Goal: Transaction & Acquisition: Purchase product/service

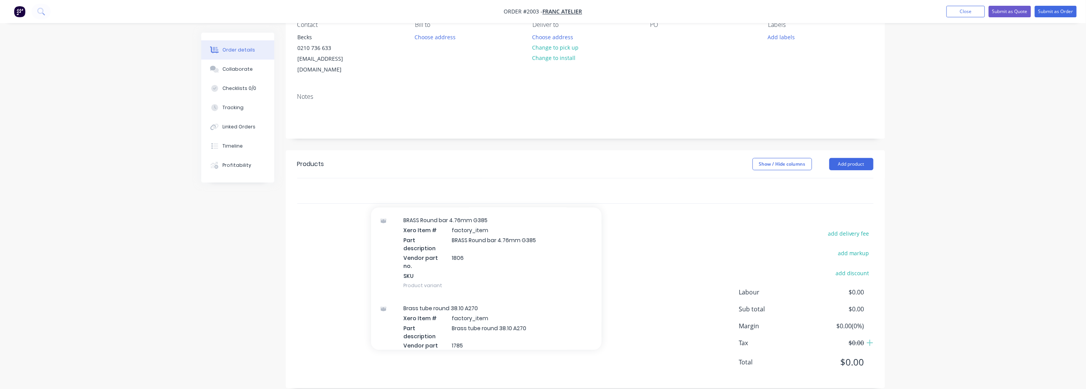
scroll to position [14521, 0]
type input "shs 25"
click at [412, 178] on div "shs 25 Add to order A00077 Xero Item # factory_item Part description SHS 25x25x…" at bounding box center [497, 190] width 277 height 25
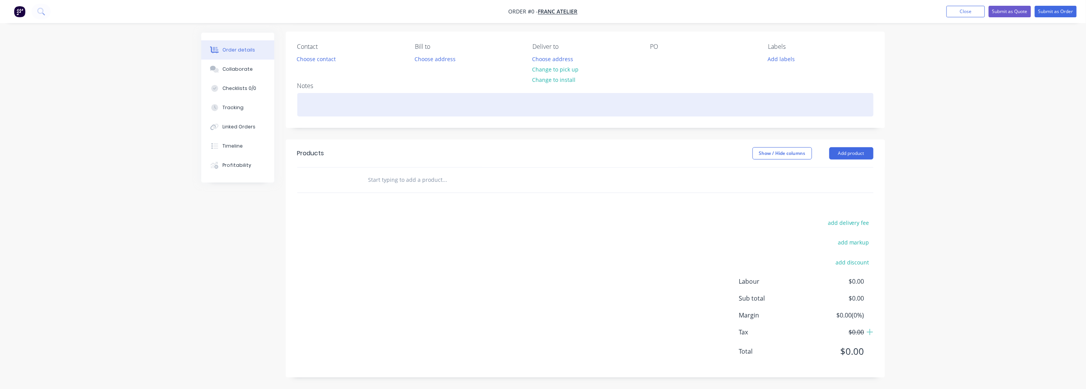
scroll to position [54, 0]
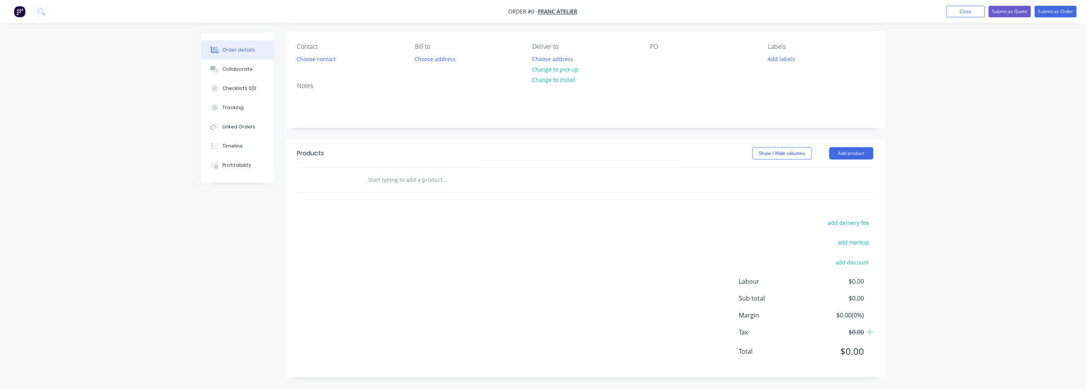
click at [398, 175] on input "text" at bounding box center [445, 179] width 154 height 15
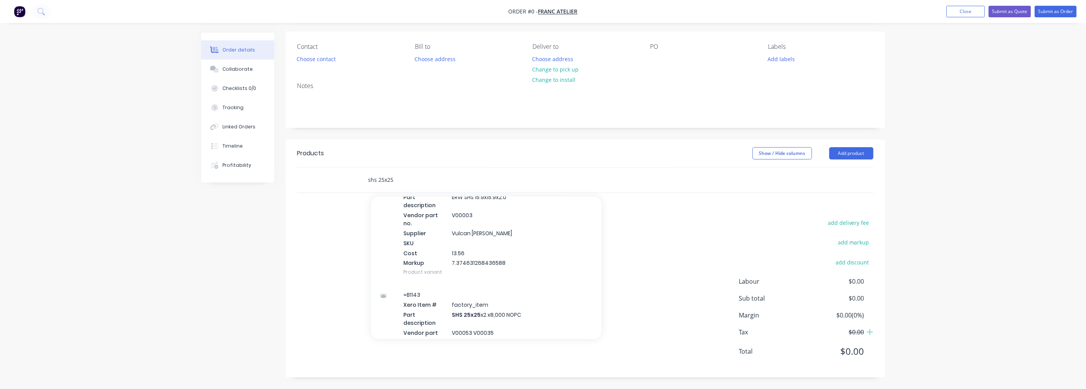
scroll to position [640, 0]
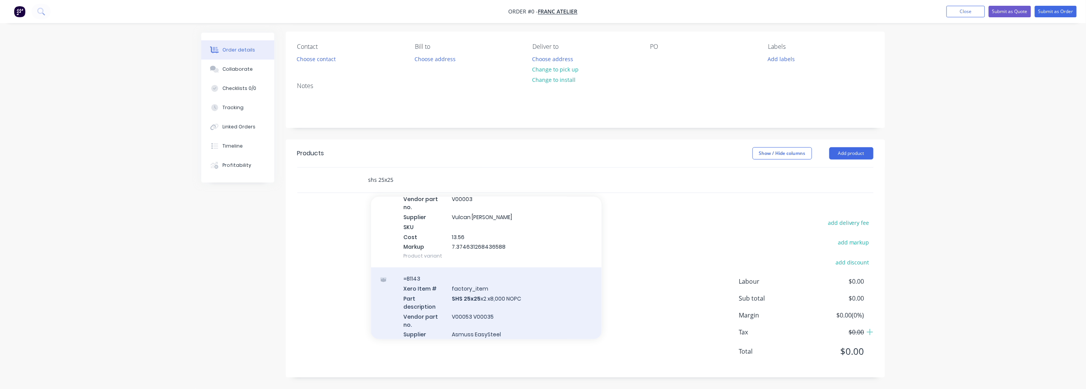
type input "shs 25x25"
click at [516, 267] on div "=B1143 Xero Item # factory_item Part description SHS 25x25 x2 x8,000 NOPC Vendo…" at bounding box center [486, 326] width 230 height 118
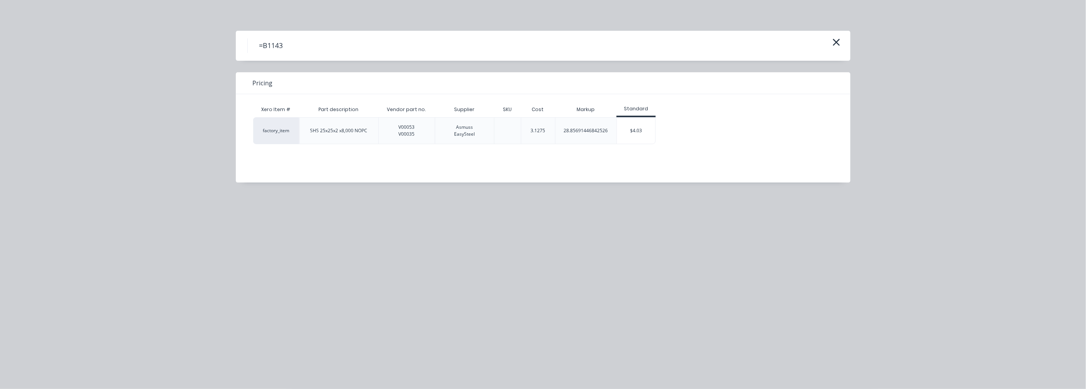
click at [462, 128] on div "Asmuss EasySteel" at bounding box center [464, 131] width 21 height 14
click at [471, 136] on div "Asmuss EasySteel" at bounding box center [464, 131] width 21 height 14
click at [836, 43] on icon "button" at bounding box center [836, 42] width 7 height 7
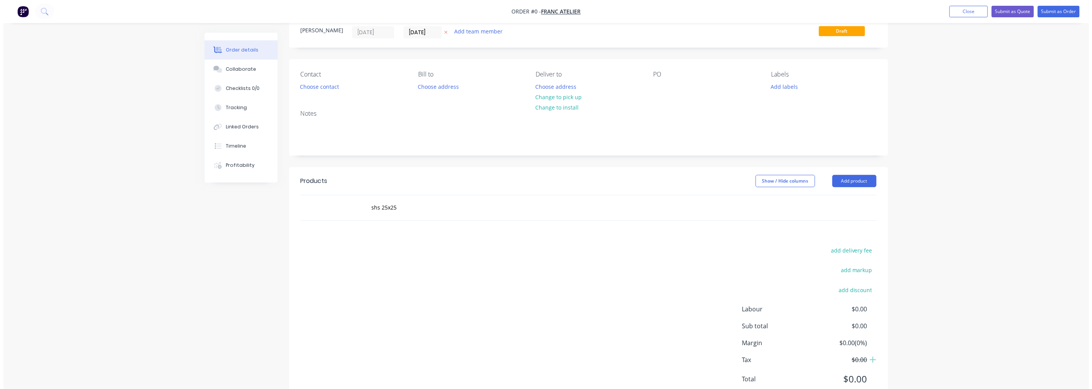
scroll to position [0, 0]
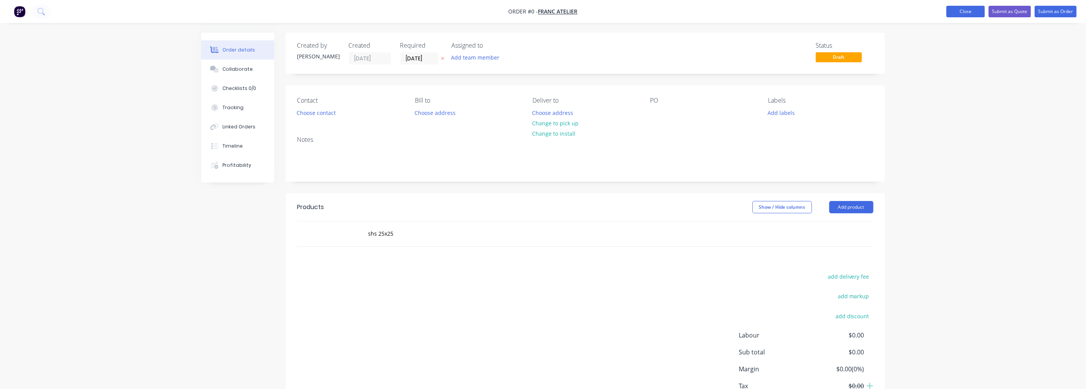
click at [954, 16] on button "Close" at bounding box center [965, 12] width 38 height 12
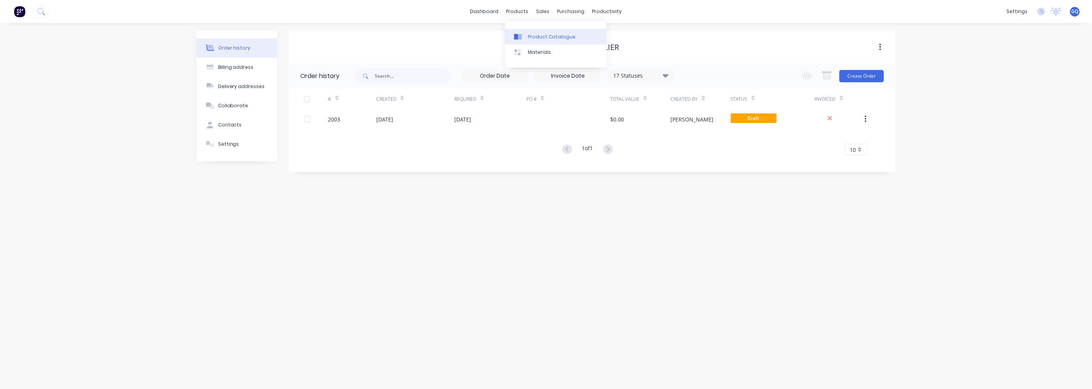
click at [536, 36] on div "Product Catalogue" at bounding box center [552, 36] width 48 height 7
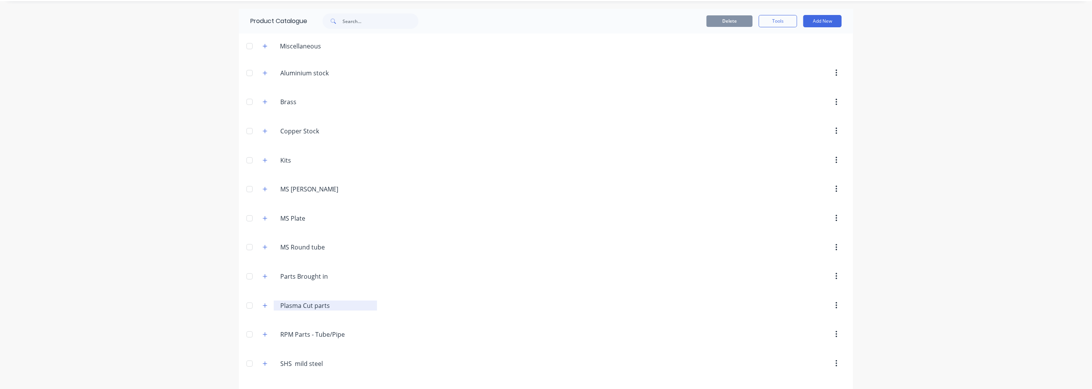
scroll to position [48, 0]
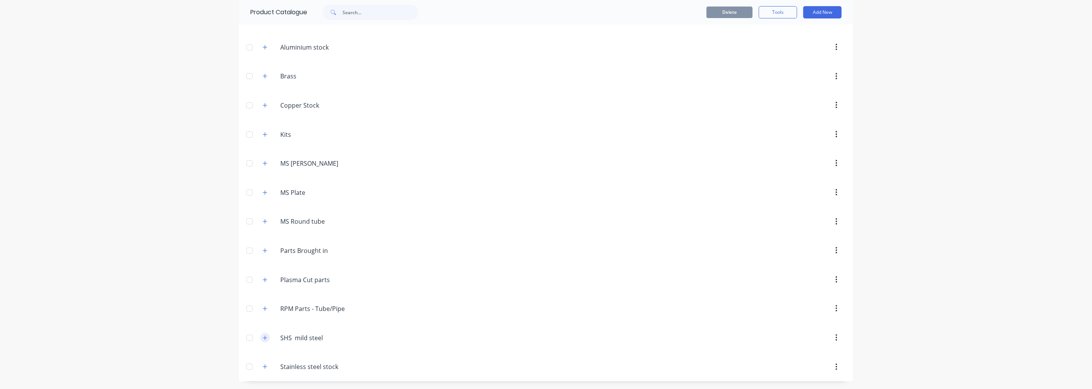
click at [263, 337] on icon "button" at bounding box center [265, 337] width 4 height 4
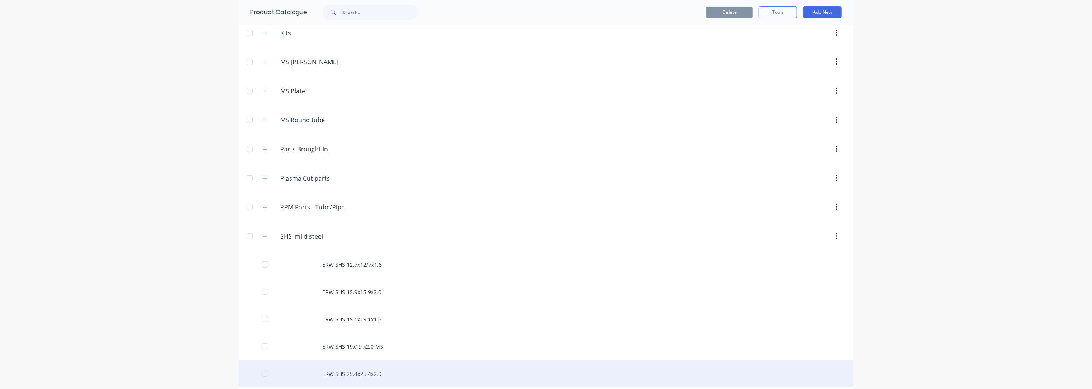
scroll to position [0, 0]
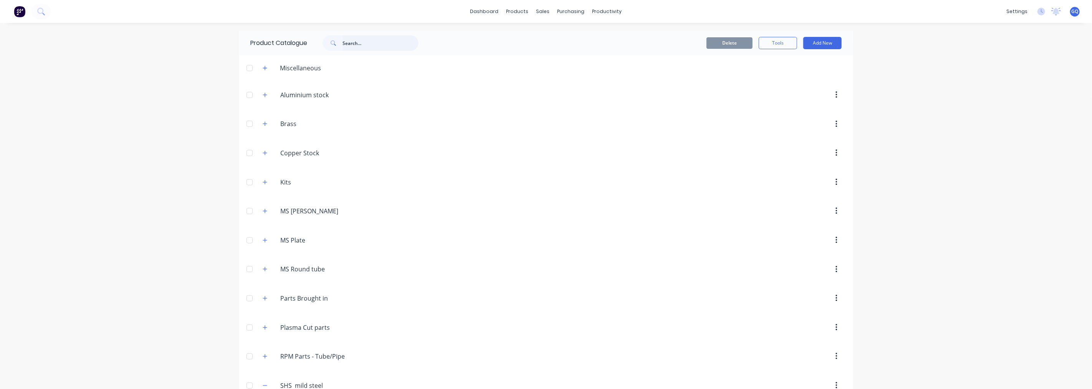
click at [381, 48] on input "text" at bounding box center [381, 42] width 76 height 15
type input "shs 25x25"
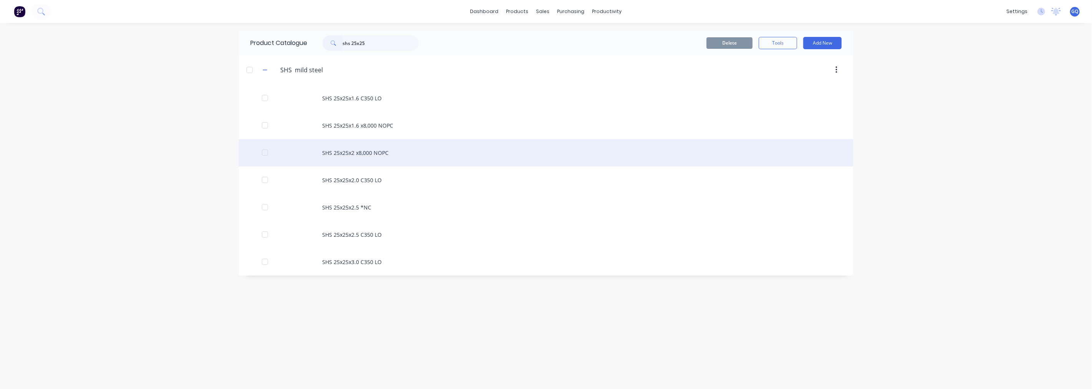
click at [389, 154] on div "SHS 25x25x2 x8,000 NOPC" at bounding box center [546, 152] width 614 height 27
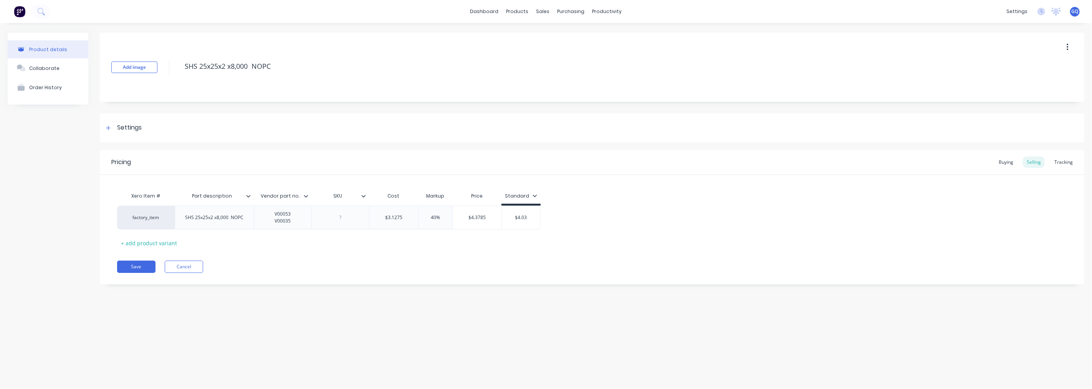
click at [305, 197] on icon at bounding box center [306, 196] width 5 height 5
click at [296, 222] on div "V00053 V00035" at bounding box center [283, 217] width 38 height 17
click at [109, 125] on icon at bounding box center [108, 127] width 5 height 5
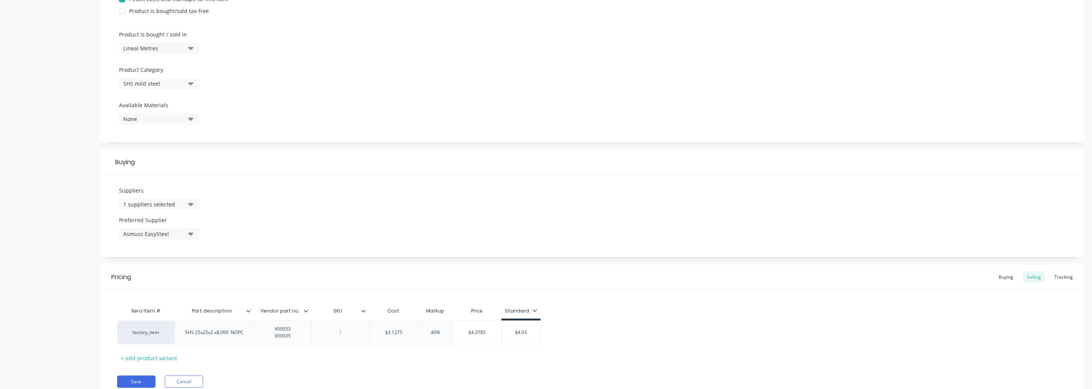
scroll to position [243, 0]
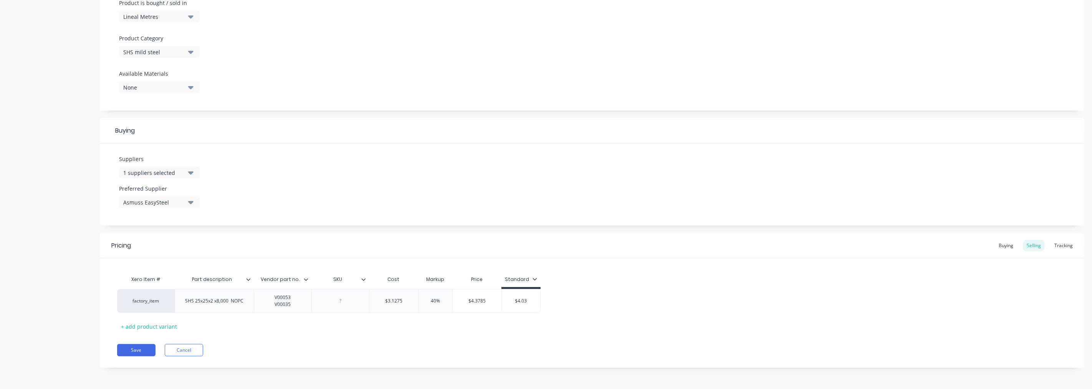
click at [187, 175] on button "1 suppliers selected" at bounding box center [159, 173] width 81 height 12
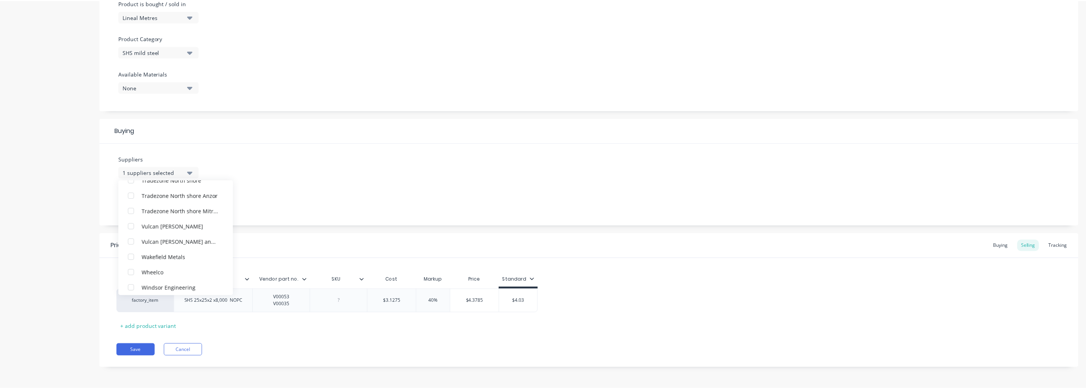
scroll to position [745, 0]
click at [340, 199] on div "Suppliers 1 suppliers selected Asmuss EasySteel Access Control Limited Ambro Me…" at bounding box center [592, 184] width 985 height 82
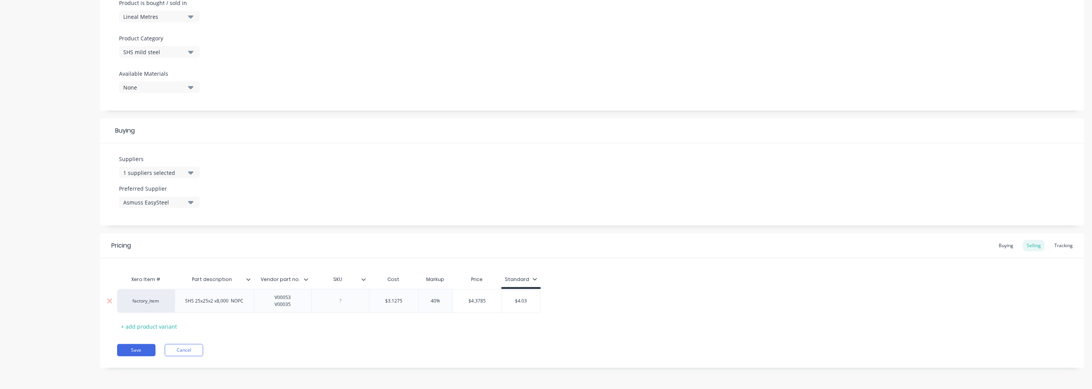
click at [305, 306] on div "V00053 V00035" at bounding box center [283, 301] width 58 height 24
click at [308, 278] on div at bounding box center [309, 279] width 5 height 7
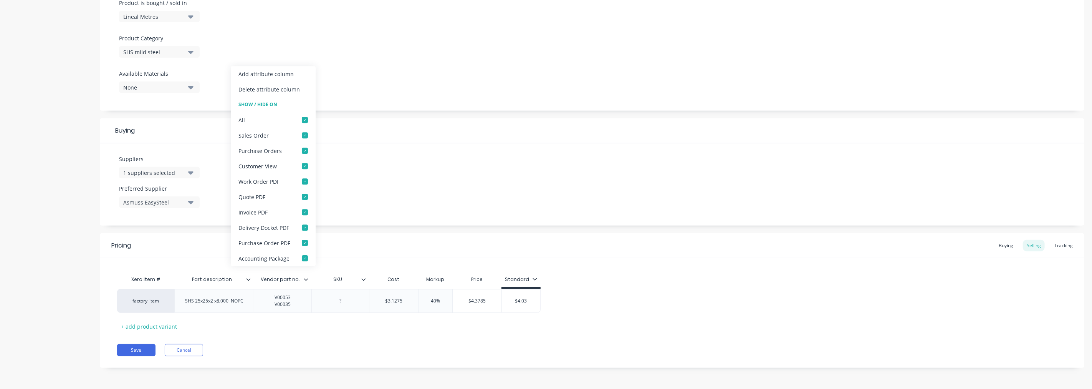
click at [308, 278] on icon at bounding box center [306, 279] width 5 height 5
type textarea "x"
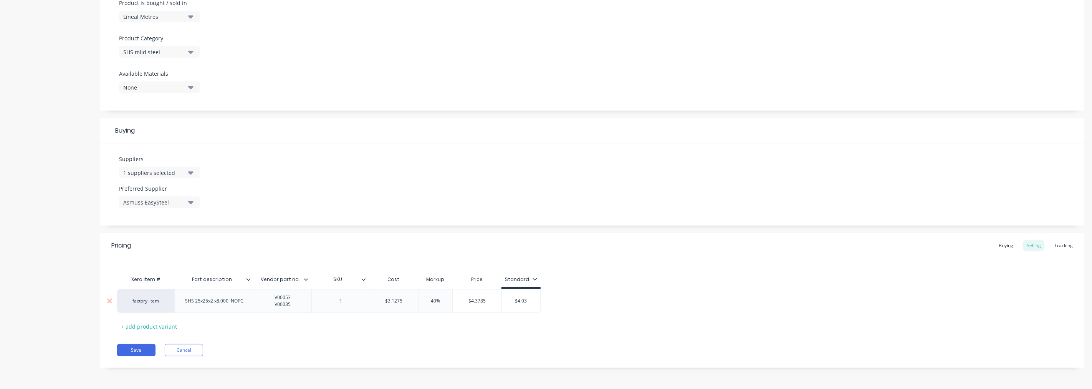
click at [289, 293] on div "V00053 V00035" at bounding box center [283, 300] width 38 height 17
click at [288, 306] on div "V00053 V00035" at bounding box center [283, 300] width 38 height 17
click at [290, 300] on div "V00053" at bounding box center [283, 303] width 38 height 10
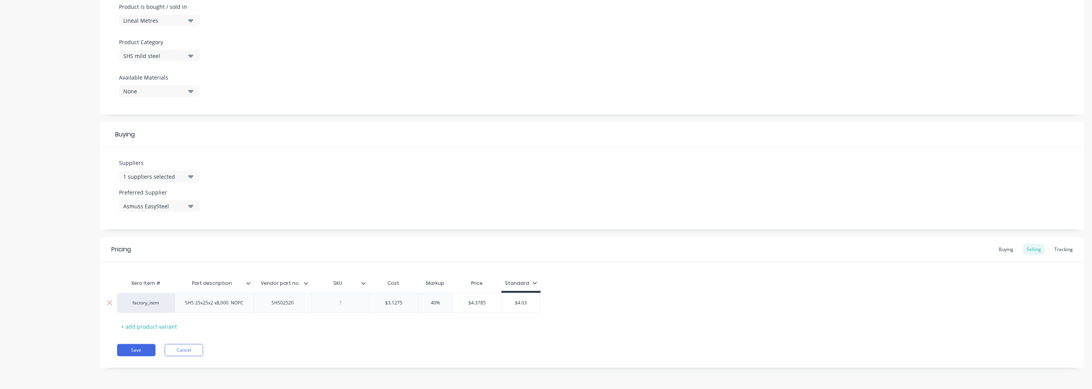
click at [297, 300] on div "SHS02520" at bounding box center [283, 303] width 38 height 10
type textarea "x"
drag, startPoint x: 431, startPoint y: 305, endPoint x: 447, endPoint y: 304, distance: 16.2
click at [447, 304] on input "40%" at bounding box center [435, 302] width 38 height 7
type input "5"
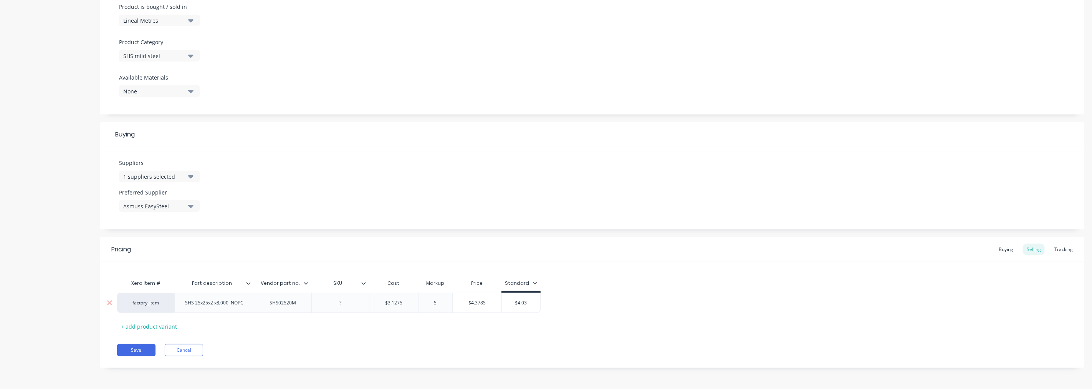
type textarea "x"
type input "50"
click at [650, 323] on div "Xero Item # Part description Vendor part no. SKU Cost Markup Price Standard fac…" at bounding box center [592, 303] width 950 height 57
click at [129, 355] on button "Save" at bounding box center [136, 350] width 38 height 12
type textarea "x"
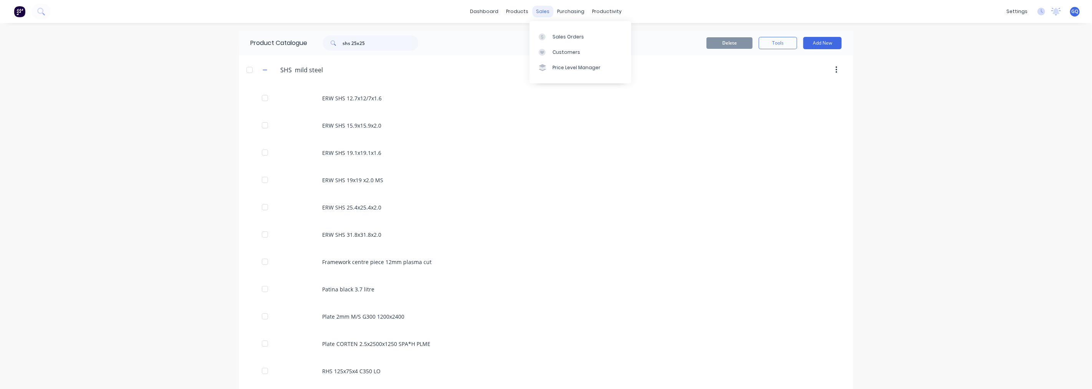
click at [540, 8] on div "sales" at bounding box center [543, 12] width 21 height 12
click at [558, 35] on div "Sales Orders" at bounding box center [568, 36] width 31 height 7
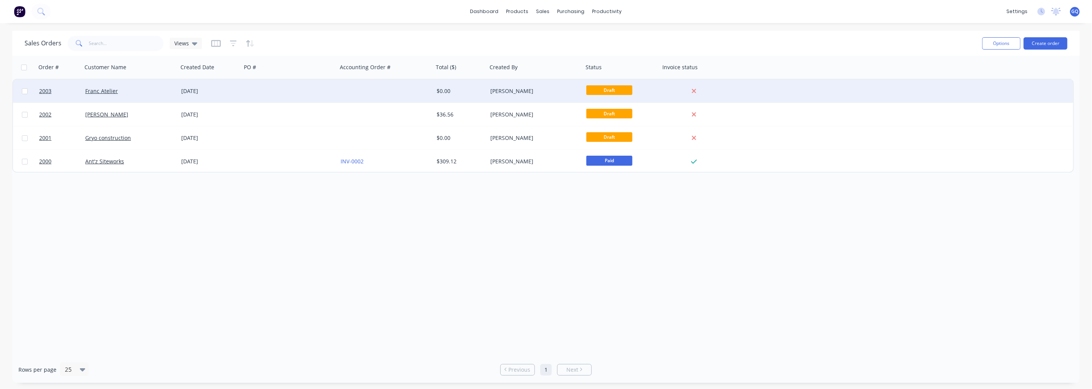
click at [111, 95] on div "Franc Atelier" at bounding box center [130, 90] width 96 height 23
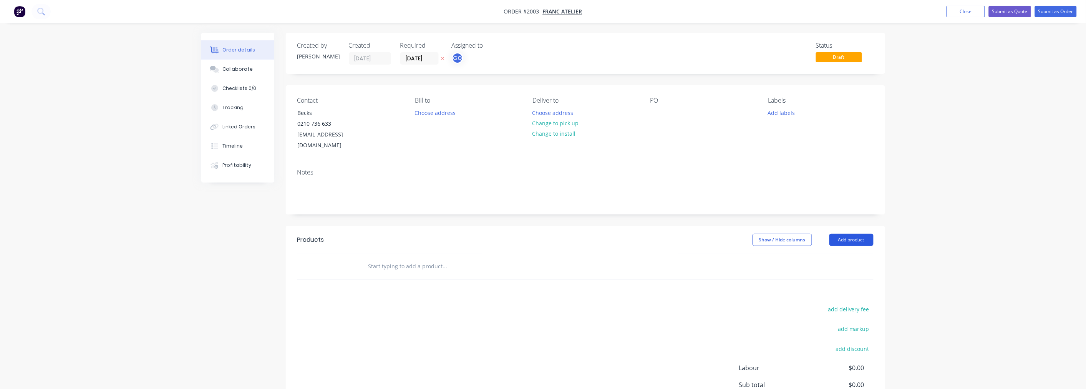
click at [841, 234] on button "Add product" at bounding box center [851, 240] width 44 height 12
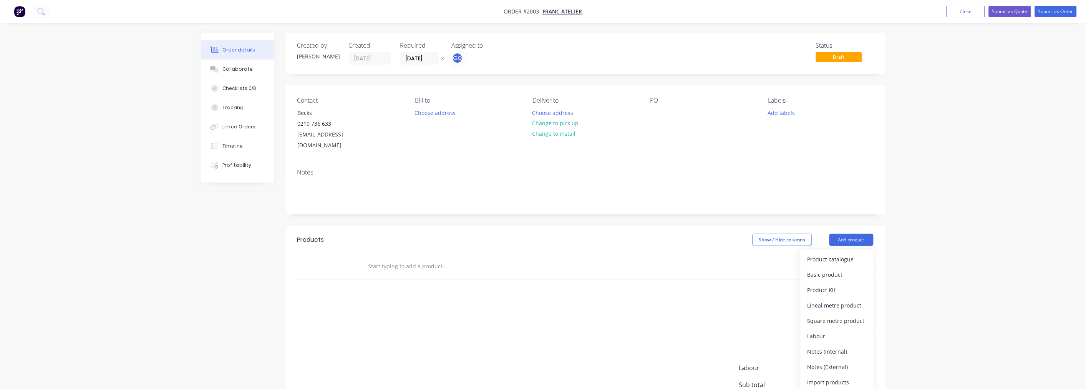
click at [411, 258] on input "text" at bounding box center [445, 265] width 154 height 15
type input "shs 25x25"
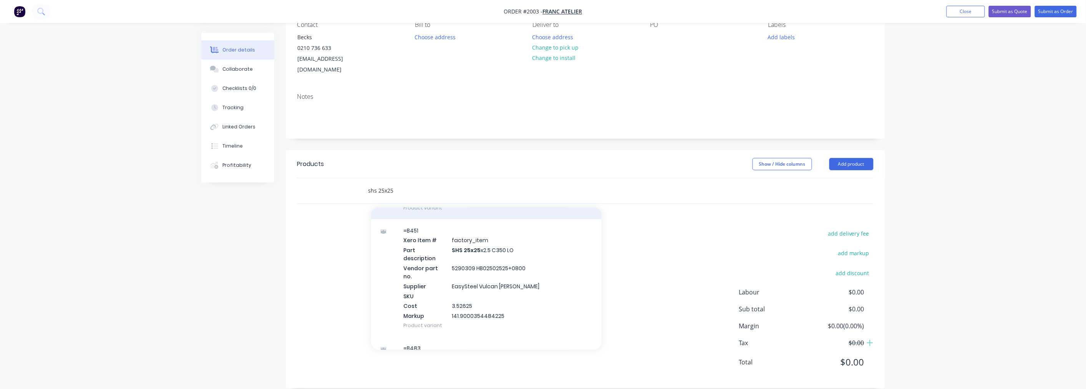
scroll to position [1109, 0]
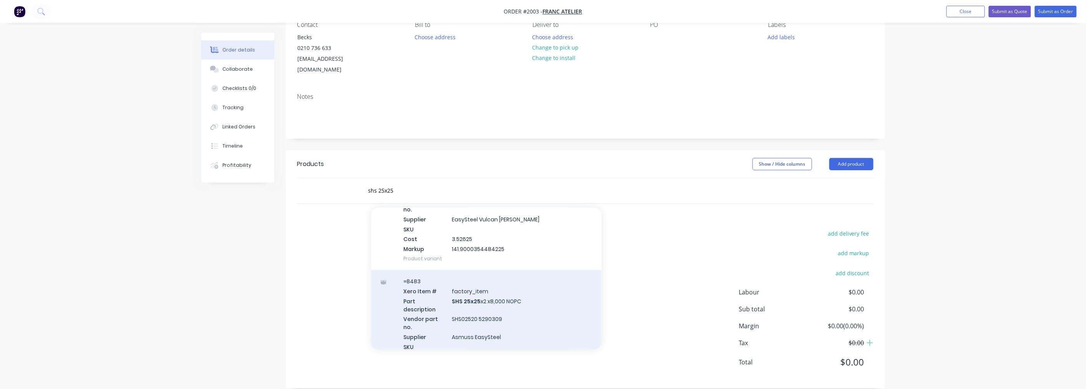
click at [475, 270] on div "=B483 Xero Item # factory_item Part description SHS 25x25 x2 x8,000 NOPC Vendor…" at bounding box center [486, 329] width 230 height 118
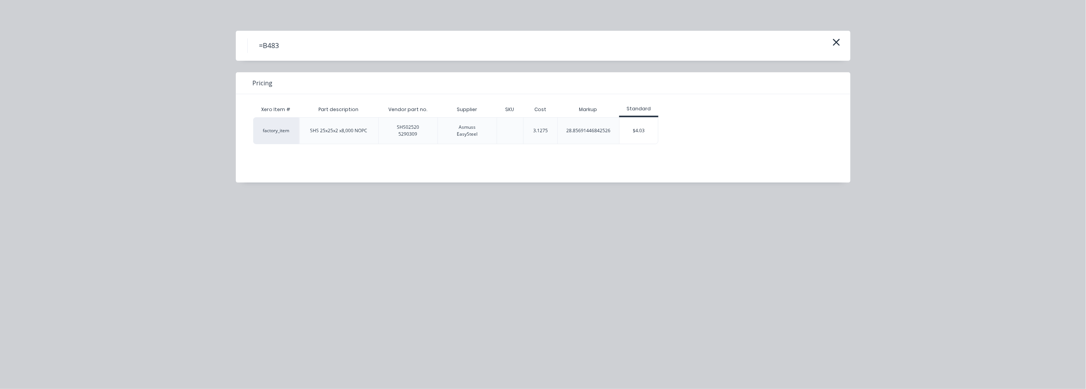
click at [762, 138] on div "factory_item SHS 25x25x2 x8,000 NOPC SHS02520 5290309 Asmuss EasySteel 3.1275 2…" at bounding box center [537, 130] width 568 height 27
click at [839, 43] on icon "button" at bounding box center [836, 42] width 8 height 11
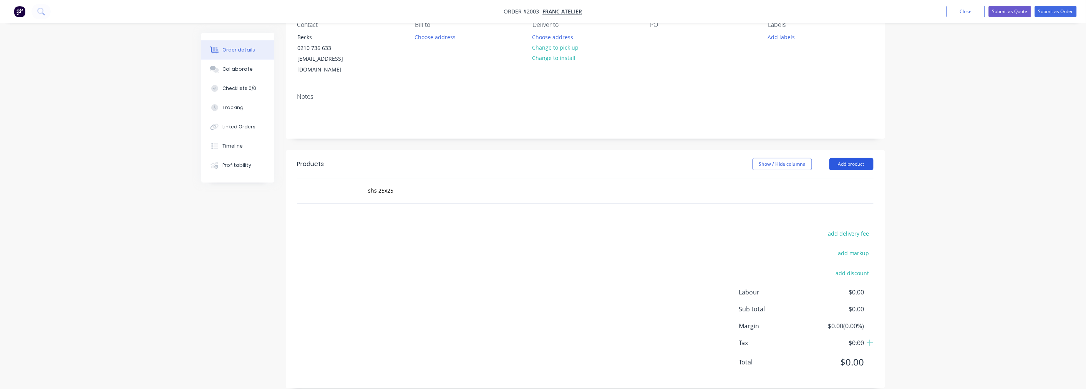
click at [860, 158] on button "Add product" at bounding box center [851, 164] width 44 height 12
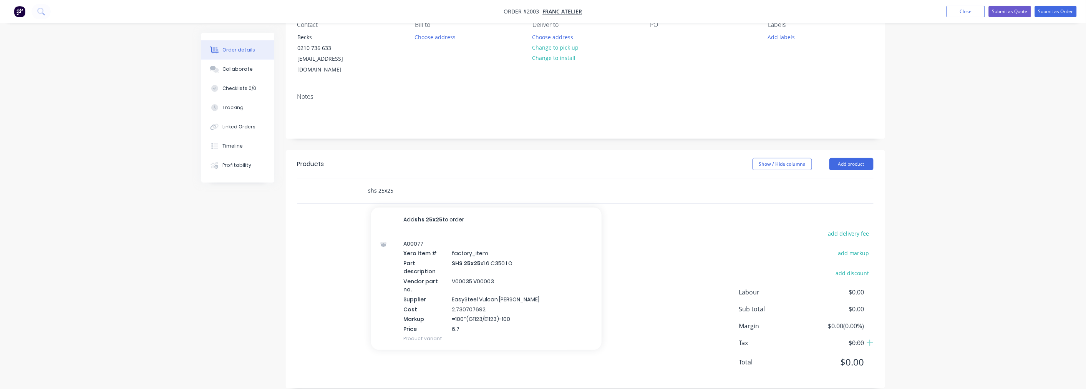
drag, startPoint x: 412, startPoint y: 177, endPoint x: 347, endPoint y: 179, distance: 65.7
click at [347, 179] on div "shs 25x25 Add shs 25x25 to order A00077 Xero Item # factory_item Part descripti…" at bounding box center [585, 190] width 576 height 25
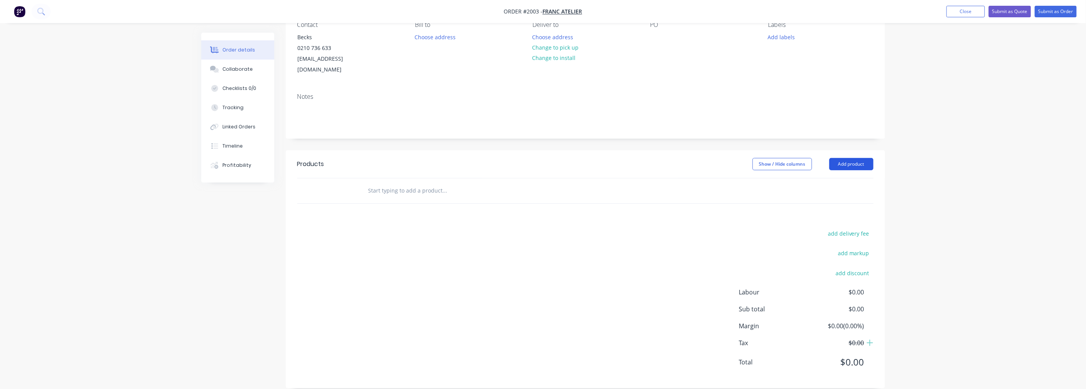
click at [848, 158] on button "Add product" at bounding box center [851, 164] width 44 height 12
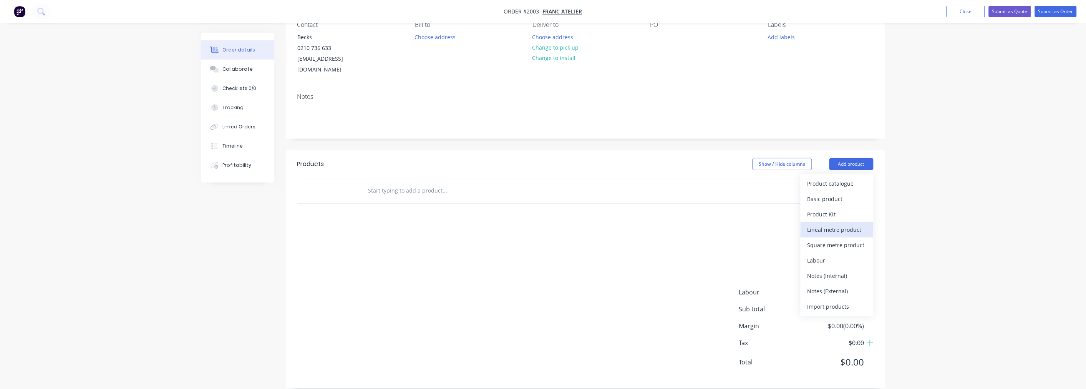
click at [840, 224] on div "Lineal metre product" at bounding box center [836, 229] width 59 height 11
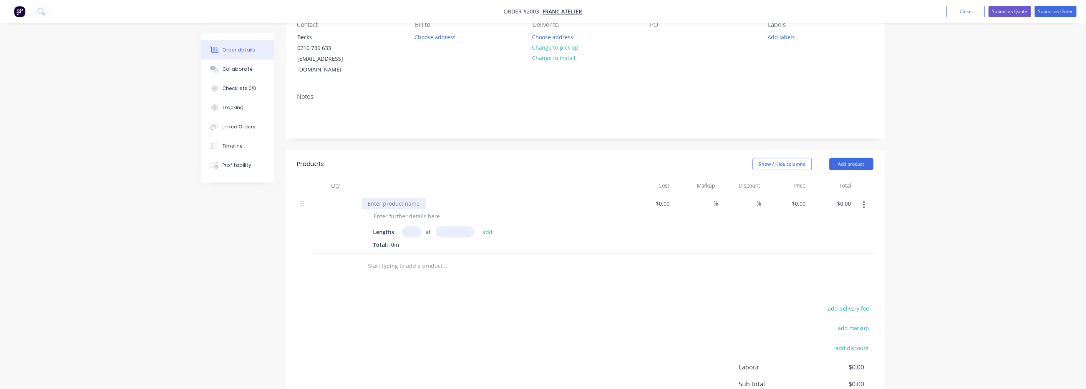
click at [406, 198] on div at bounding box center [394, 203] width 64 height 11
click at [864, 158] on button "Add product" at bounding box center [851, 164] width 44 height 12
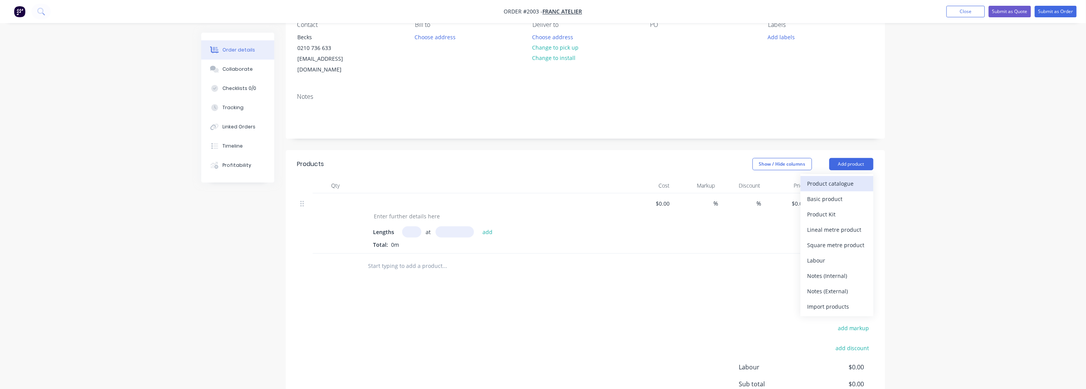
click at [832, 178] on div "Product catalogue" at bounding box center [836, 183] width 59 height 11
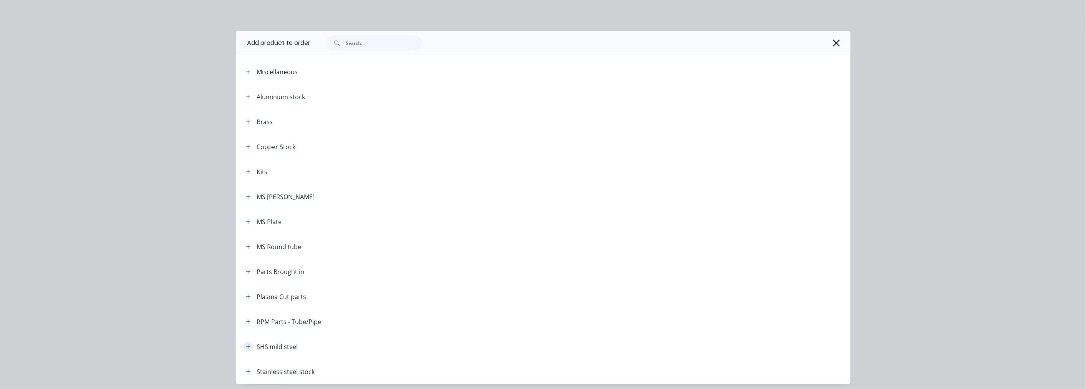
click at [246, 344] on icon "button" at bounding box center [248, 346] width 5 height 5
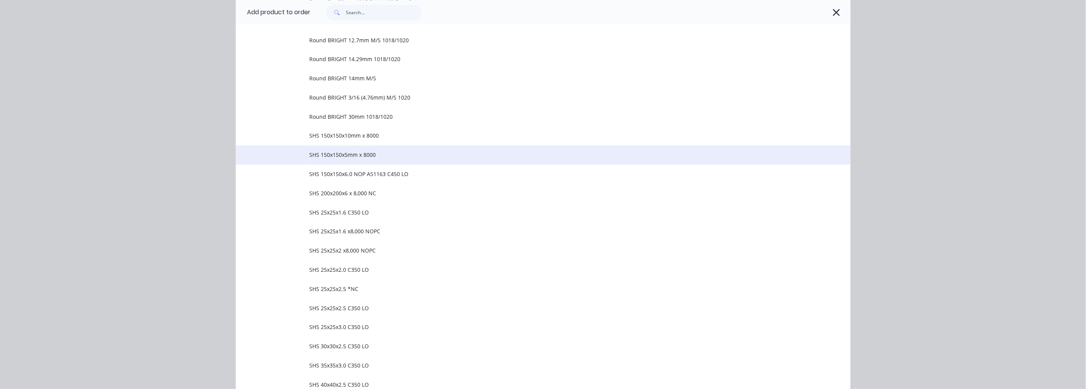
scroll to position [768, 0]
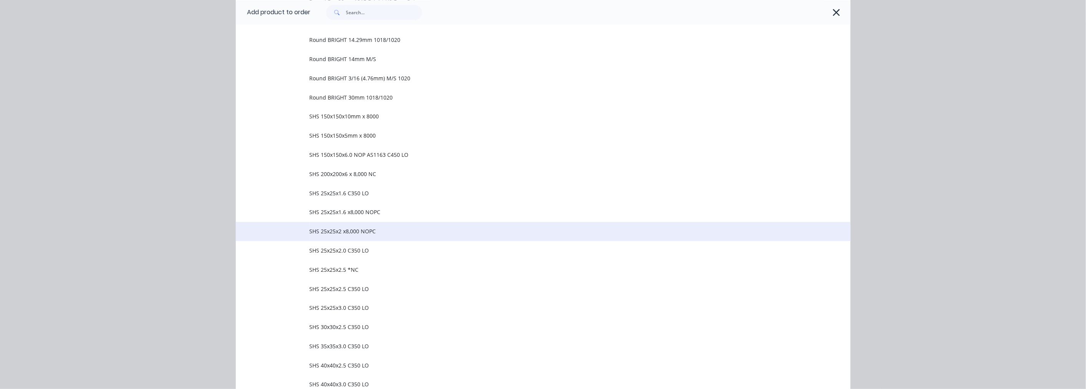
click at [412, 229] on span "SHS 25x25x2 x8,000 NOPC" at bounding box center [526, 231] width 432 height 8
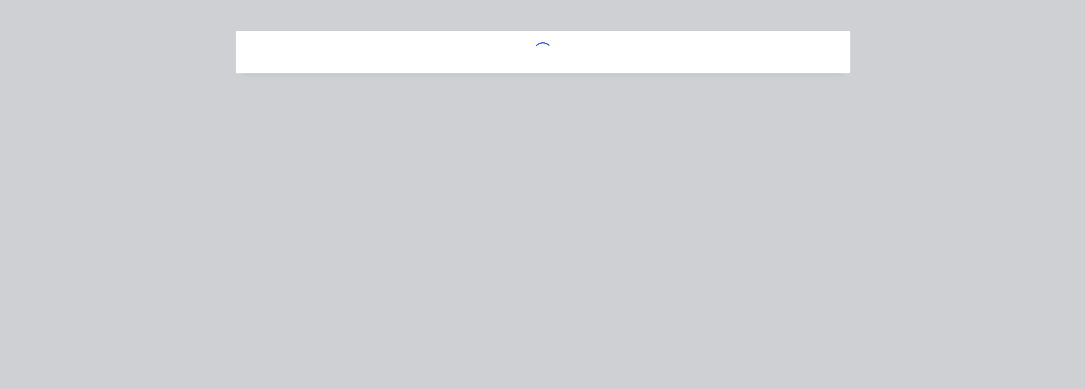
scroll to position [0, 0]
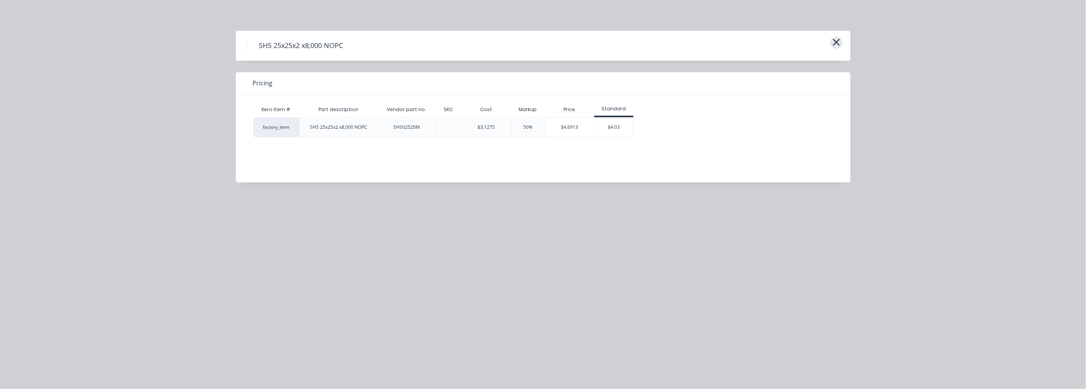
click at [833, 41] on icon "button" at bounding box center [836, 42] width 8 height 11
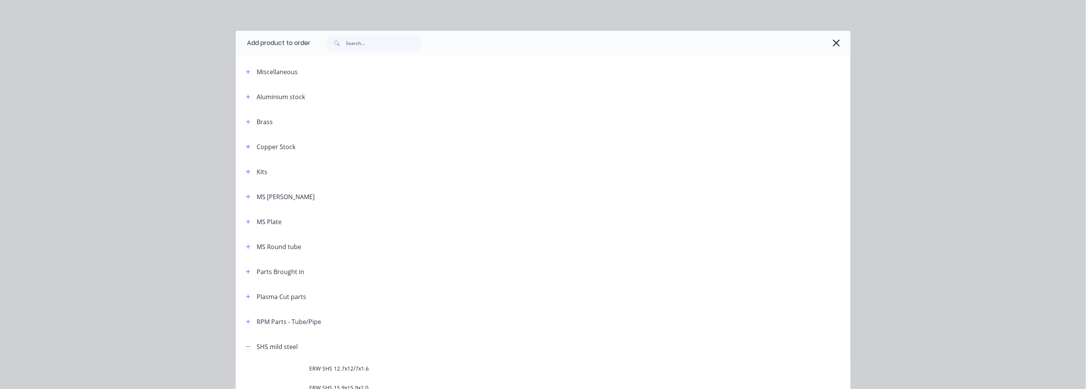
scroll to position [333, 0]
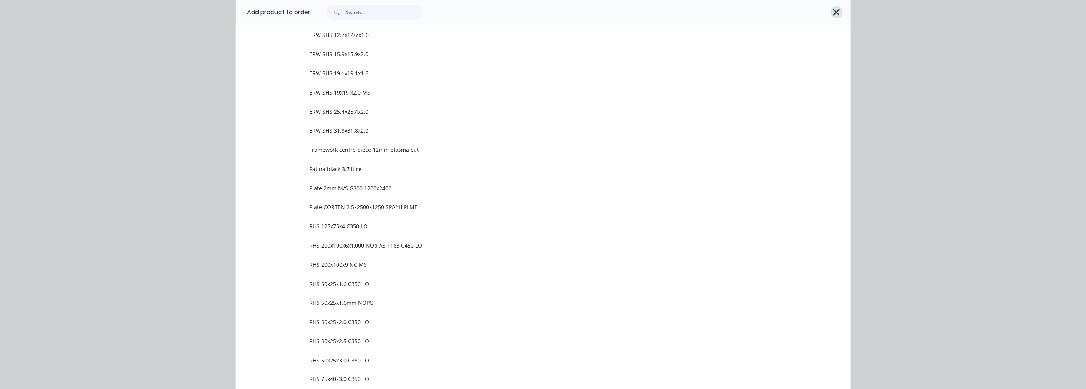
click at [835, 12] on icon "button" at bounding box center [836, 12] width 8 height 11
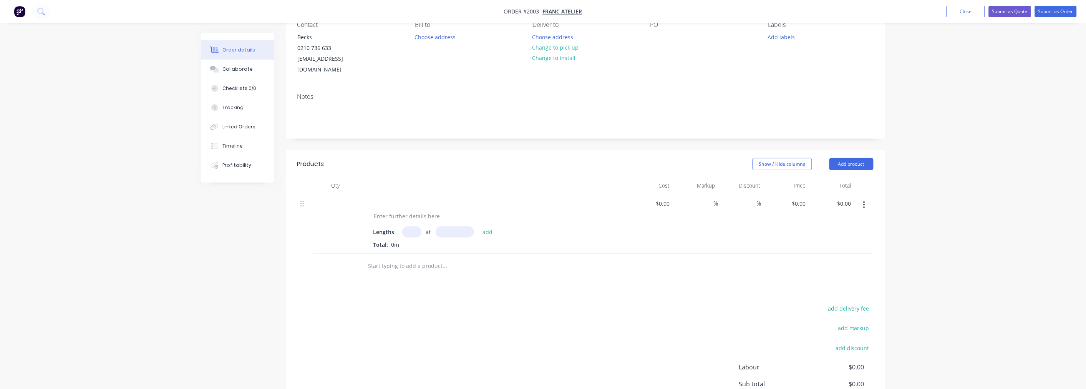
click at [428, 258] on input "text" at bounding box center [445, 265] width 154 height 15
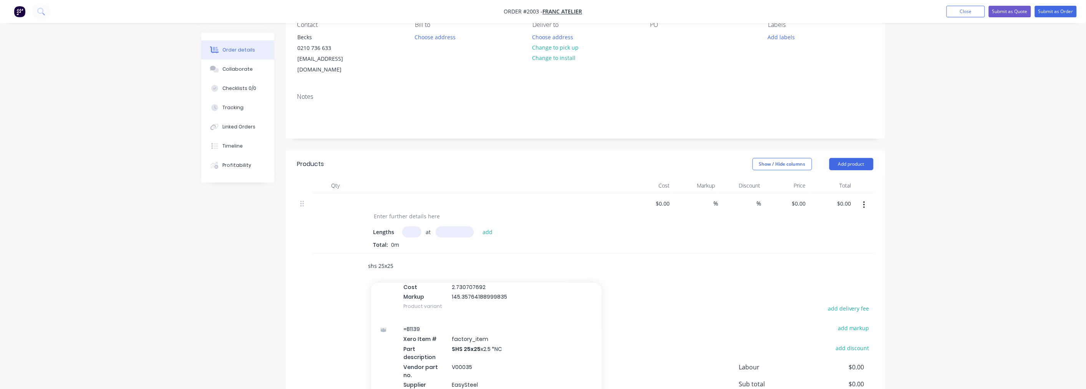
scroll to position [2688, 0]
type input "shs 25x25"
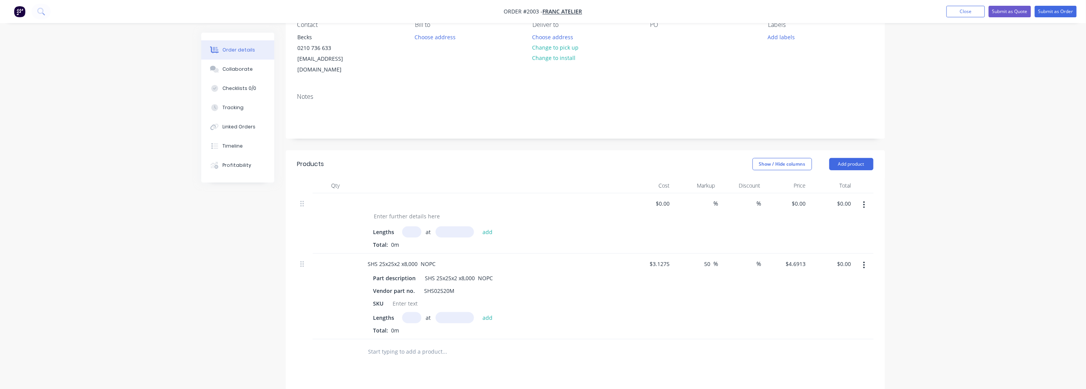
click at [409, 323] on input "text" at bounding box center [411, 317] width 19 height 11
type input "3"
type input "24"
click at [485, 319] on button "add" at bounding box center [488, 317] width 18 height 10
click at [415, 323] on input "text" at bounding box center [411, 317] width 19 height 11
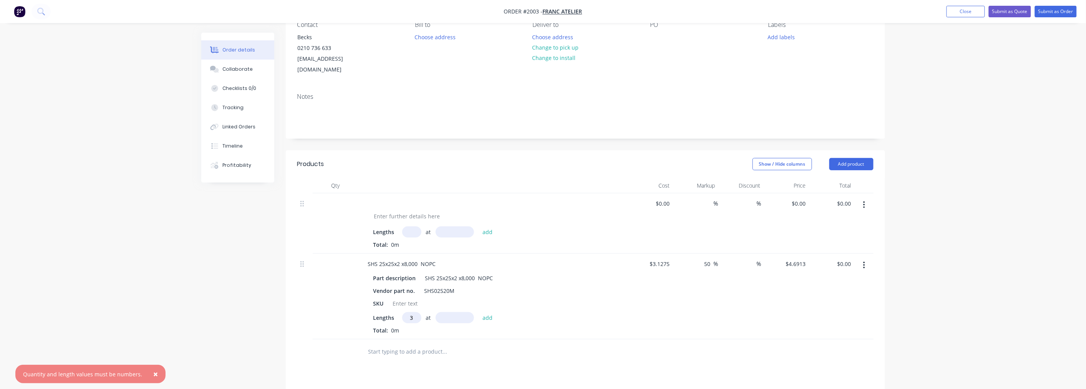
type input "3"
click at [467, 323] on input "text" at bounding box center [455, 317] width 38 height 11
type input "8"
click at [479, 312] on button "add" at bounding box center [488, 317] width 18 height 10
click at [418, 323] on input "text" at bounding box center [411, 317] width 19 height 11
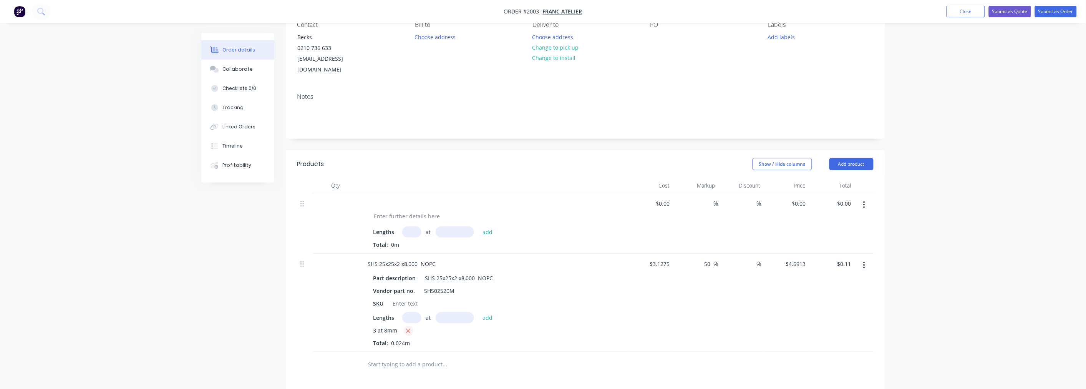
click at [406, 334] on icon "button" at bounding box center [408, 330] width 5 height 7
type input "$0.00"
click at [408, 323] on input "text" at bounding box center [411, 317] width 19 height 11
type input "3"
click at [441, 321] on input "text" at bounding box center [455, 317] width 38 height 11
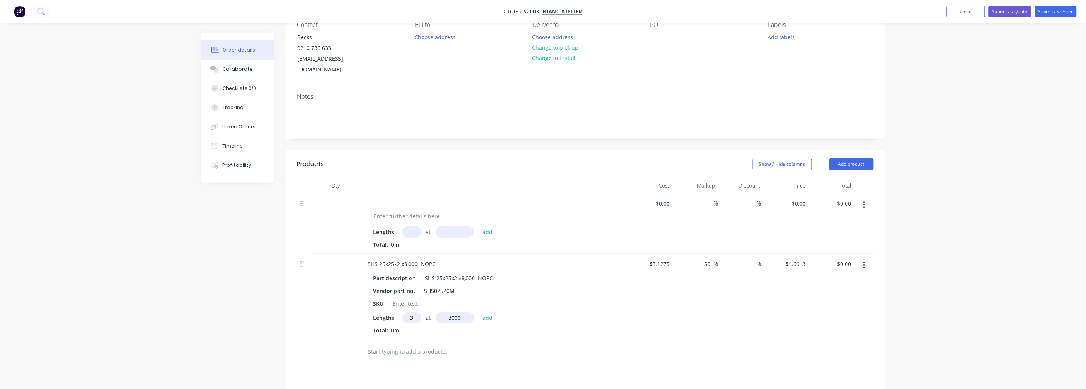
type input "8000"
click at [479, 312] on button "add" at bounding box center [488, 317] width 18 height 10
type input "$112.59"
click at [628, 320] on div "$3.1275 $3.1275" at bounding box center [650, 302] width 45 height 98
click at [866, 198] on button "button" at bounding box center [864, 205] width 18 height 14
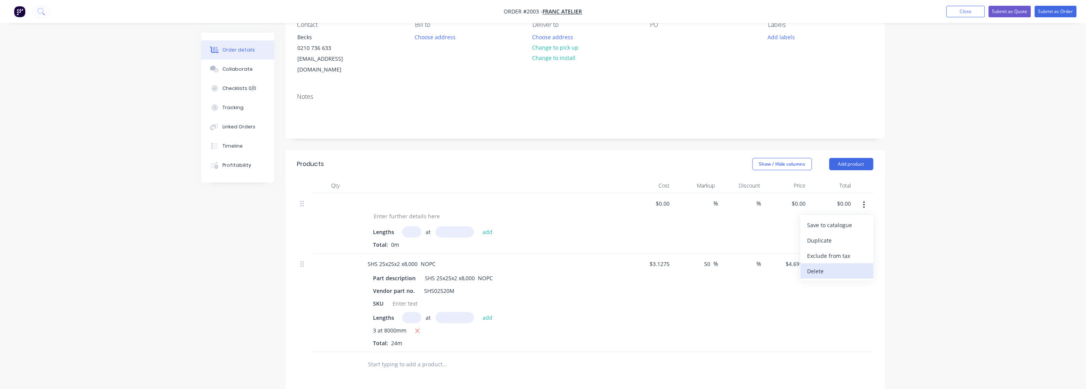
click at [816, 265] on div "Delete" at bounding box center [836, 270] width 59 height 11
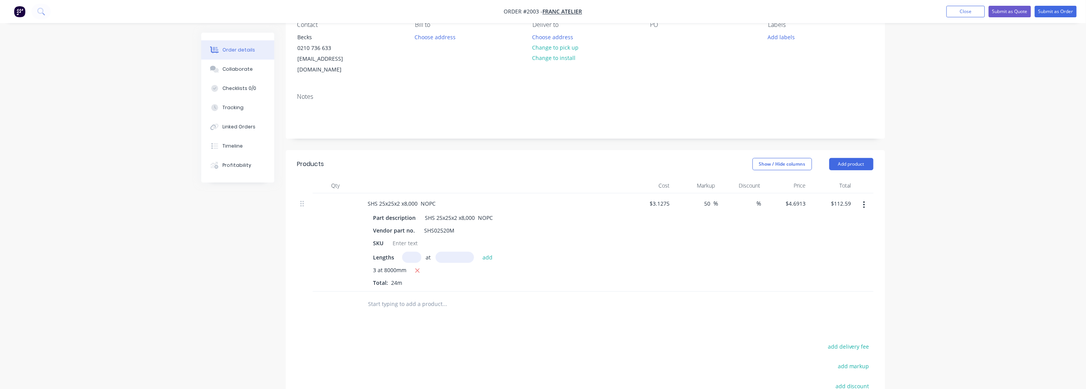
click at [397, 311] on input "text" at bounding box center [445, 303] width 154 height 15
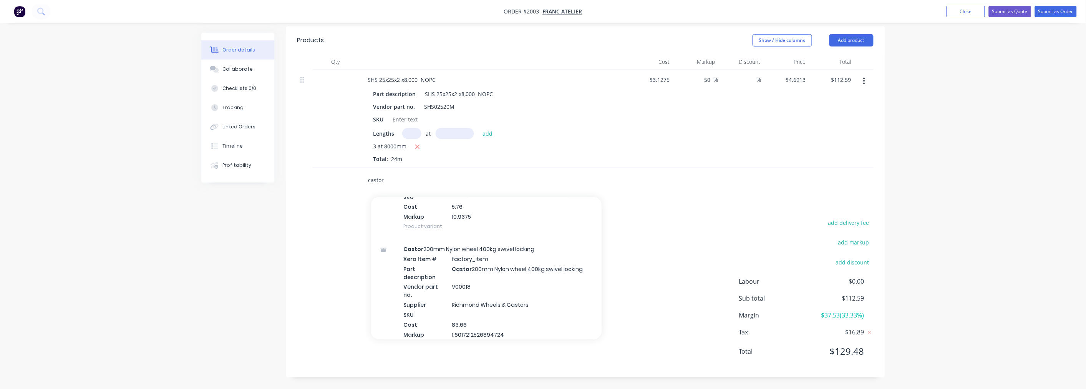
scroll to position [1323, 0]
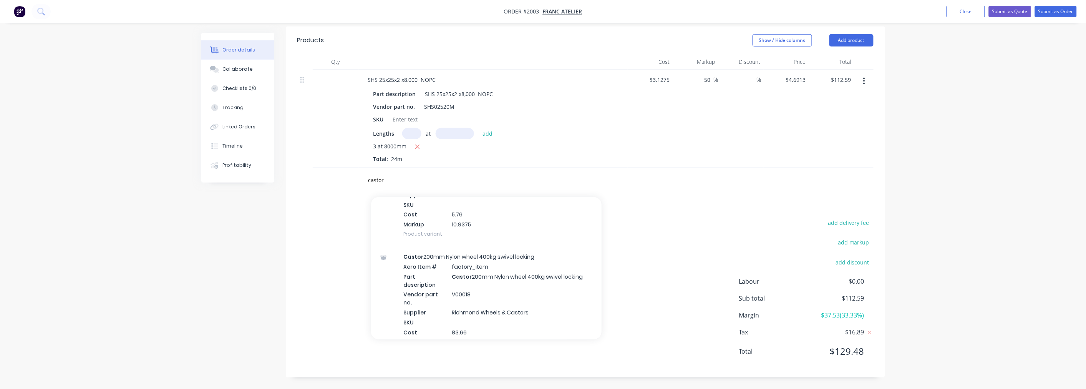
click at [420, 363] on div "Castor 50mm SS braked Bolt hole Product" at bounding box center [486, 379] width 230 height 32
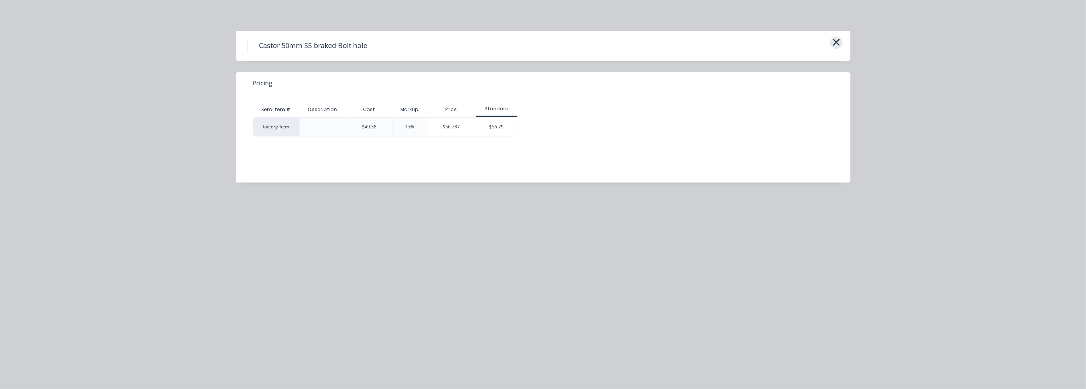
click at [831, 41] on button "button" at bounding box center [836, 42] width 13 height 12
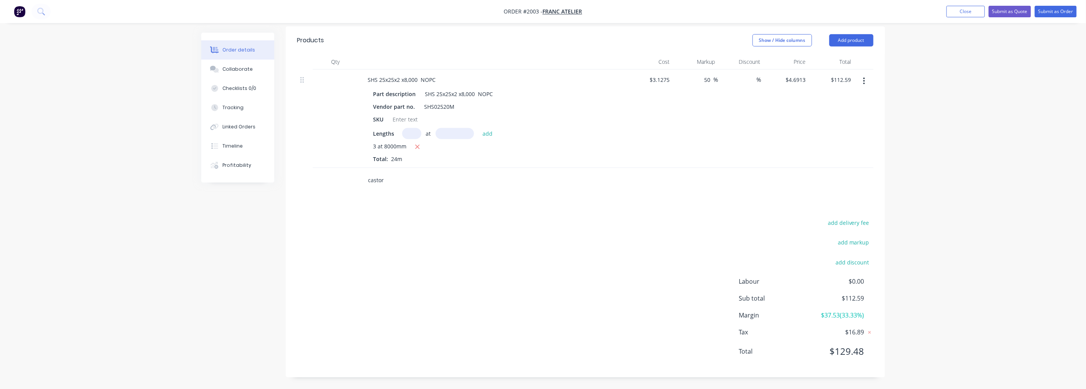
click at [386, 185] on input "castor" at bounding box center [445, 179] width 154 height 15
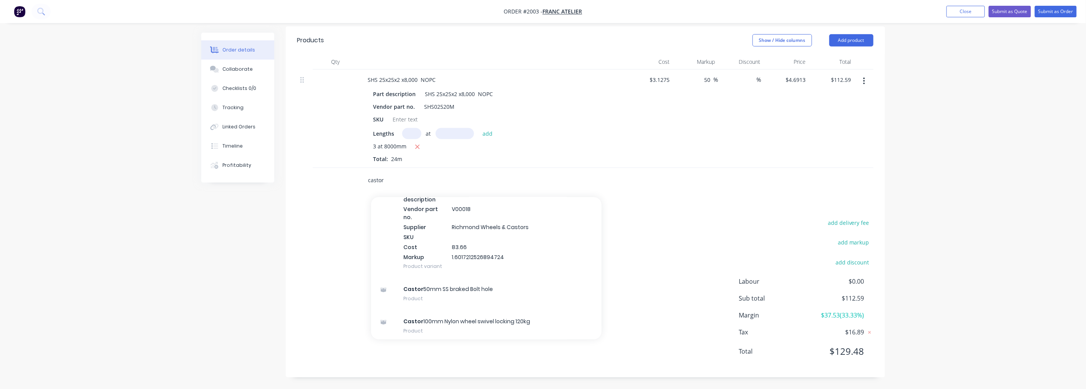
scroll to position [1365, 0]
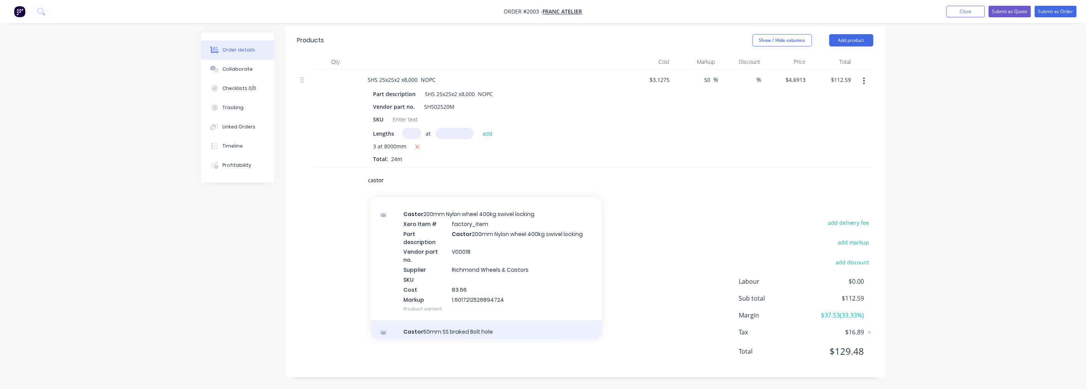
click at [439, 320] on div "Castor 50mm SS braked Bolt hole Product" at bounding box center [486, 336] width 230 height 32
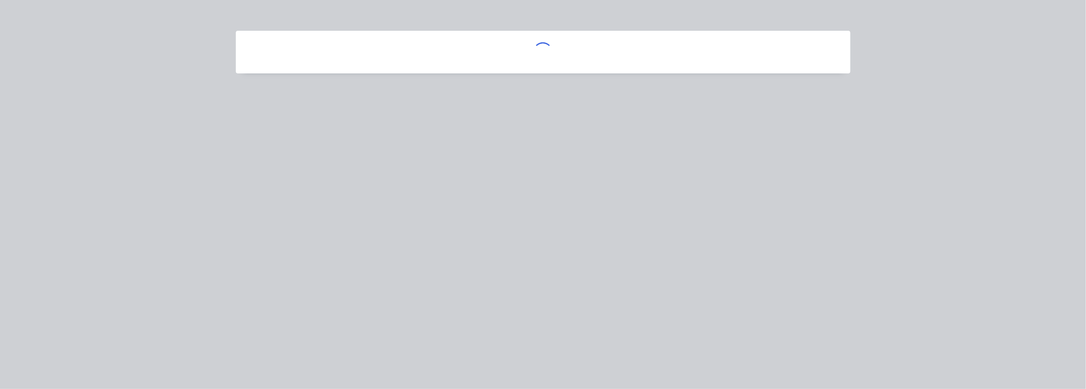
click at [439, 230] on div at bounding box center [543, 194] width 1086 height 389
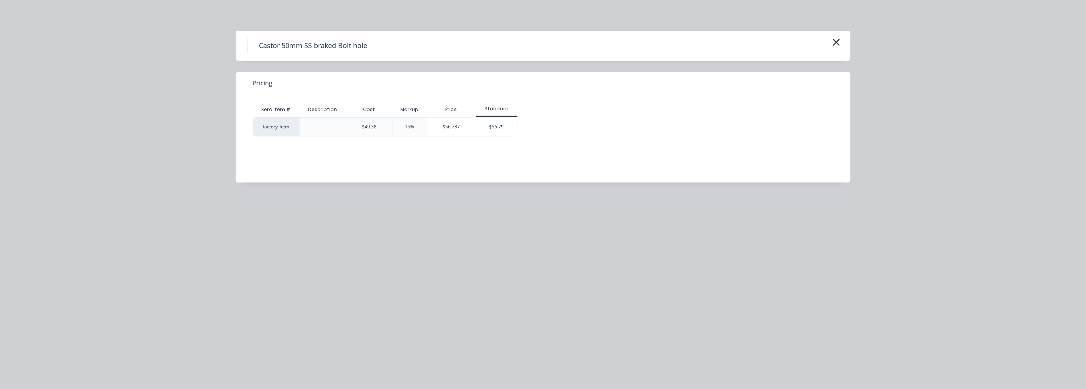
click at [295, 133] on div "factory_item" at bounding box center [276, 126] width 46 height 19
drag, startPoint x: 430, startPoint y: 157, endPoint x: 440, endPoint y: 178, distance: 23.7
click at [432, 159] on div "Xero Item # Description Cost Markup Price Standard factory_item $49.38 15% $56.…" at bounding box center [537, 132] width 603 height 77
click at [459, 243] on div "Castor 50mm SS braked Bolt hole Pricing Xero Item # Description Cost Markup Pri…" at bounding box center [543, 194] width 1086 height 389
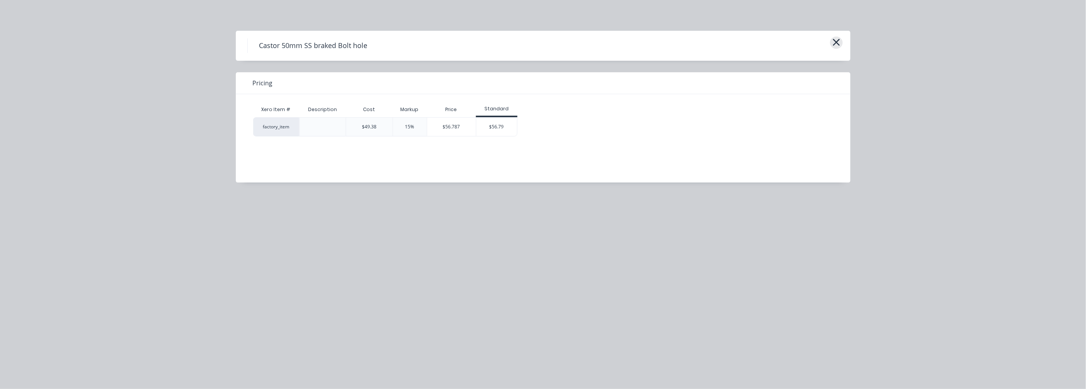
click at [833, 40] on icon "button" at bounding box center [836, 42] width 8 height 11
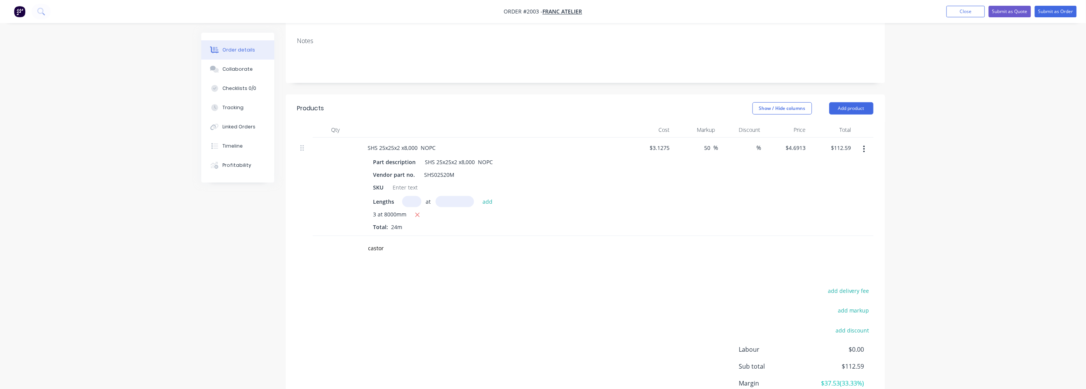
scroll to position [119, 0]
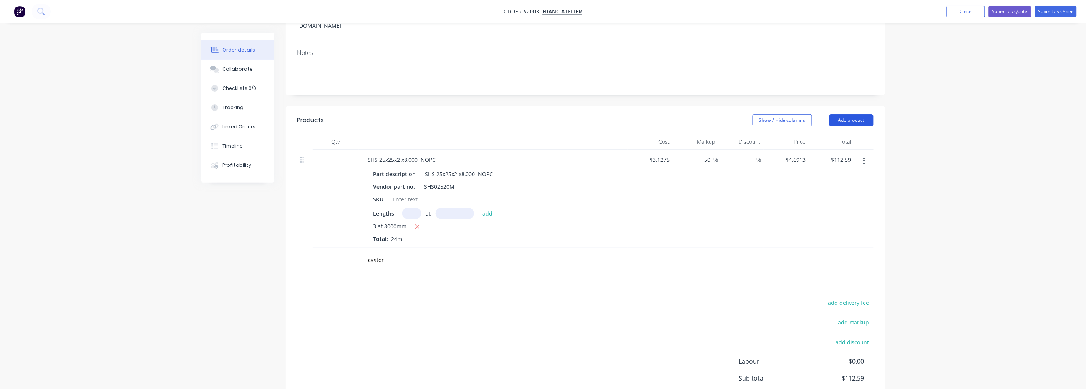
click at [858, 114] on button "Add product" at bounding box center [851, 120] width 44 height 12
click at [995, 152] on div "Order details Collaborate Checklists 0/0 Tracking Linked Orders Timeline Profit…" at bounding box center [543, 175] width 1086 height 588
click at [445, 290] on div "Products Show / Hide columns Add product Qty Cost Markup Discount Price Total S…" at bounding box center [585, 281] width 599 height 351
click at [436, 268] on input "castor" at bounding box center [445, 259] width 154 height 15
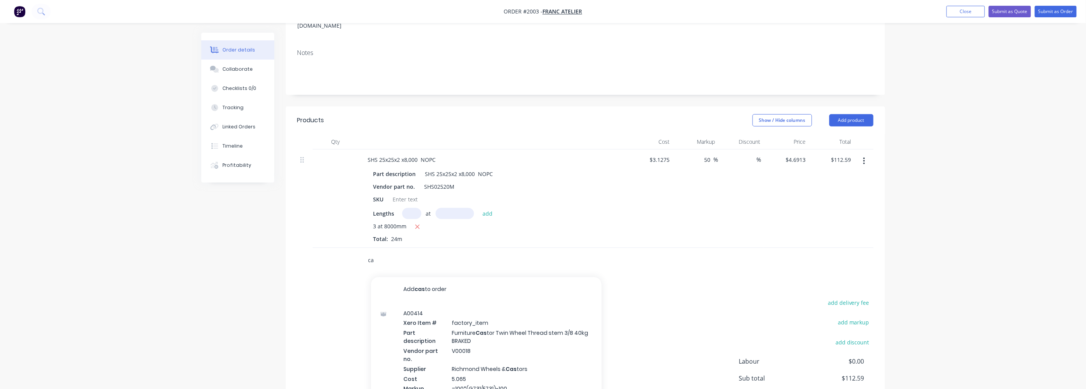
type input "c"
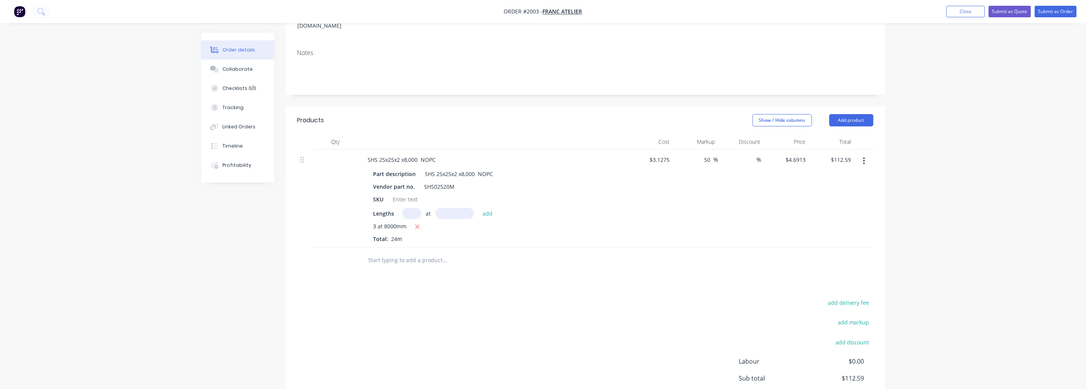
click at [501, 341] on div "add delivery fee add markup add discount Labour $0.00 Sub total $112.59 Margin …" at bounding box center [585, 371] width 576 height 148
click at [843, 114] on button "Add product" at bounding box center [851, 120] width 44 height 12
click at [840, 134] on div "Product catalogue" at bounding box center [836, 139] width 59 height 11
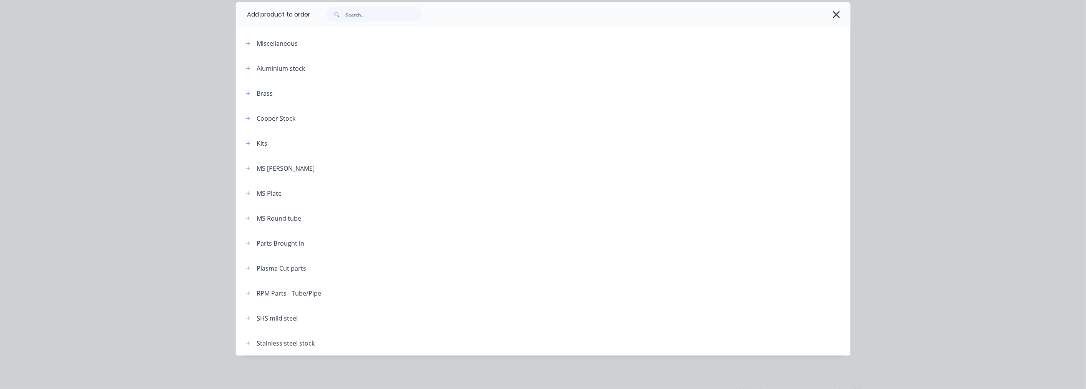
scroll to position [0, 0]
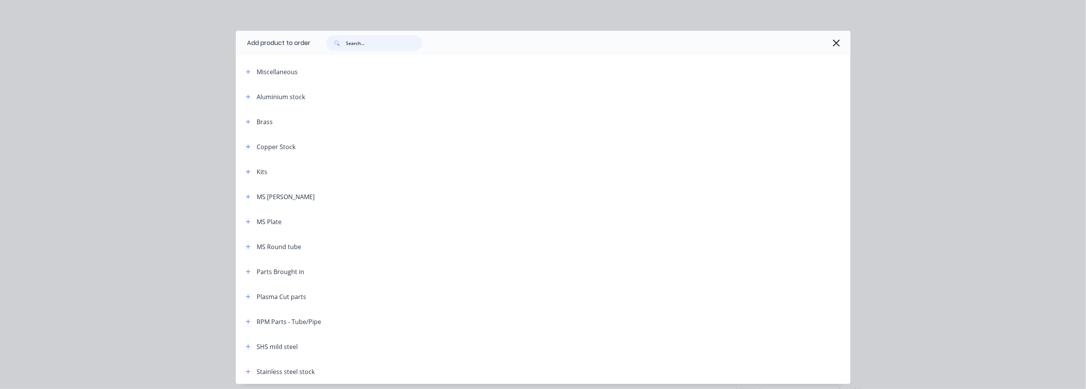
click at [369, 46] on input "text" at bounding box center [384, 42] width 76 height 15
type input "castor 50mm"
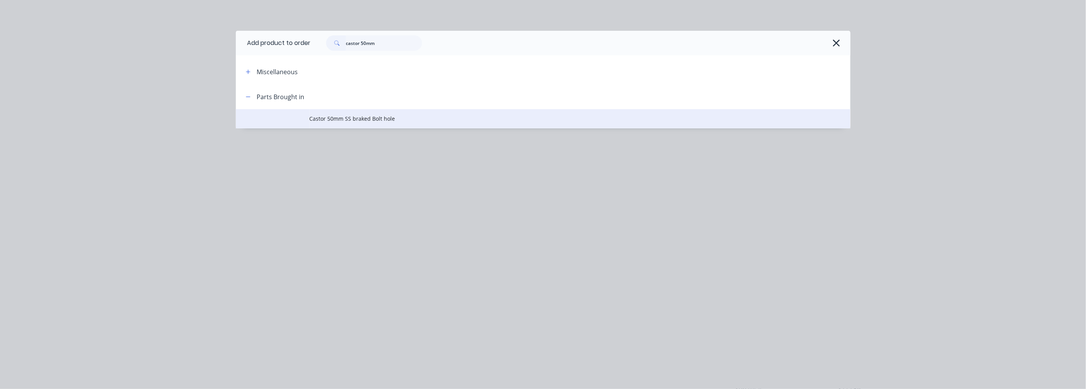
click at [362, 121] on span "Castor 50mm SS braked Bolt hole" at bounding box center [526, 118] width 432 height 8
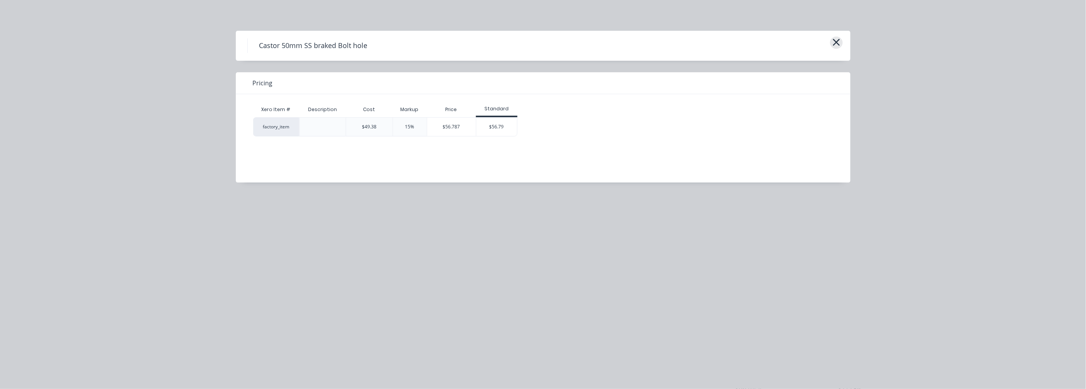
click at [838, 46] on icon "button" at bounding box center [836, 42] width 8 height 11
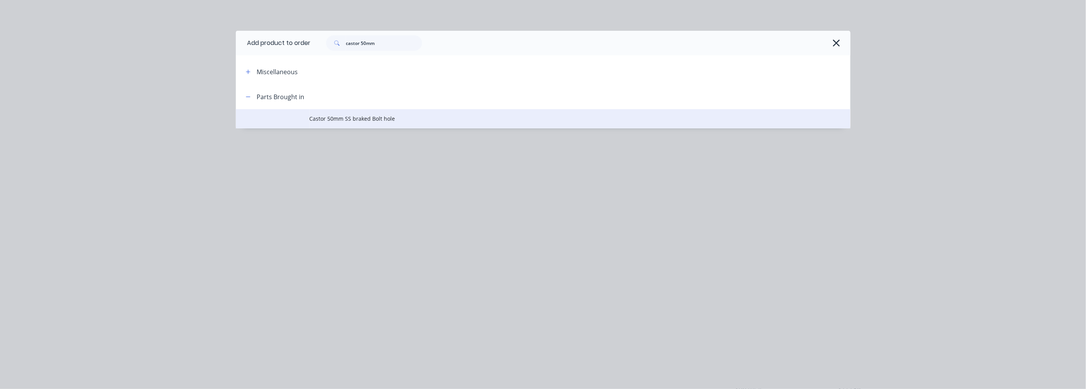
click at [347, 119] on span "Castor 50mm SS braked Bolt hole" at bounding box center [526, 118] width 432 height 8
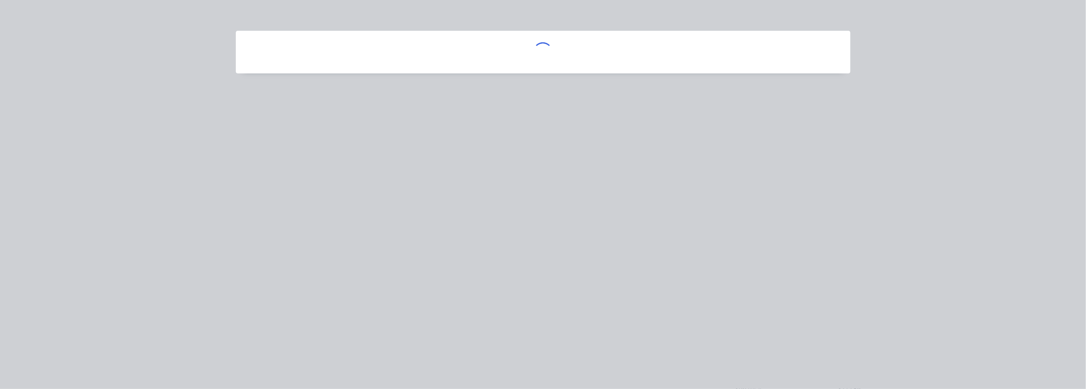
click at [347, 119] on div at bounding box center [543, 194] width 1086 height 389
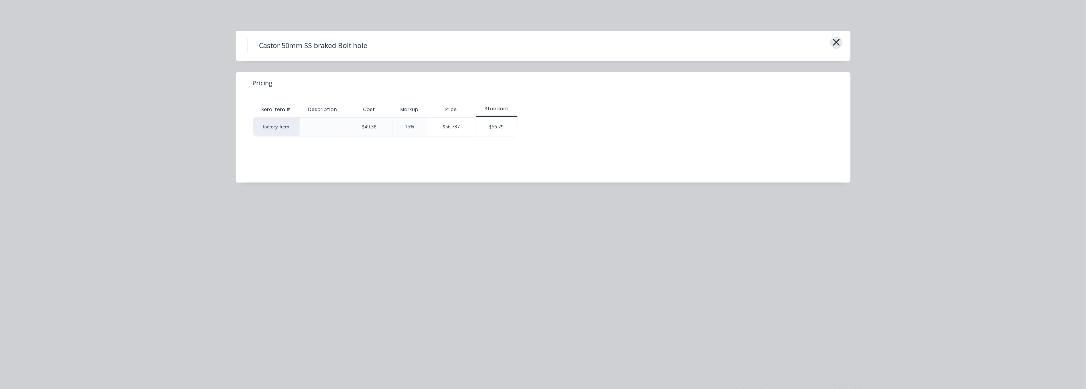
click at [839, 42] on icon "button" at bounding box center [836, 42] width 8 height 11
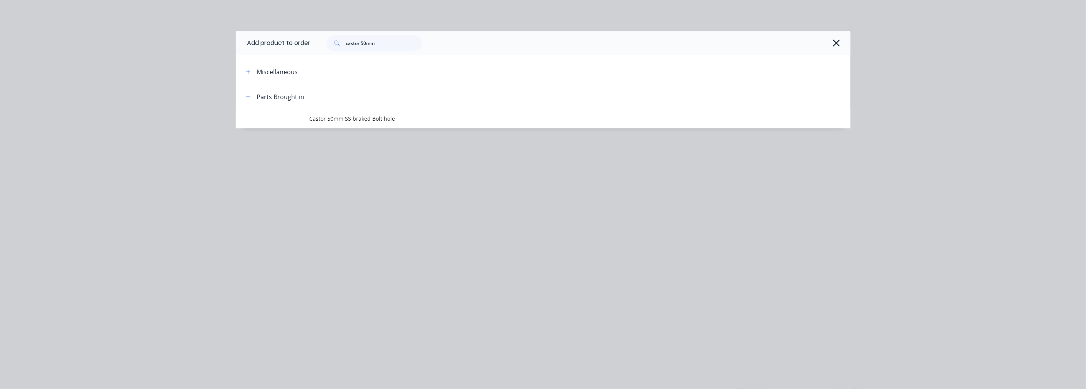
click at [639, 289] on div "Add product to order castor 50mm Miscellaneous Parts Brought in Castor 50mm SS …" at bounding box center [543, 194] width 1086 height 389
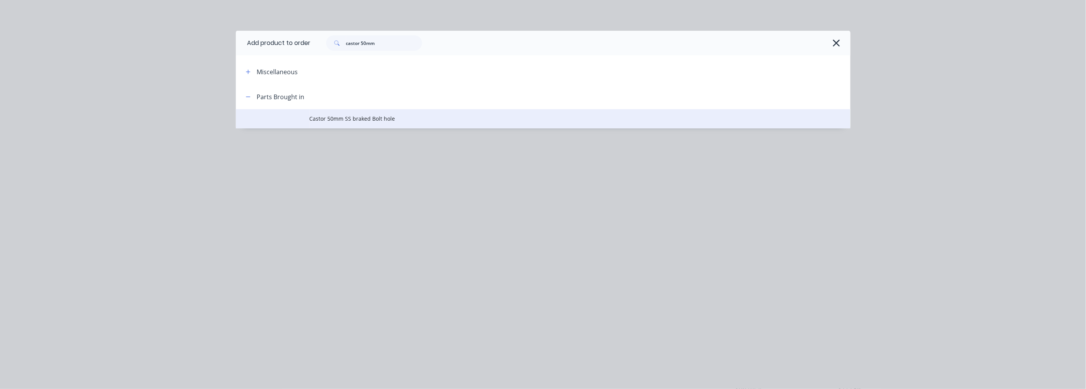
click at [318, 113] on td "Castor 50mm SS braked Bolt hole" at bounding box center [580, 118] width 541 height 19
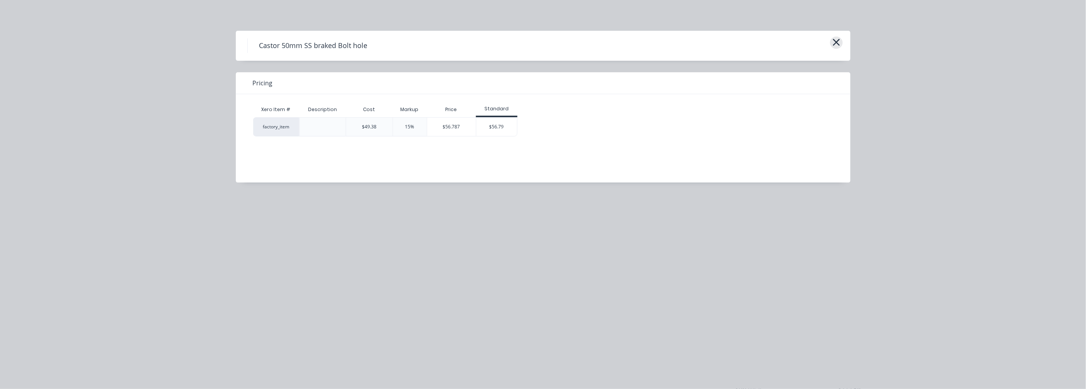
click at [834, 43] on icon "button" at bounding box center [836, 42] width 8 height 11
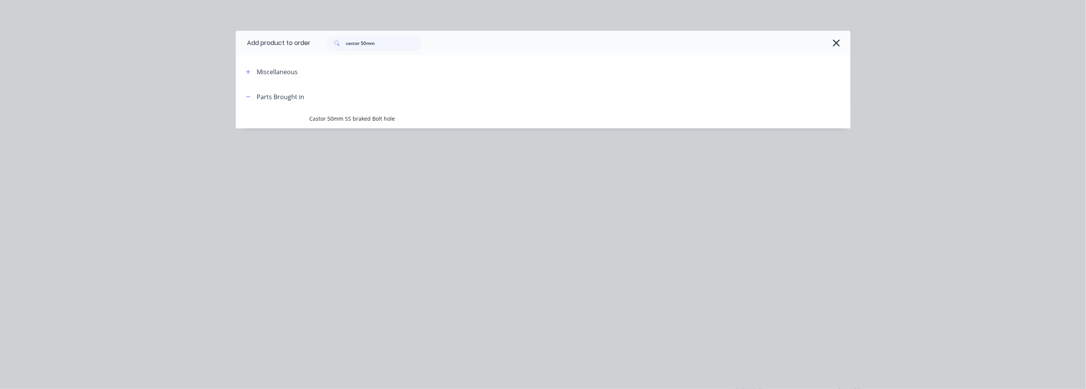
click at [834, 43] on icon "button" at bounding box center [836, 43] width 8 height 11
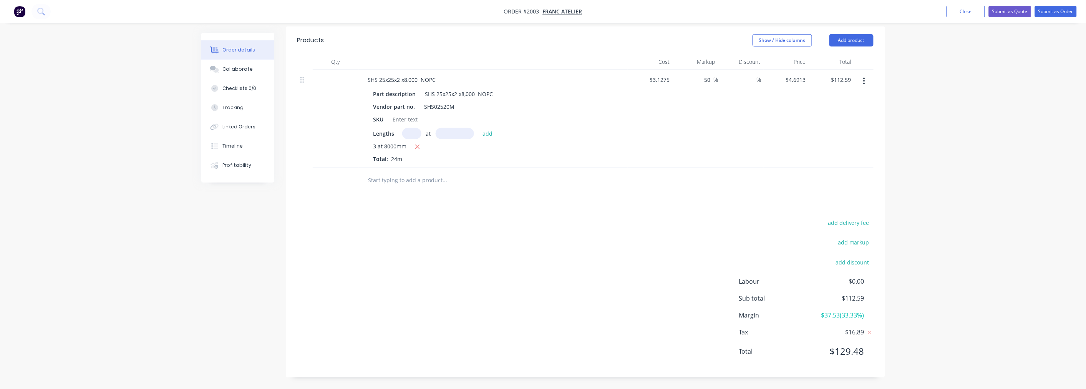
scroll to position [162, 0]
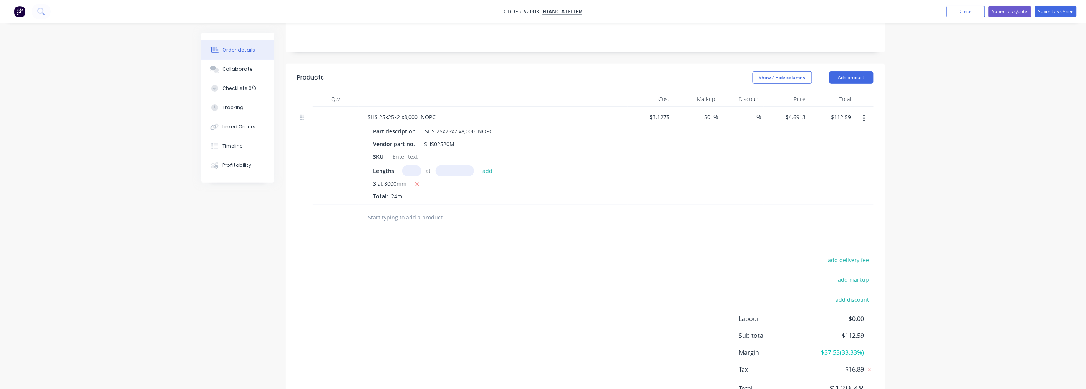
click at [454, 243] on div "Products Show / Hide columns Add product Qty Cost Markup Discount Price Total S…" at bounding box center [585, 239] width 599 height 351
click at [775, 323] on span "Labour" at bounding box center [773, 318] width 68 height 9
click at [861, 321] on span "$0.00" at bounding box center [835, 318] width 57 height 9
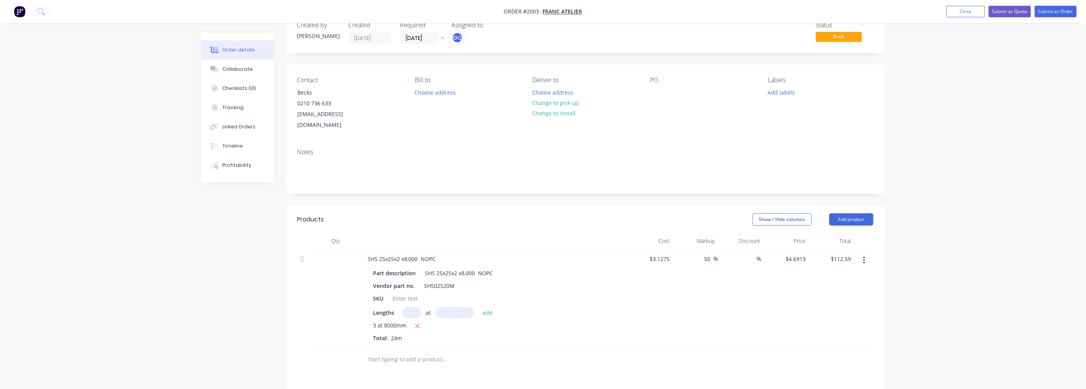
scroll to position [0, 0]
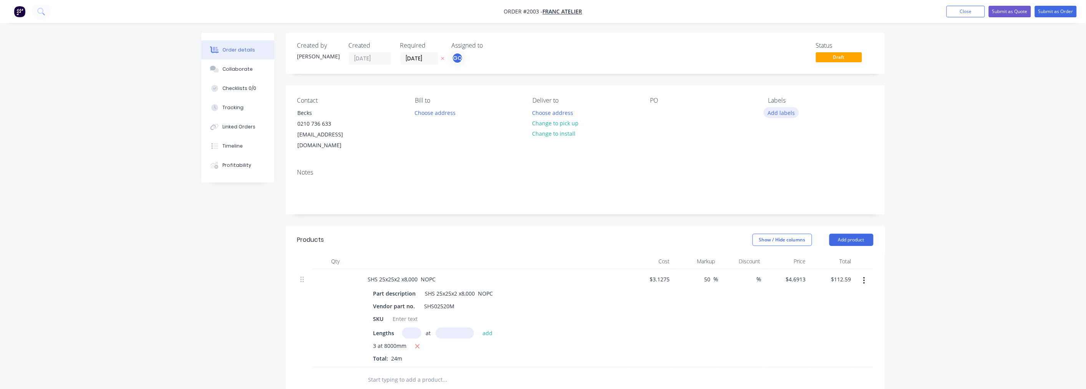
click at [785, 112] on button "Add labels" at bounding box center [780, 112] width 35 height 10
click at [807, 132] on input "text" at bounding box center [832, 135] width 80 height 15
type input "quote"
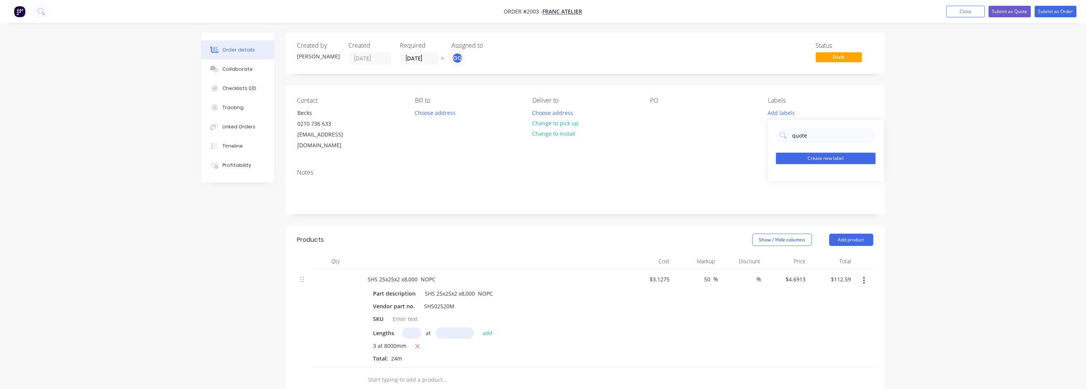
click at [836, 156] on button "Create new label" at bounding box center [826, 158] width 100 height 12
click at [931, 132] on div "Order details Collaborate Checklists 0/0 Tracking Linked Orders Timeline Profit…" at bounding box center [543, 294] width 1086 height 588
click at [743, 367] on div "%" at bounding box center [740, 318] width 45 height 98
click at [956, 10] on button "Close" at bounding box center [965, 12] width 38 height 12
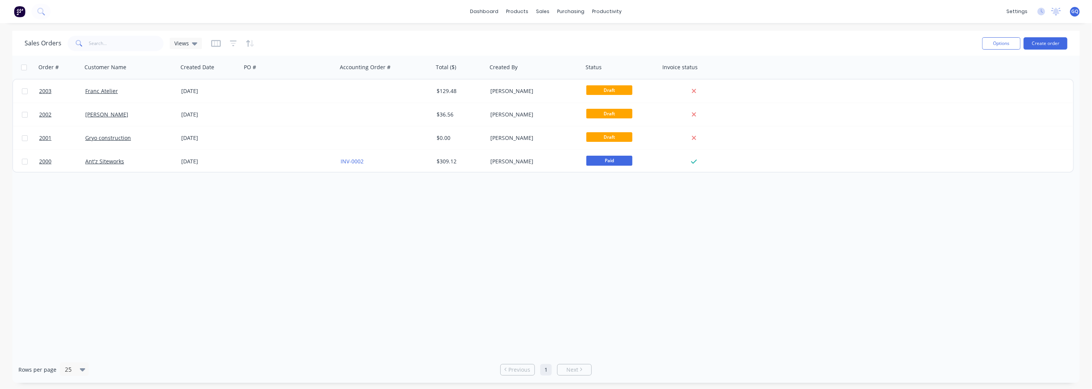
click at [1074, 13] on span "GQ" at bounding box center [1075, 11] width 7 height 7
click at [1057, 12] on icon at bounding box center [1056, 11] width 7 height 6
click at [1038, 12] on icon at bounding box center [1042, 12] width 8 height 8
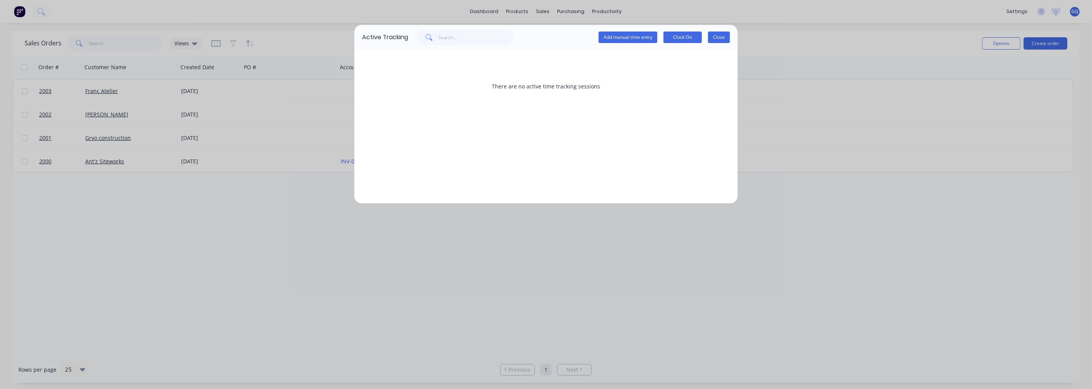
click at [723, 35] on button "Close" at bounding box center [719, 37] width 22 height 12
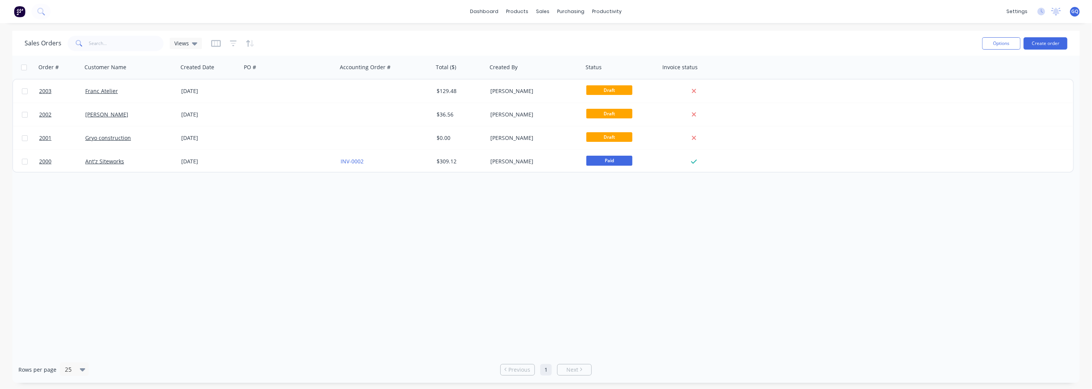
click at [1077, 10] on span "GQ" at bounding box center [1075, 11] width 7 height 7
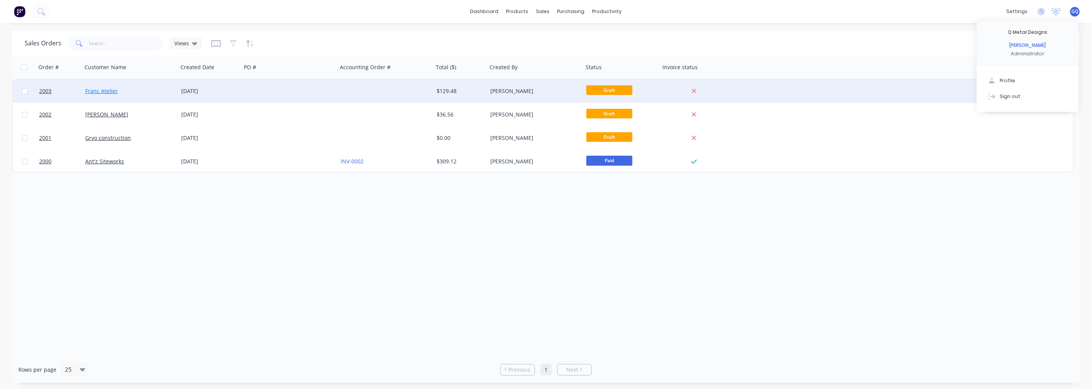
click at [95, 93] on link "Franc Atelier" at bounding box center [101, 90] width 33 height 7
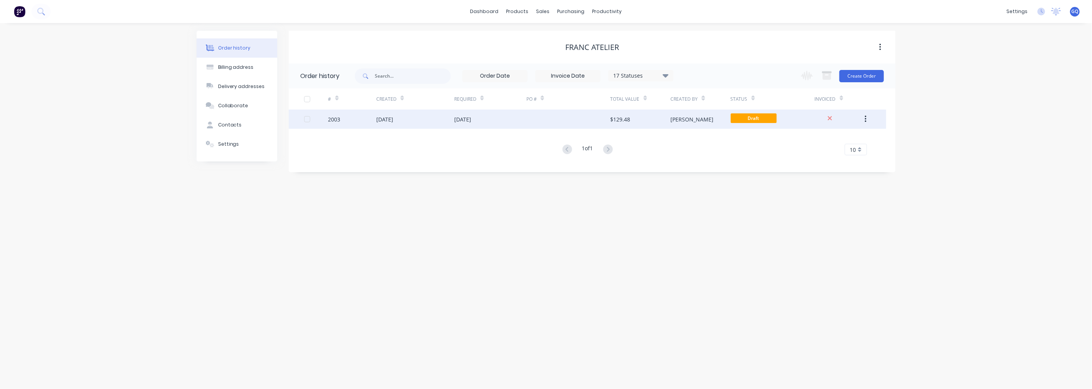
click at [342, 122] on div "2003" at bounding box center [352, 118] width 48 height 19
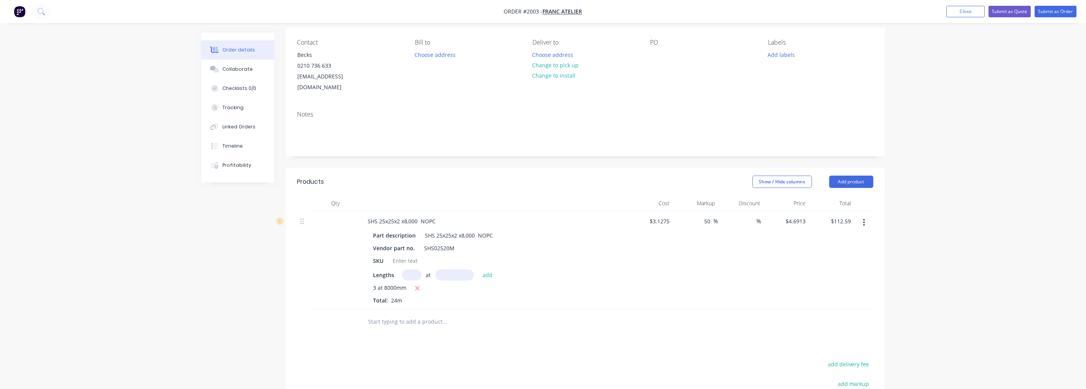
scroll to position [85, 0]
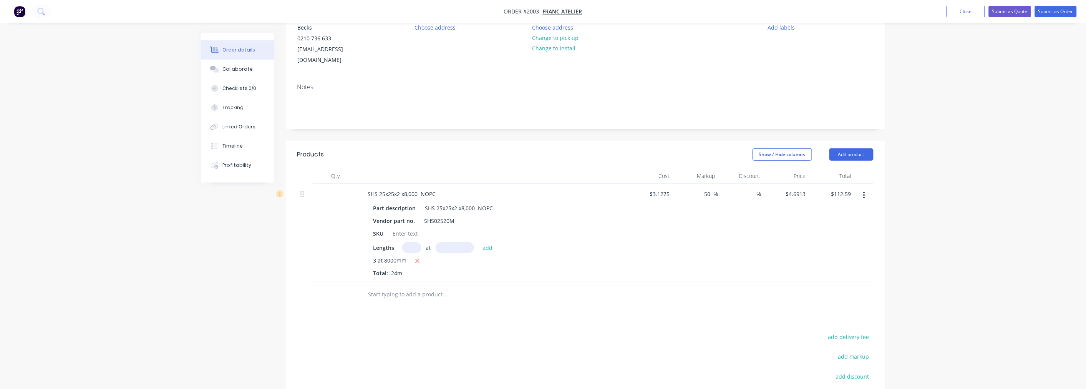
click at [450, 302] on input "text" at bounding box center [445, 293] width 154 height 15
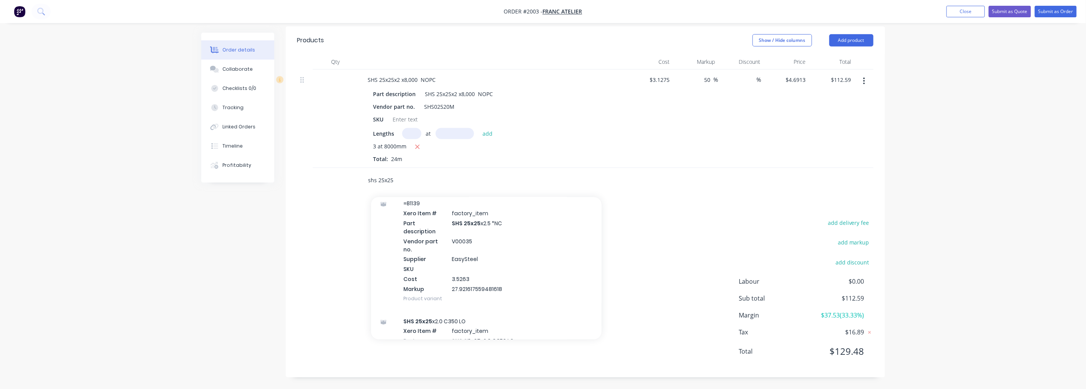
scroll to position [2704, 0]
type input "shs 25x25"
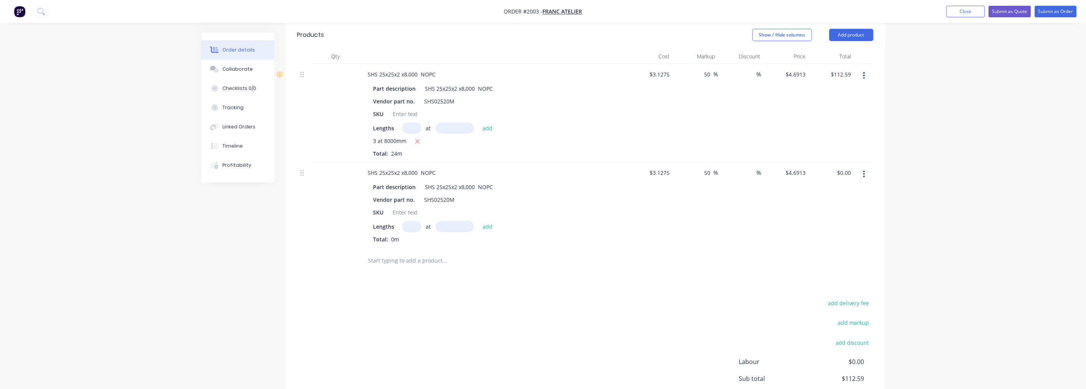
click at [864, 177] on icon "button" at bounding box center [864, 174] width 2 height 7
click at [817, 246] on div "Delete" at bounding box center [836, 240] width 59 height 11
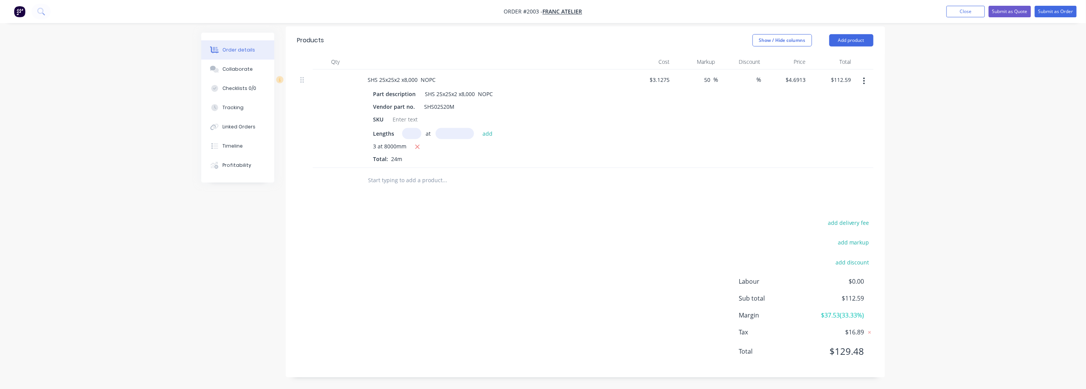
click at [417, 182] on input "text" at bounding box center [445, 179] width 154 height 15
type input "castor"
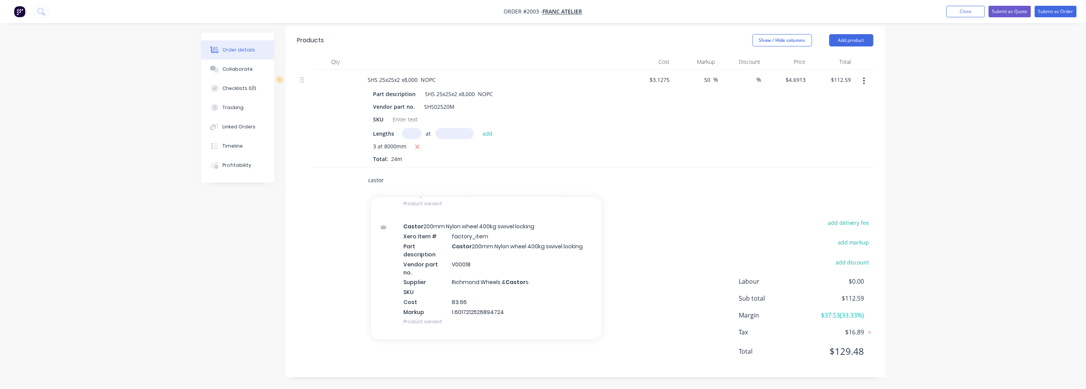
scroll to position [1685, 0]
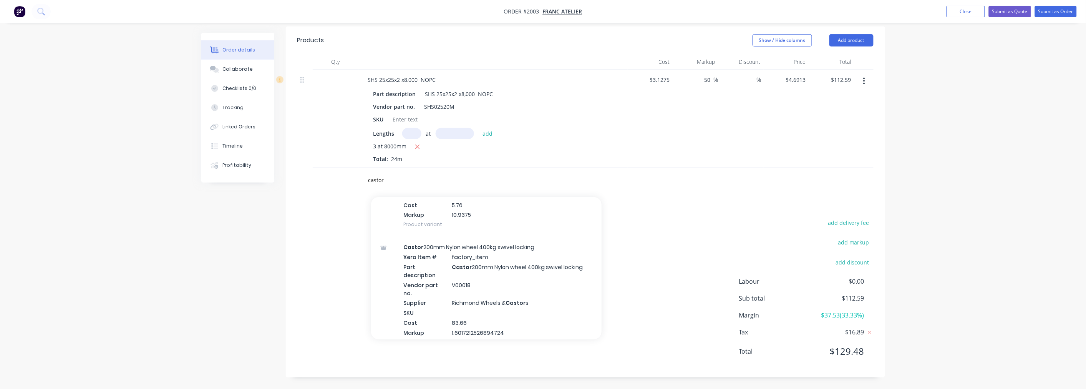
click at [487, 353] on div "Castor 50mm SS braked Bolt hole Product" at bounding box center [486, 369] width 230 height 32
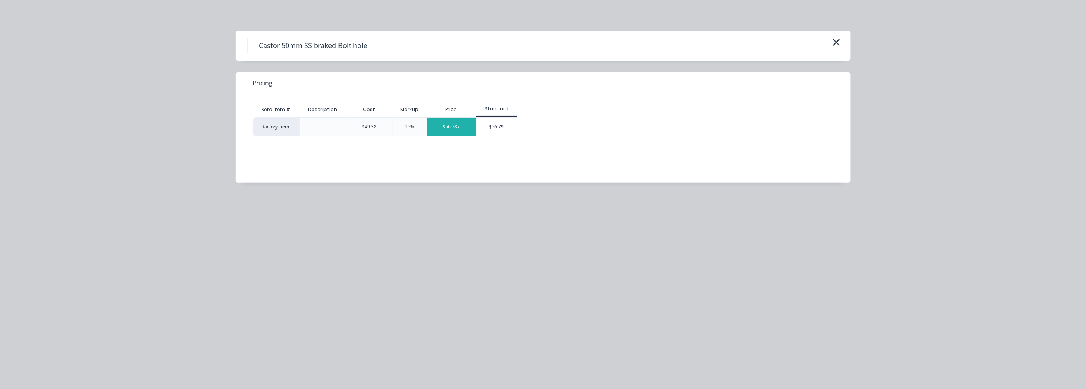
click at [462, 126] on div "$56.787" at bounding box center [451, 127] width 49 height 18
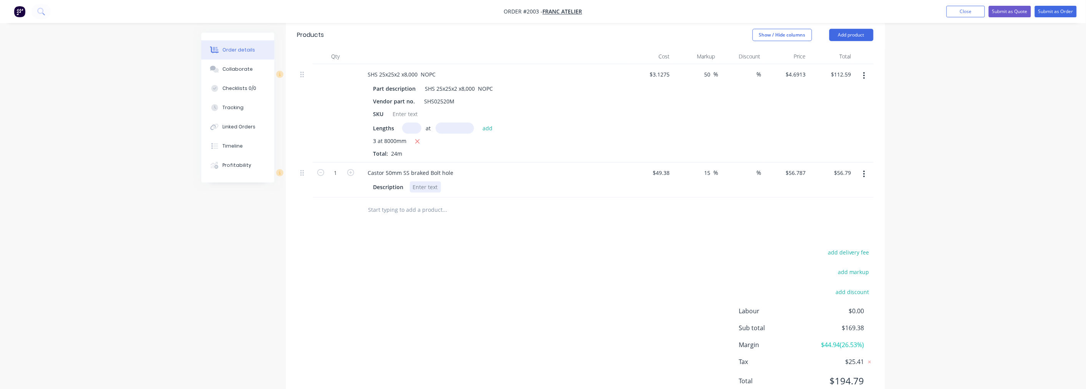
click at [563, 184] on div "Castor 50mm SS braked Bolt hole Description" at bounding box center [493, 179] width 269 height 35
click at [352, 176] on icon "button" at bounding box center [350, 172] width 7 height 7
type input "2"
type input "$113.57"
click at [352, 176] on icon "button" at bounding box center [350, 172] width 7 height 7
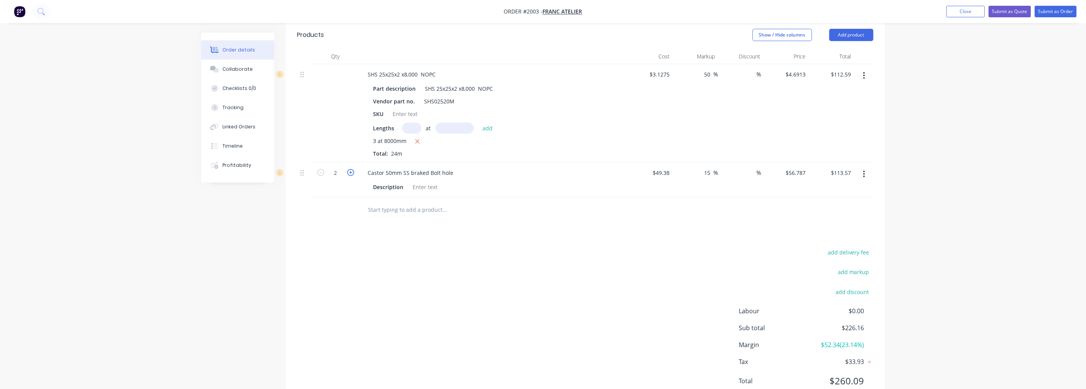
type input "3"
type input "$170.36"
click at [352, 176] on icon "button" at bounding box center [350, 172] width 7 height 7
type input "4"
type input "$227.15"
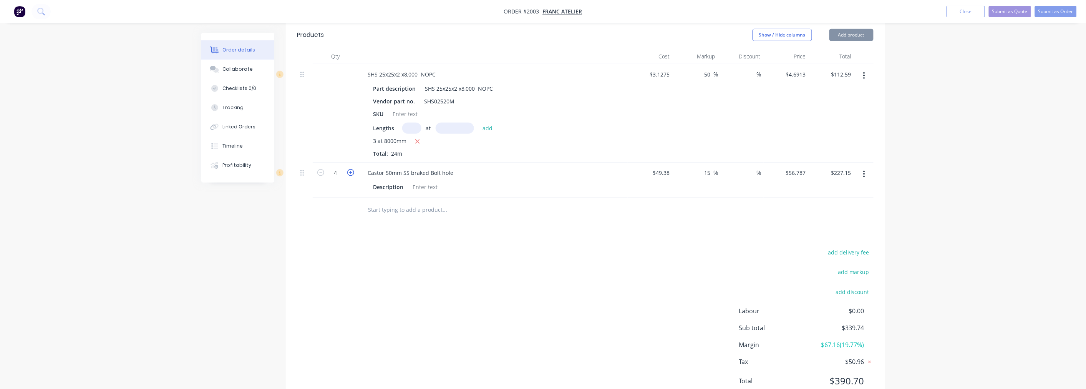
click at [352, 176] on icon "button" at bounding box center [350, 172] width 7 height 7
type input "5"
type input "$283.94"
click at [385, 215] on input "text" at bounding box center [445, 209] width 154 height 15
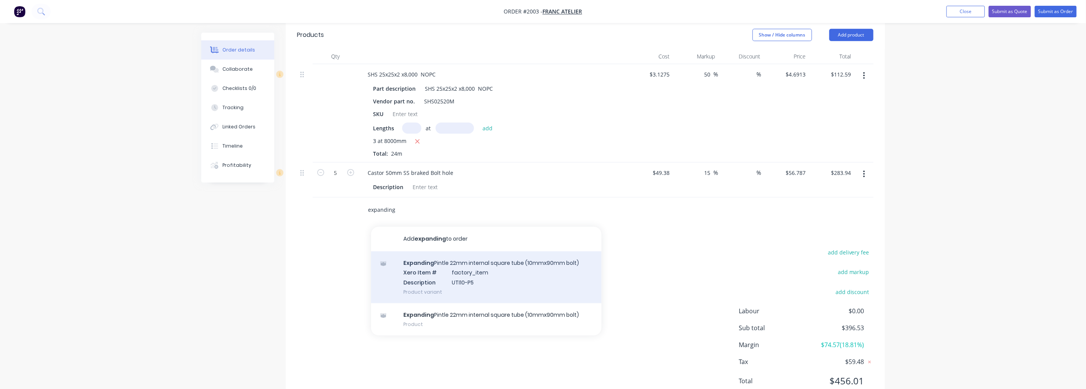
type input "expanding"
click at [522, 278] on div "Expanding Pintle 22mm internal square tube (10mmx90mm bolt) Xero Item # factory…" at bounding box center [486, 277] width 230 height 52
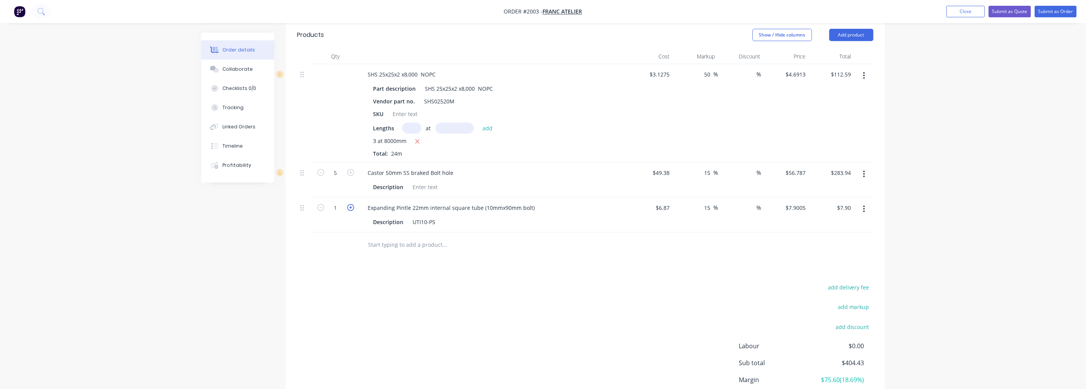
click at [351, 211] on icon "button" at bounding box center [350, 207] width 7 height 7
type input "2"
type input "$15.80"
click at [351, 211] on icon "button" at bounding box center [350, 207] width 7 height 7
type input "3"
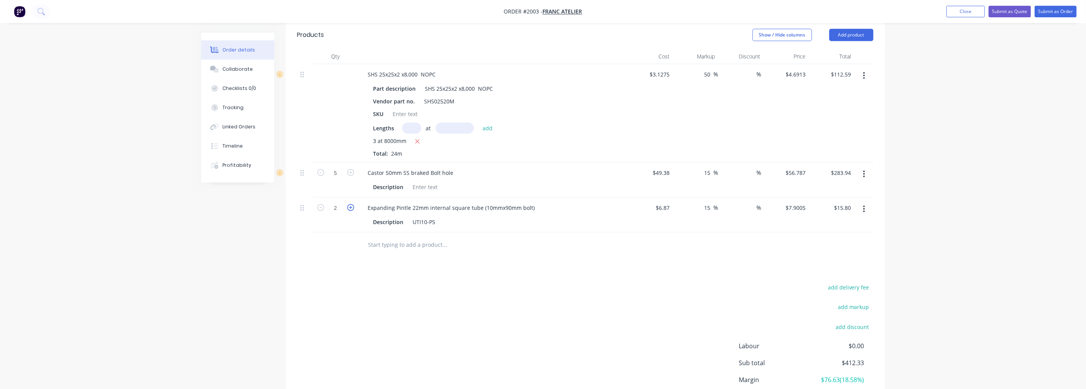
type input "$23.70"
click at [351, 211] on icon "button" at bounding box center [350, 207] width 7 height 7
type input "4"
type input "$31.60"
click at [351, 211] on icon "button" at bounding box center [350, 207] width 7 height 7
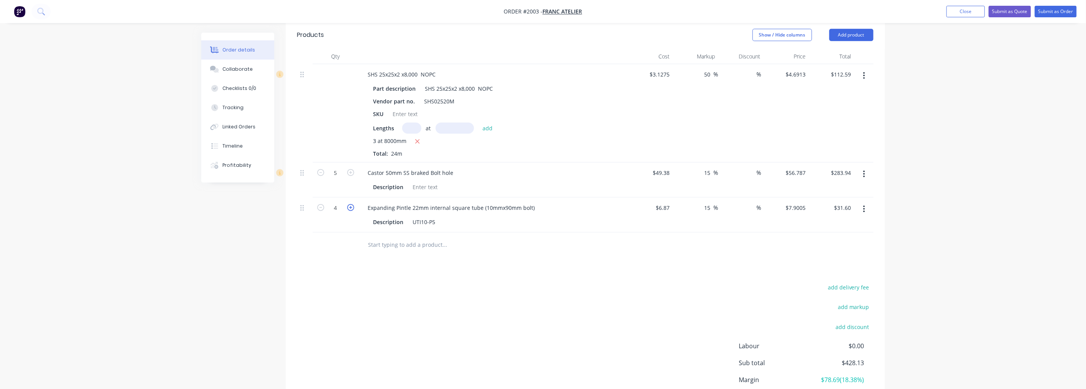
type input "5"
type input "$39.50"
click at [396, 252] on input "text" at bounding box center [445, 244] width 154 height 15
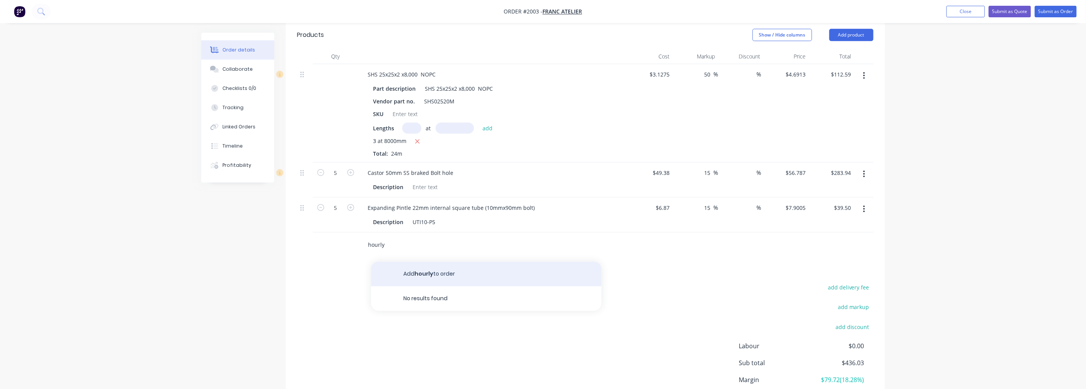
type input "hourly"
click at [422, 278] on button "Add hourly to order" at bounding box center [486, 274] width 230 height 25
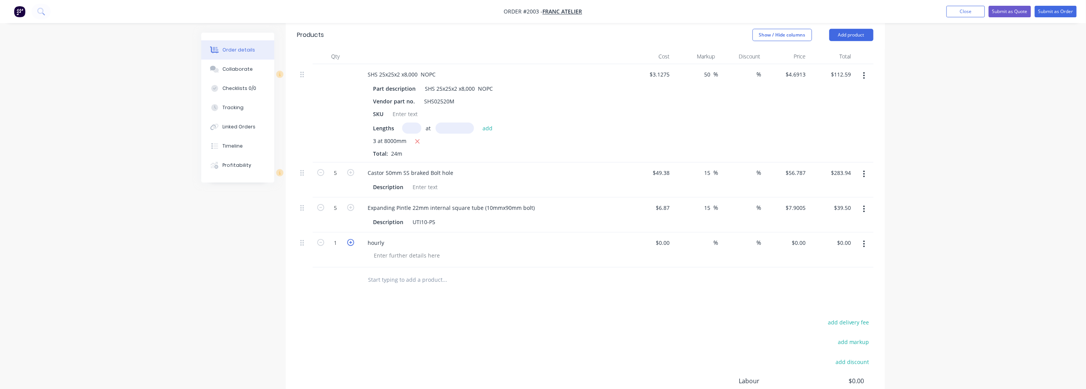
click at [351, 246] on icon "button" at bounding box center [350, 242] width 7 height 7
click at [320, 246] on icon "button" at bounding box center [320, 242] width 7 height 7
type input "0"
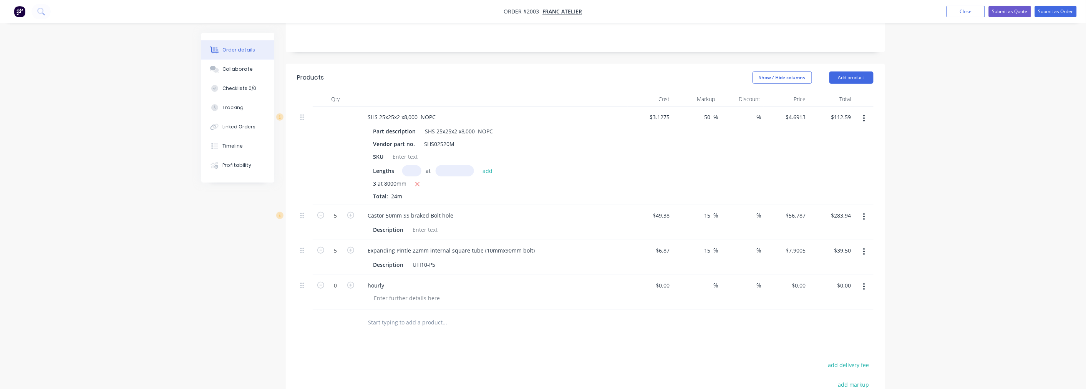
click at [866, 293] on button "button" at bounding box center [864, 287] width 18 height 14
click at [822, 358] on div "Delete" at bounding box center [836, 352] width 59 height 11
click at [433, 295] on input "text" at bounding box center [445, 287] width 154 height 15
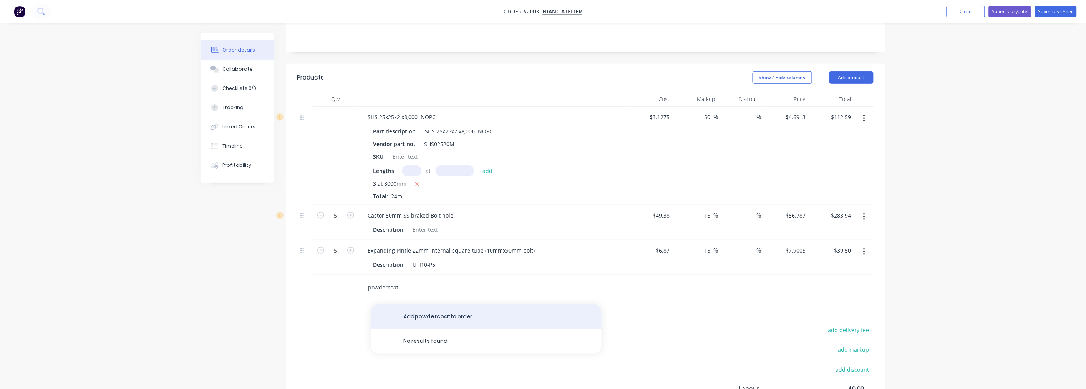
type input "powdercoat"
click at [439, 313] on button "Add powdercoat to order" at bounding box center [486, 316] width 230 height 25
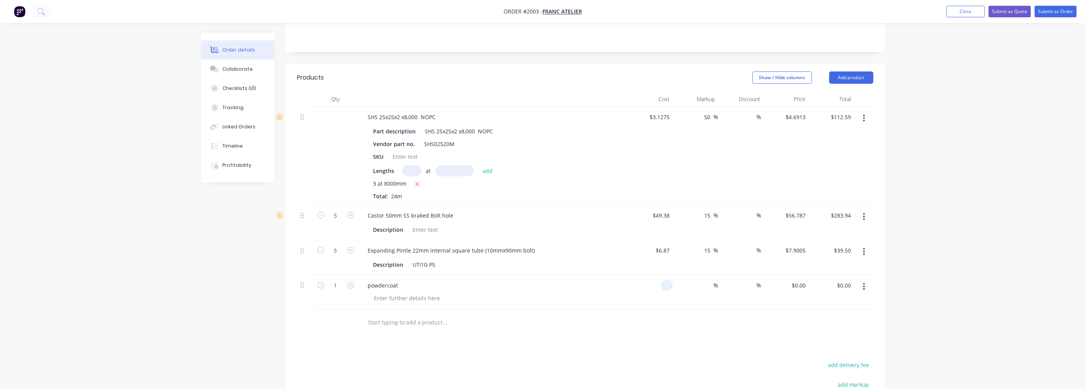
click at [669, 291] on input at bounding box center [668, 285] width 9 height 11
type input "$250.00"
type input "0"
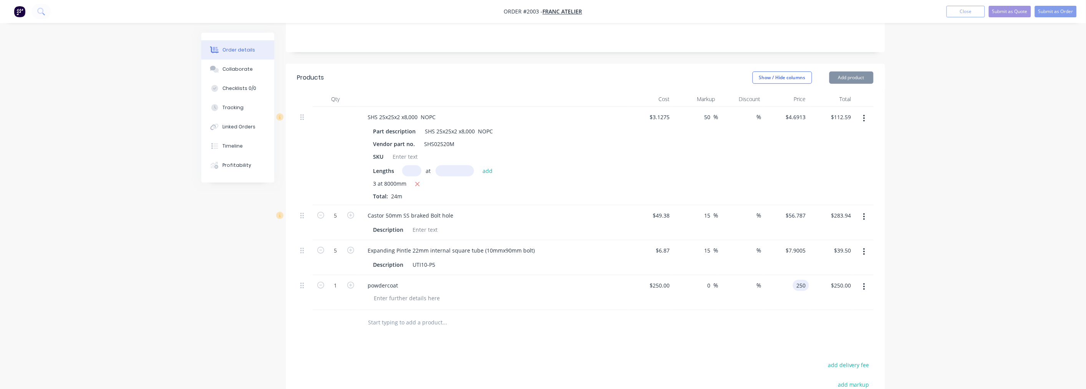
type input "$250.00"
click at [414, 303] on div at bounding box center [407, 297] width 78 height 11
click at [408, 329] on input "text" at bounding box center [445, 322] width 154 height 15
click at [408, 329] on input "Delivery" at bounding box center [445, 322] width 154 height 15
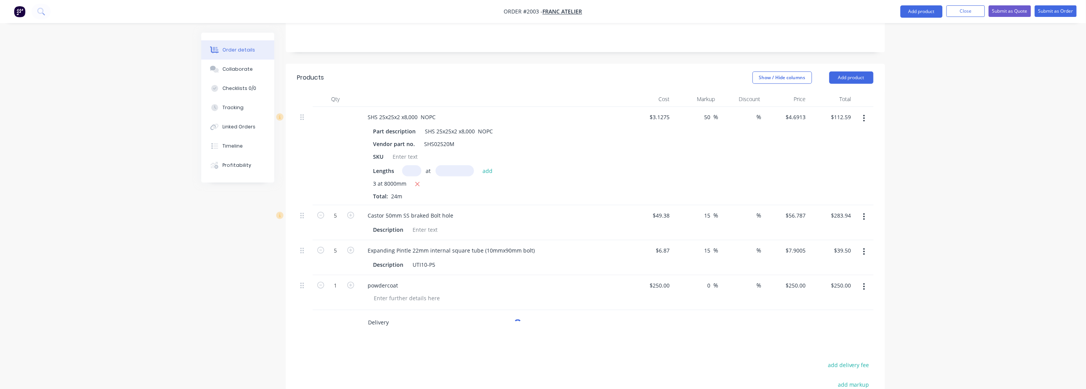
scroll to position [247, 0]
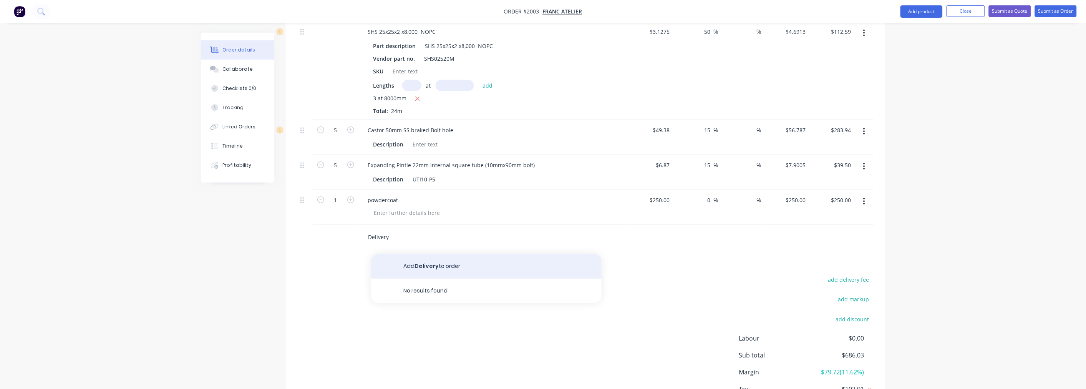
type input "Delivery"
click at [430, 272] on button "Add Delivery to order" at bounding box center [486, 266] width 230 height 25
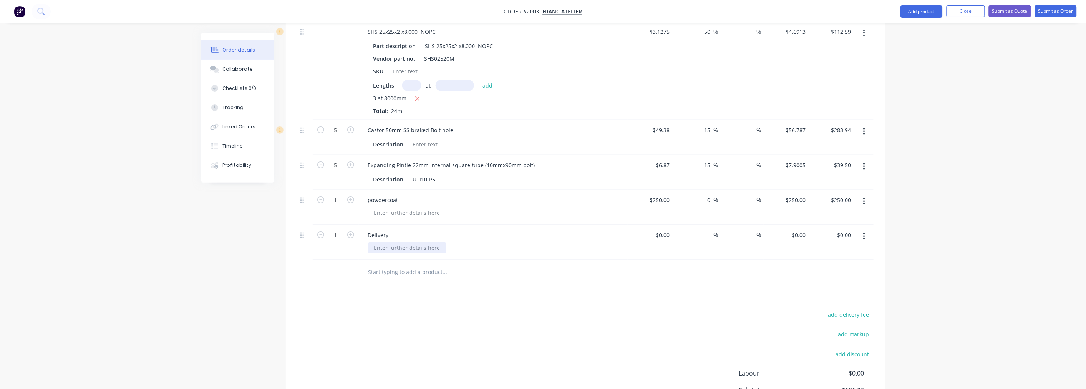
click at [410, 253] on div at bounding box center [407, 247] width 78 height 11
click at [348, 238] on icon "button" at bounding box center [350, 234] width 7 height 7
type input "2"
drag, startPoint x: 656, startPoint y: 240, endPoint x: 669, endPoint y: 239, distance: 13.4
click at [669, 239] on input at bounding box center [668, 234] width 9 height 11
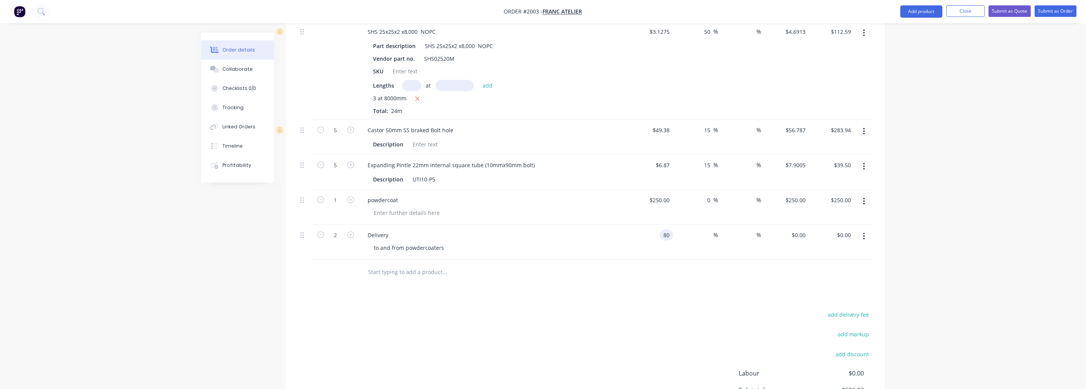
type input "$80.00"
type input "$160.00"
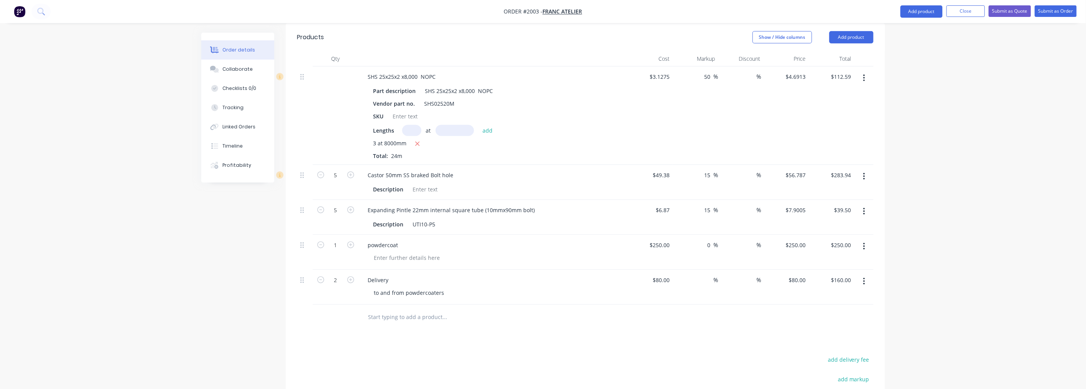
scroll to position [298, 0]
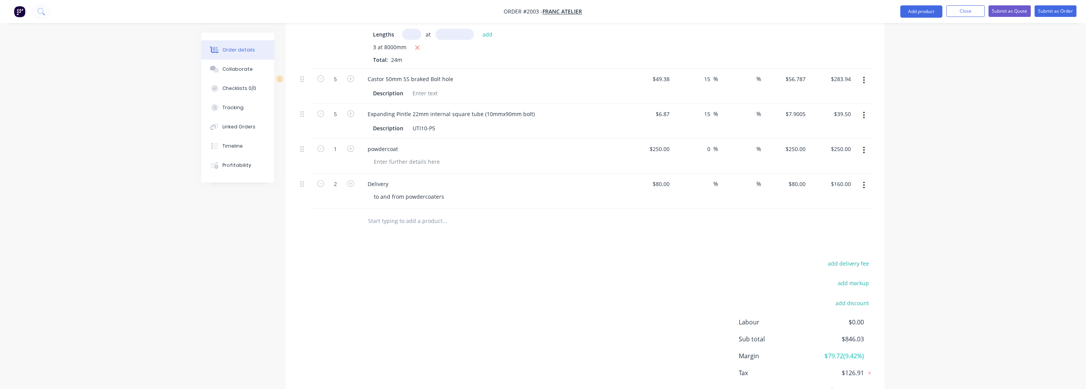
click at [407, 228] on input "text" at bounding box center [445, 220] width 154 height 15
type input "h"
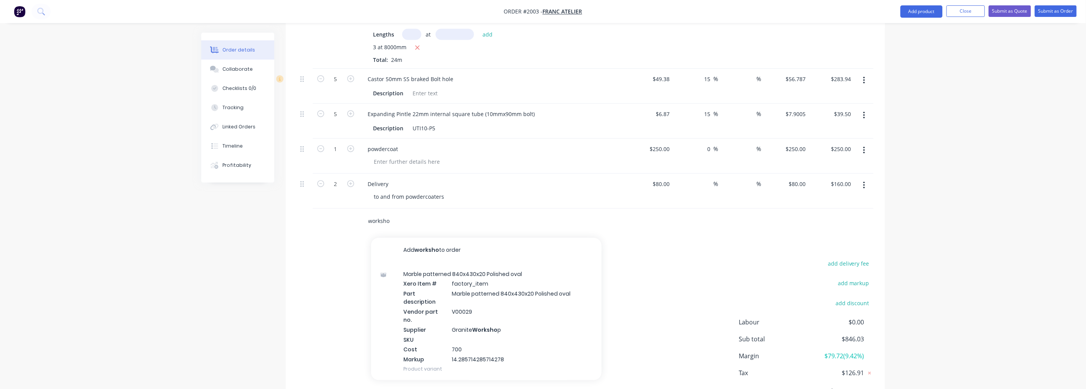
type input "workshop"
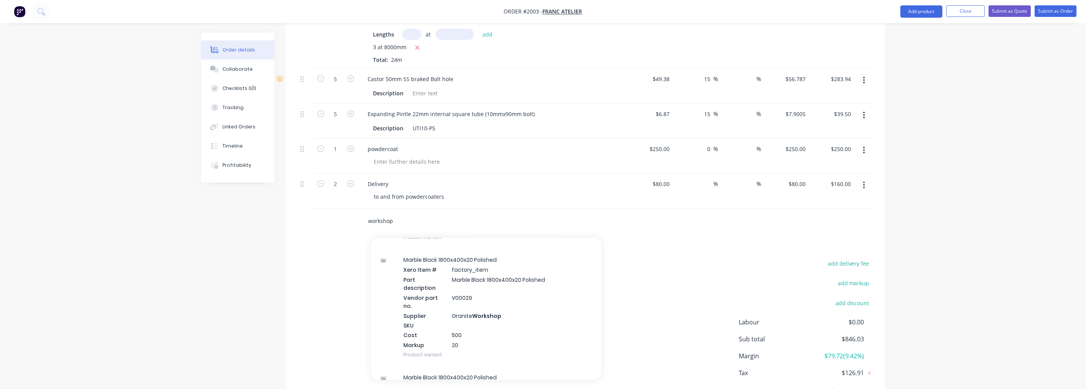
scroll to position [604, 0]
drag, startPoint x: 412, startPoint y: 228, endPoint x: 358, endPoint y: 229, distance: 54.2
click at [359, 227] on div "workshop Add workshop to order Marble patterned 840x430x20 Polished oval Xero I…" at bounding box center [497, 221] width 277 height 25
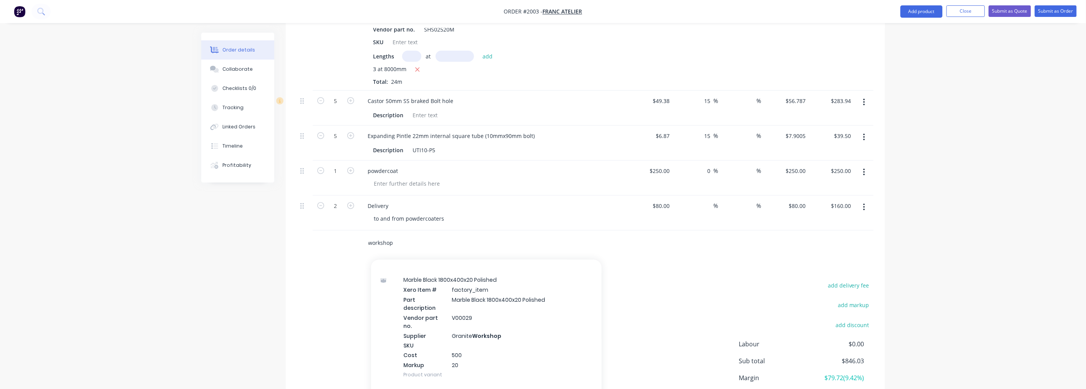
scroll to position [256, 0]
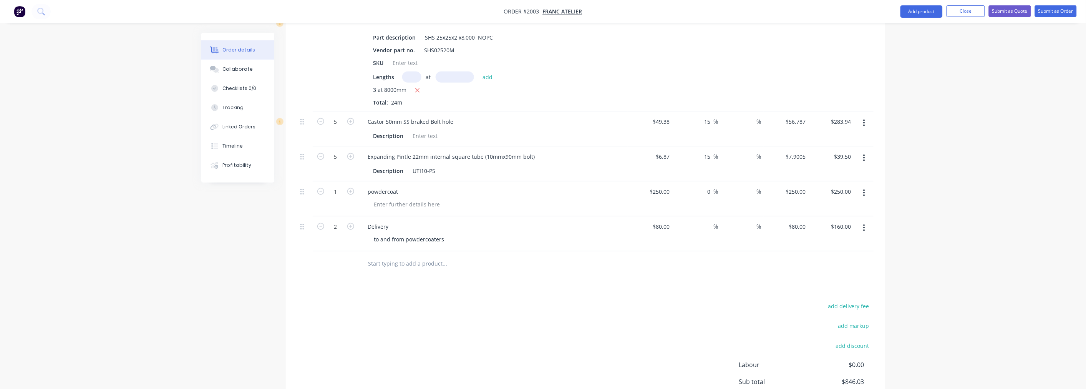
click at [563, 313] on div "add delivery fee add markup add discount Labour $0.00 Sub total $846.03 Margin …" at bounding box center [585, 375] width 576 height 148
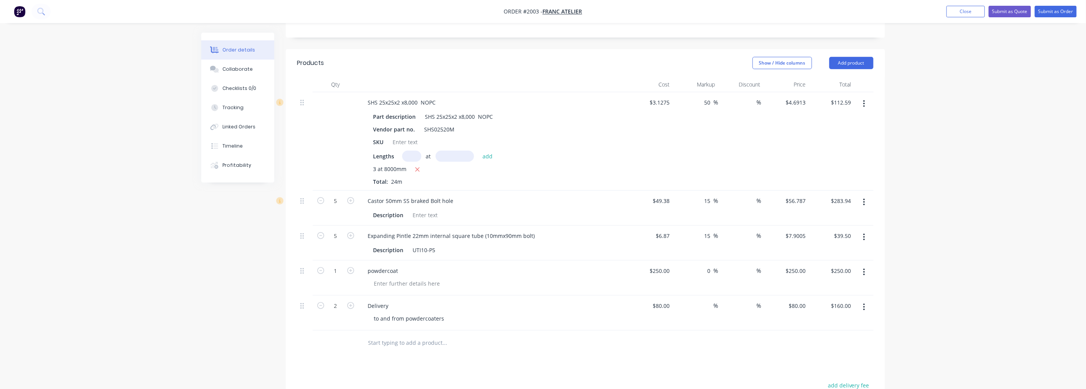
scroll to position [88, 0]
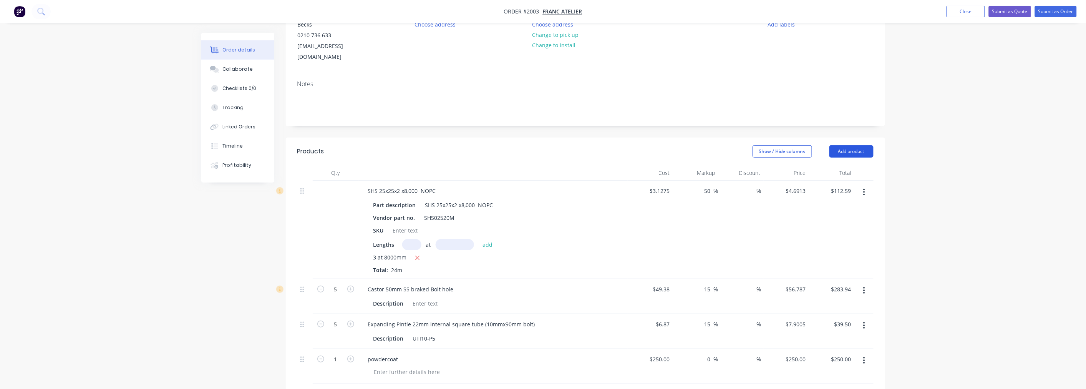
click at [859, 145] on button "Add product" at bounding box center [851, 151] width 44 height 12
click at [839, 240] on button "Labour" at bounding box center [836, 247] width 73 height 15
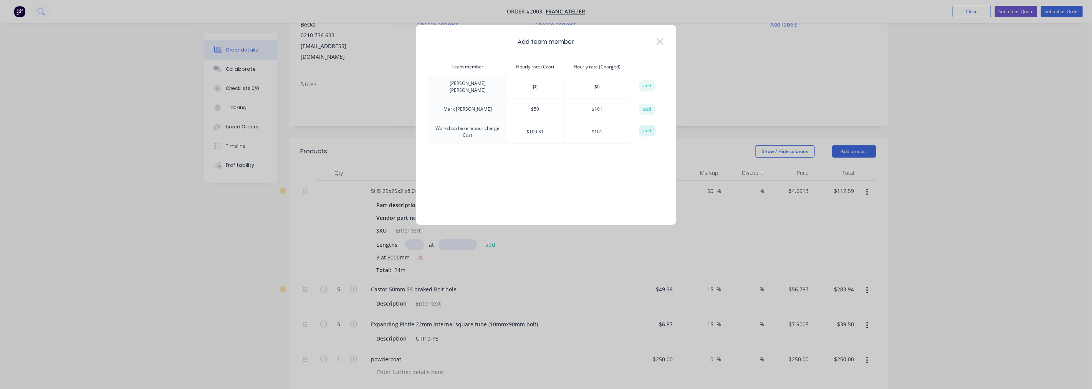
click at [653, 130] on button "add" at bounding box center [647, 131] width 17 height 12
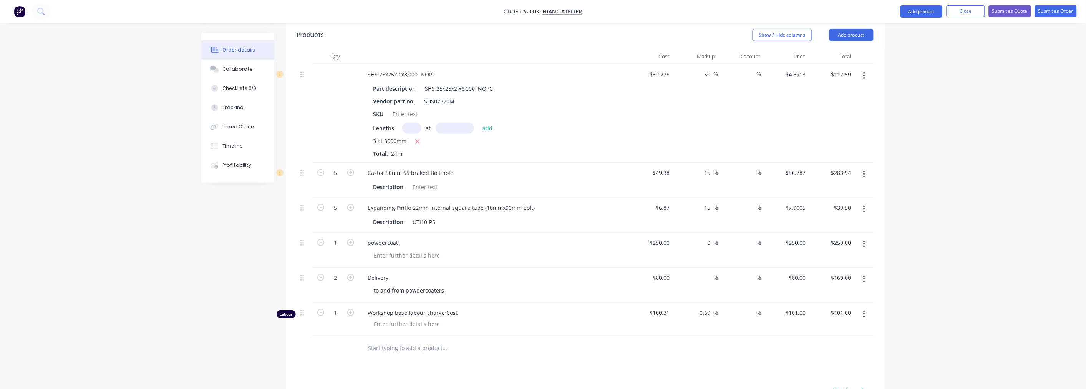
scroll to position [259, 0]
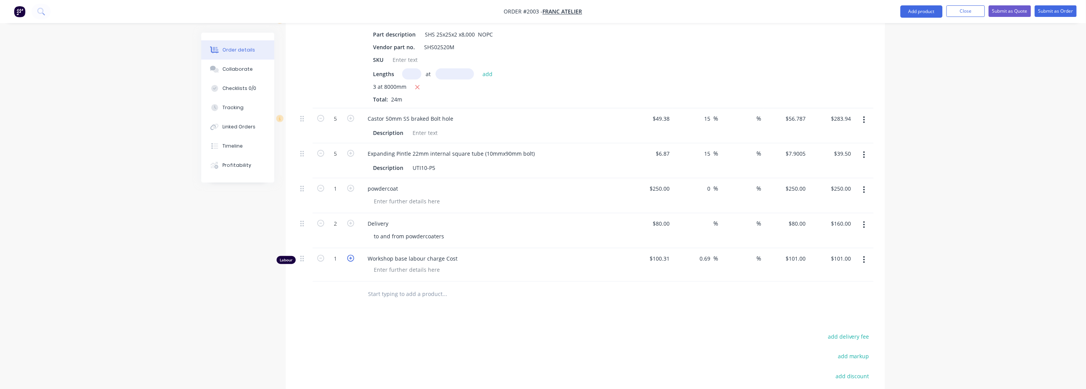
click at [349, 262] on icon "button" at bounding box center [350, 258] width 7 height 7
type input "2"
type input "$202.00"
click at [349, 262] on icon "button" at bounding box center [350, 258] width 7 height 7
type input "3"
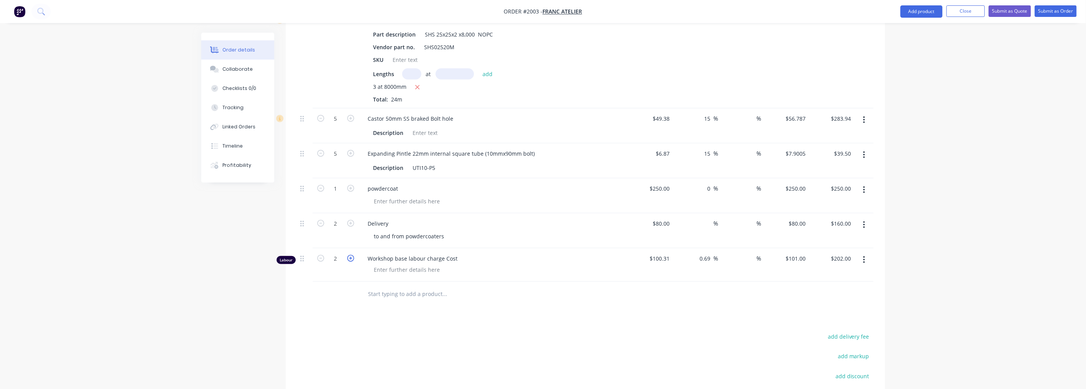
type input "$303.00"
click at [349, 262] on icon "button" at bounding box center [350, 258] width 7 height 7
type input "4"
type input "$404.00"
click at [349, 262] on icon "button" at bounding box center [350, 258] width 7 height 7
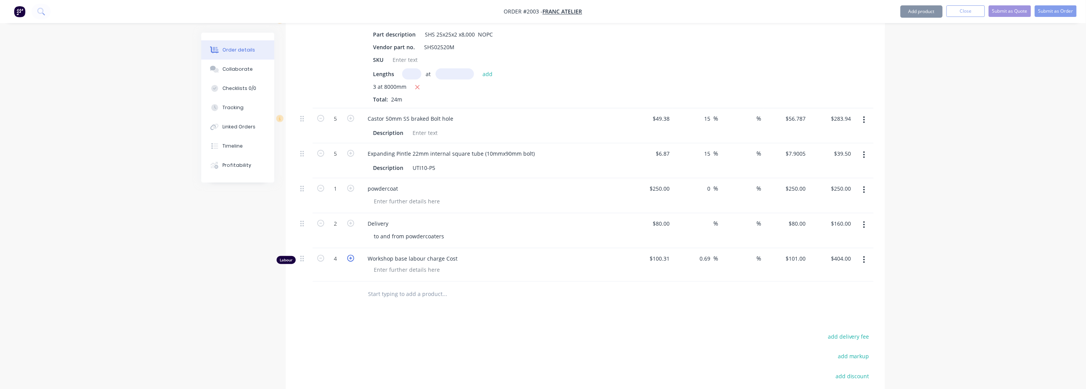
type input "5"
type input "$505.00"
click at [349, 262] on icon "button" at bounding box center [350, 258] width 7 height 7
type input "6"
type input "$606.00"
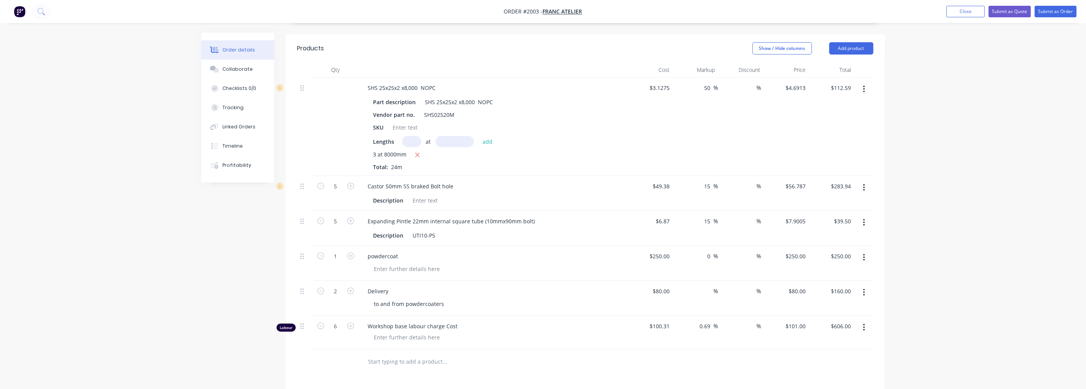
scroll to position [216, 0]
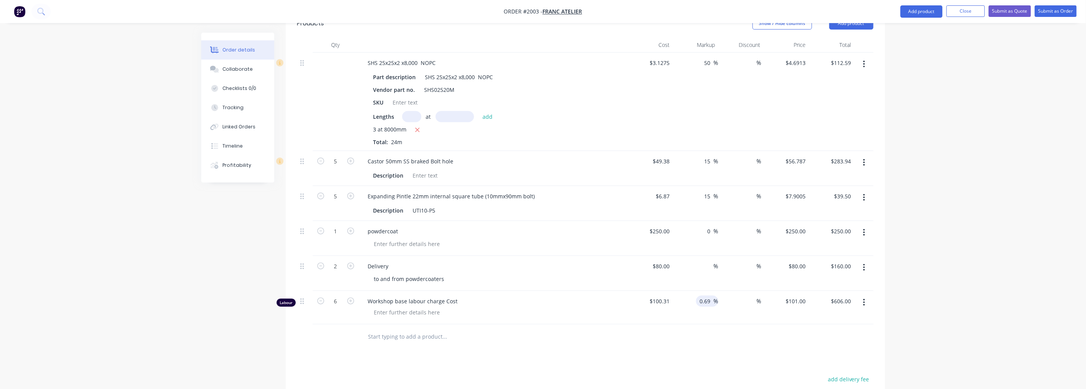
click at [697, 305] on div "0.69 0.69 %" at bounding box center [707, 300] width 22 height 11
drag, startPoint x: 710, startPoint y: 305, endPoint x: 698, endPoint y: 305, distance: 12.7
click at [698, 305] on div "0.69 0.69 %" at bounding box center [707, 300] width 22 height 11
type input "40"
type input "$140.434"
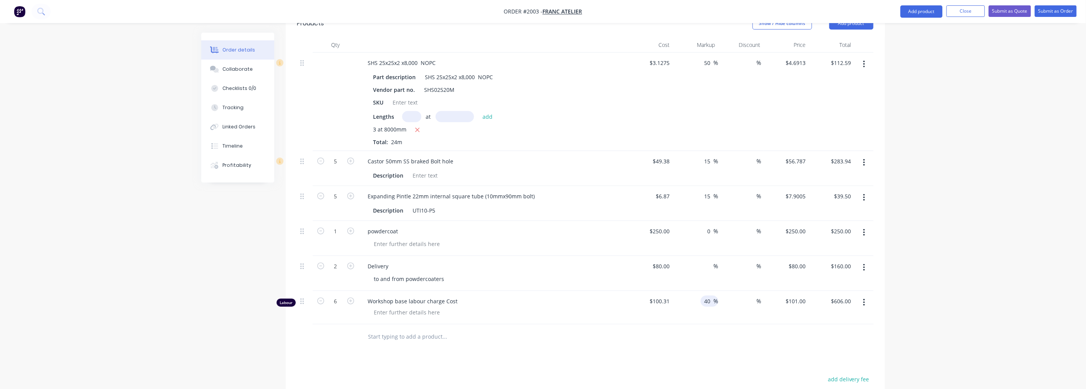
type input "$842.60"
type input "$140.434"
click at [962, 303] on div "Order details Collaborate Checklists 0/0 Tracking Linked Orders Timeline Profit…" at bounding box center [543, 164] width 1086 height 761
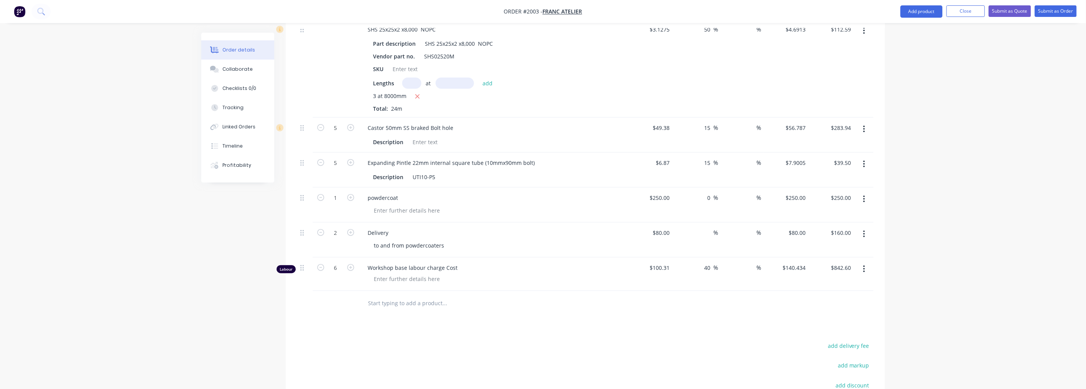
scroll to position [250, 0]
click at [408, 310] on input "text" at bounding box center [445, 302] width 154 height 15
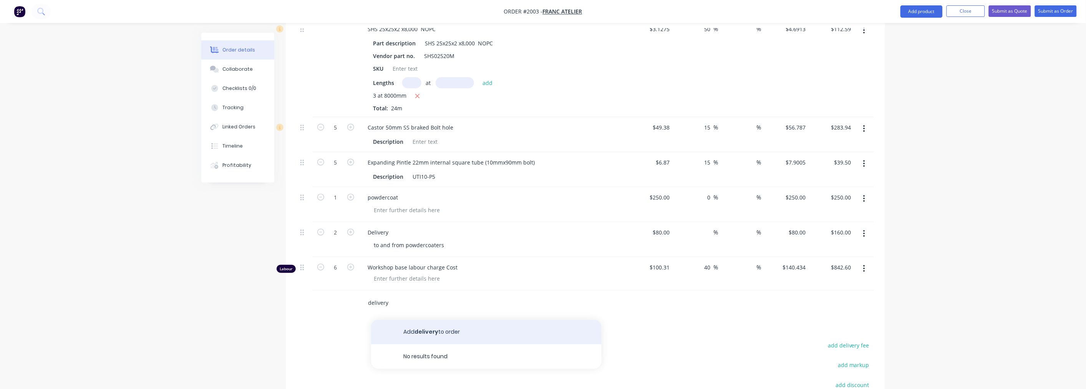
type input "delivery"
click at [431, 329] on button "Add delivery to order" at bounding box center [486, 332] width 230 height 25
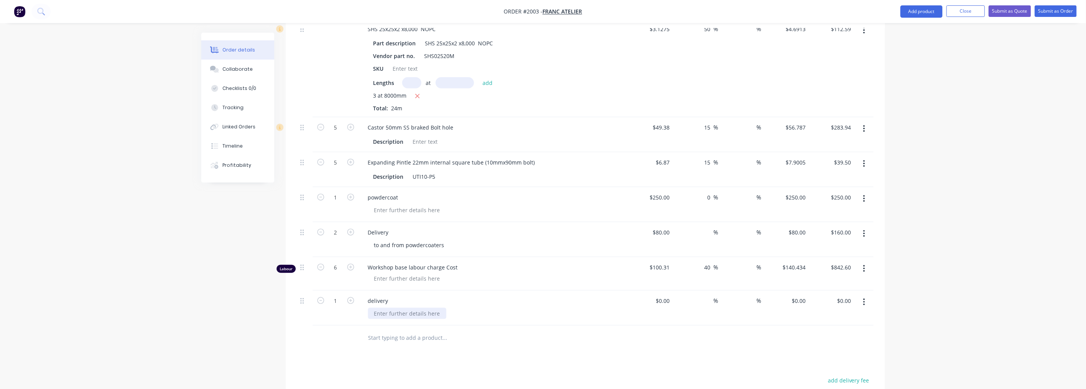
click at [417, 316] on div at bounding box center [407, 313] width 78 height 11
type input "$25.00"
click at [658, 235] on div "80 80" at bounding box center [650, 239] width 45 height 35
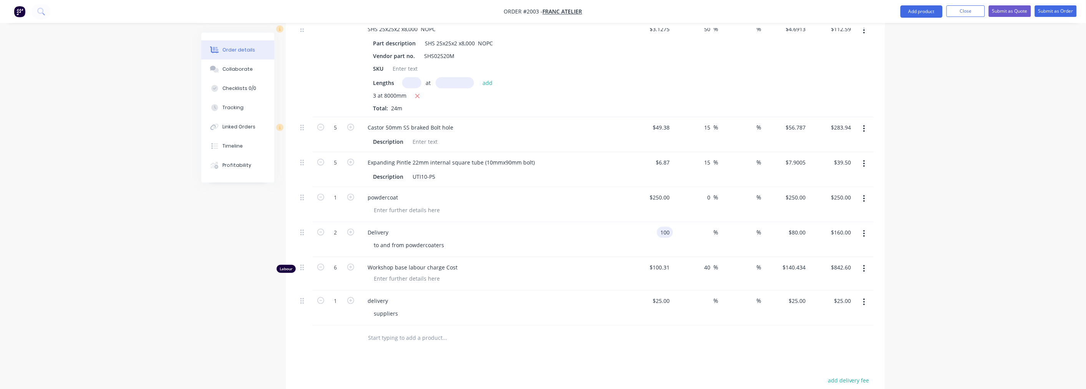
type input "$100.00"
type input "$200.00"
click at [350, 270] on icon "button" at bounding box center [350, 266] width 7 height 7
type input "7"
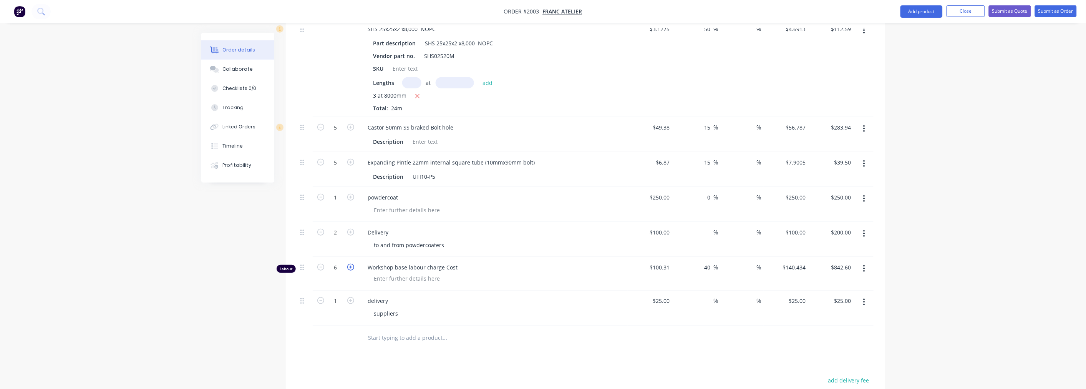
type input "$983.04"
click at [559, 325] on div "delivery suppliers" at bounding box center [493, 307] width 269 height 35
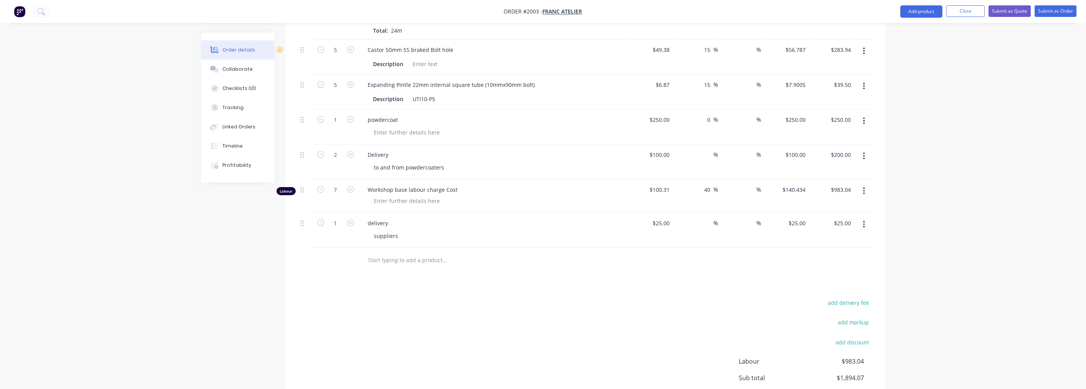
scroll to position [285, 0]
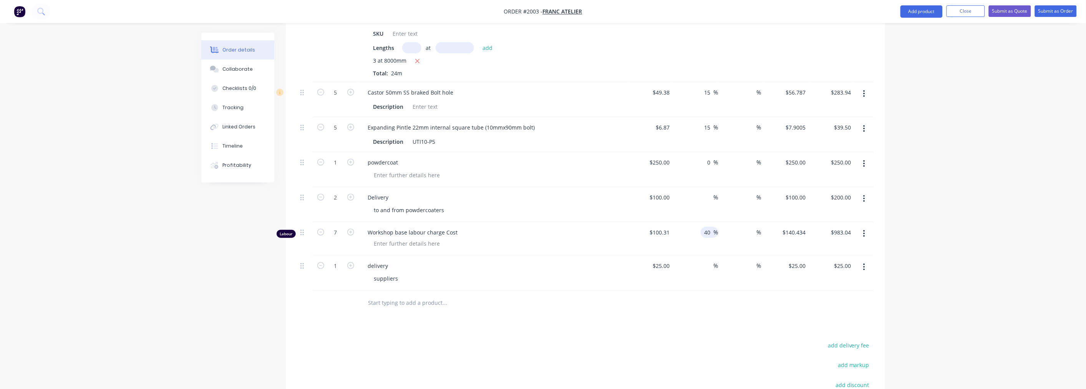
click at [701, 235] on div "40 40 %" at bounding box center [710, 232] width 18 height 11
type input "4"
type input "50"
type input "$150.465"
type input "$1,053.26"
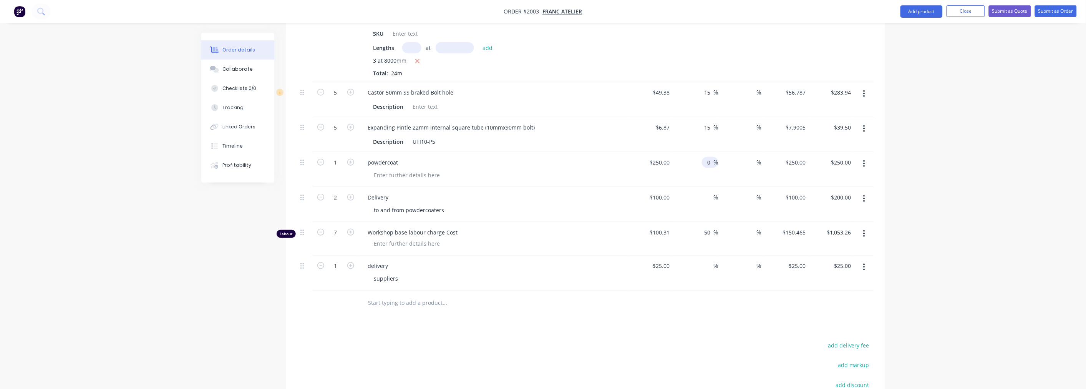
click at [708, 166] on input "0" at bounding box center [709, 162] width 9 height 11
type input "10"
type input "$275.00"
drag, startPoint x: 711, startPoint y: 97, endPoint x: 702, endPoint y: 98, distance: 9.0
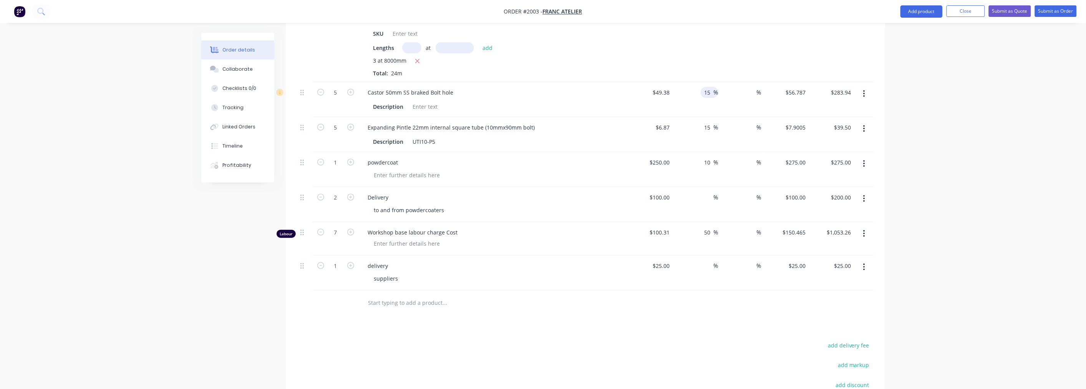
click at [703, 98] on div "15 15 %" at bounding box center [710, 92] width 18 height 11
type input "20"
type input "$59.256"
type input "$296.28"
drag, startPoint x: 709, startPoint y: 131, endPoint x: 703, endPoint y: 130, distance: 6.2
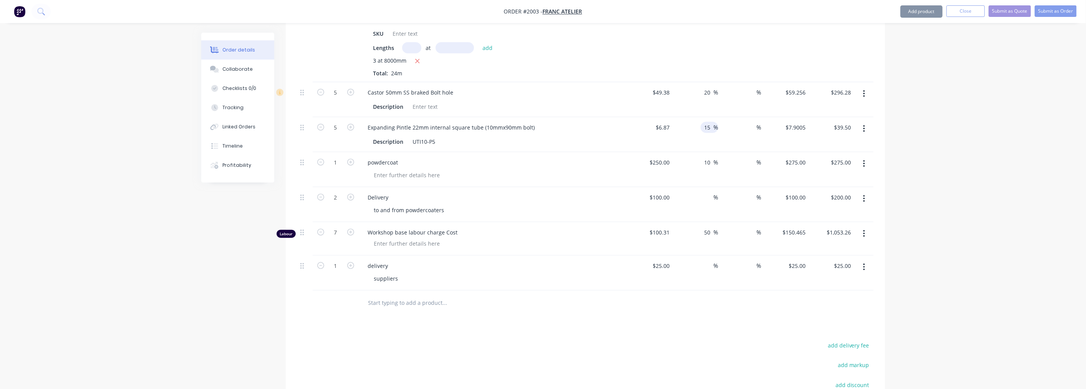
click at [704, 130] on input "15" at bounding box center [709, 127] width 10 height 11
type input "20"
type input "$8.244"
type input "$41.22"
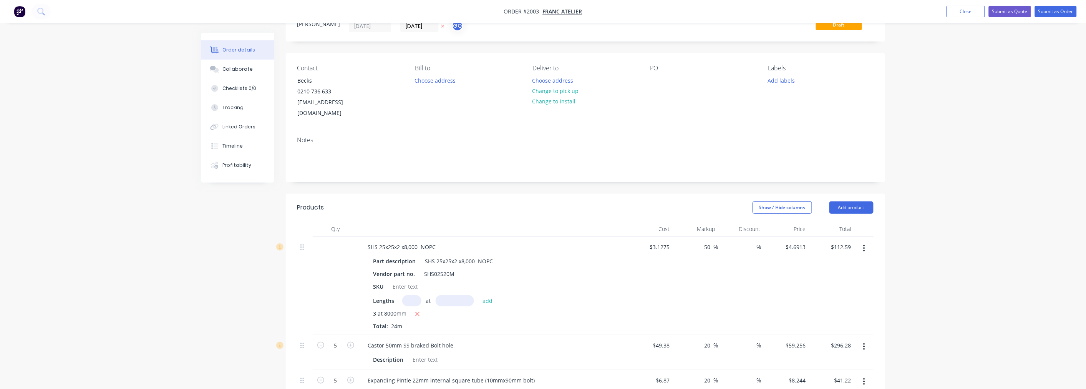
scroll to position [0, 0]
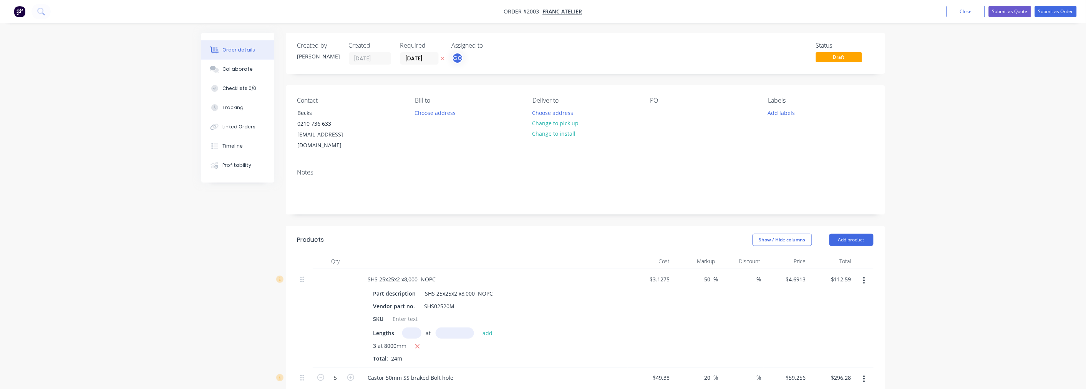
click at [965, 13] on button "Close" at bounding box center [965, 12] width 38 height 12
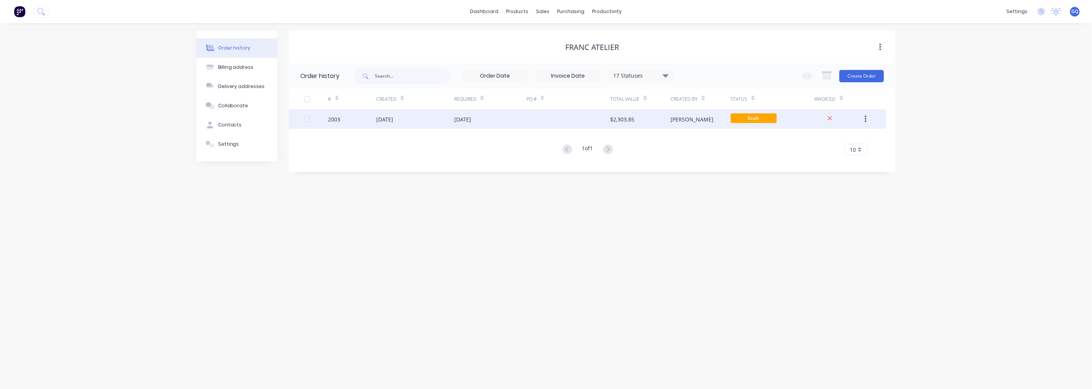
click at [868, 119] on button "button" at bounding box center [866, 119] width 18 height 14
click at [362, 124] on div "2003" at bounding box center [352, 118] width 48 height 19
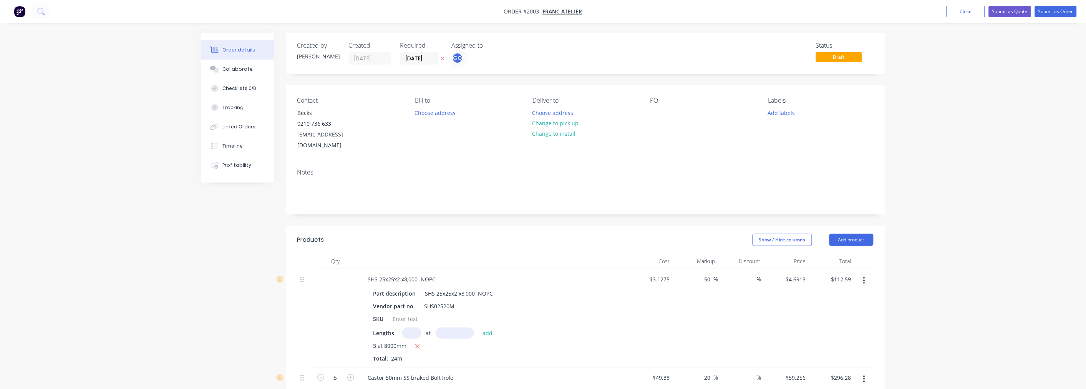
click at [842, 60] on span "Draft" at bounding box center [839, 57] width 46 height 10
click at [1000, 12] on button "Submit as Quote" at bounding box center [1010, 12] width 42 height 12
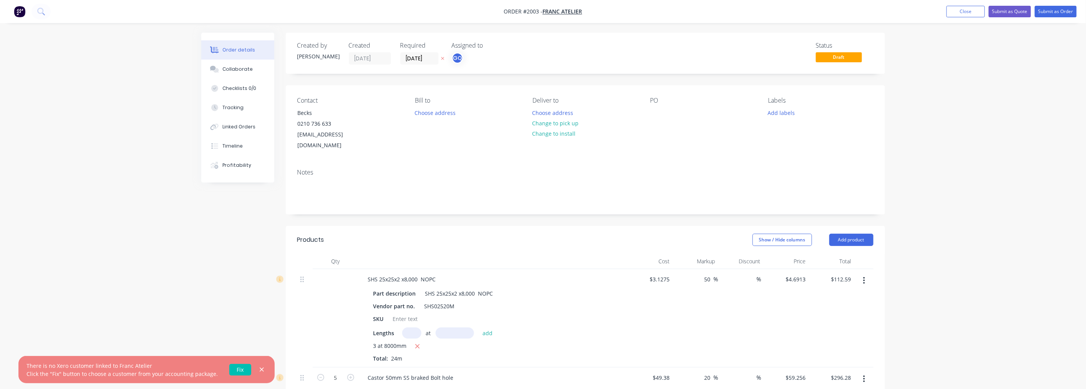
click at [238, 371] on link "Fix" at bounding box center [240, 370] width 22 height 12
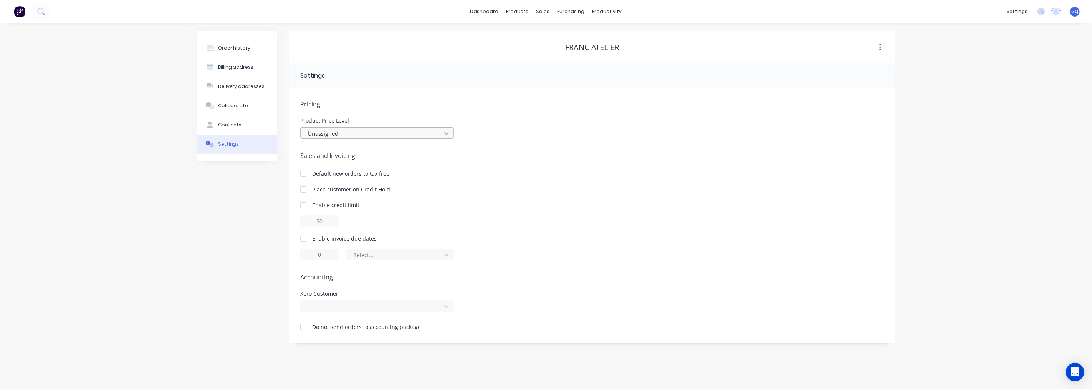
click at [447, 133] on icon at bounding box center [446, 133] width 5 height 3
click at [429, 305] on div at bounding box center [372, 306] width 131 height 10
click at [427, 286] on div "Pricing Product Price Level Unassigned Sales and Invoicing Default new orders t…" at bounding box center [592, 220] width 584 height 243
click at [439, 255] on div "Select..." at bounding box center [395, 255] width 89 height 12
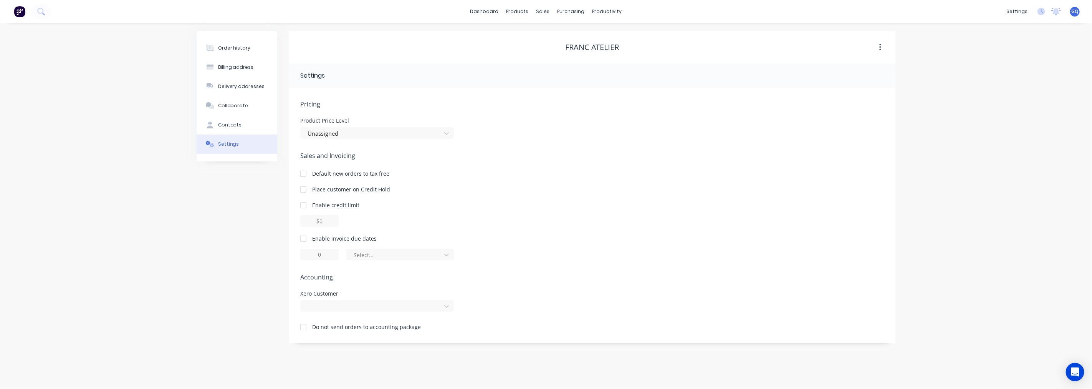
click at [305, 238] on div at bounding box center [303, 238] width 15 height 15
click at [431, 251] on div at bounding box center [395, 255] width 84 height 10
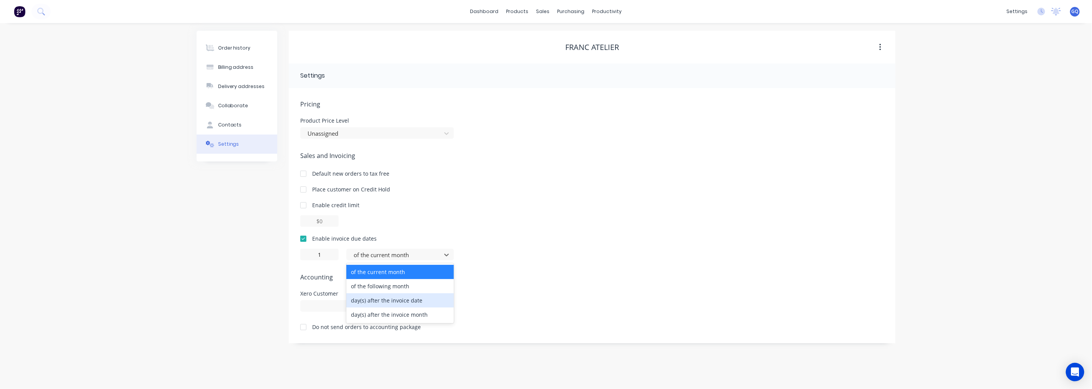
click at [427, 296] on div "day(s) after the invoice date" at bounding box center [400, 300] width 108 height 14
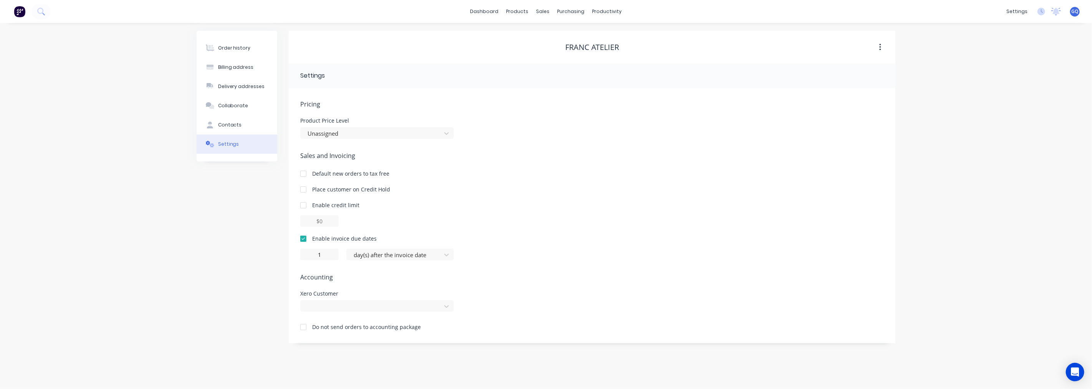
type input "0"
click at [878, 48] on button "button" at bounding box center [880, 47] width 18 height 14
click at [550, 12] on div "sales" at bounding box center [543, 12] width 21 height 12
click at [554, 36] on link "Sales Orders" at bounding box center [584, 36] width 102 height 15
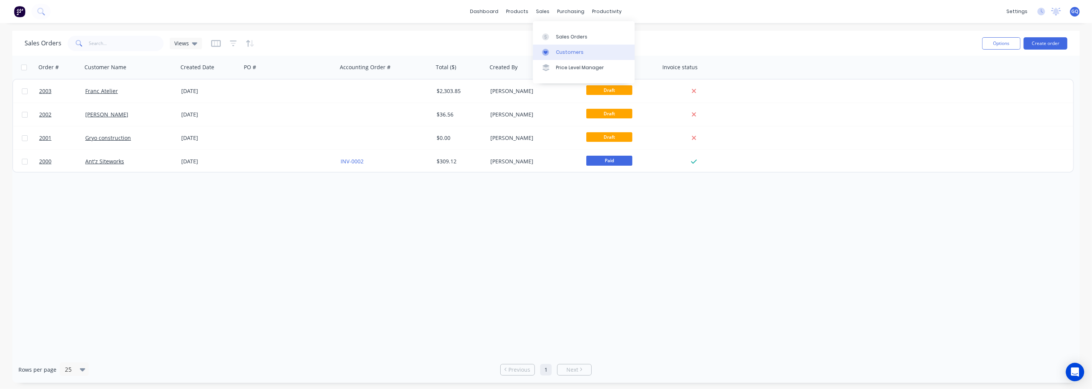
click at [555, 54] on link "Customers" at bounding box center [584, 52] width 102 height 15
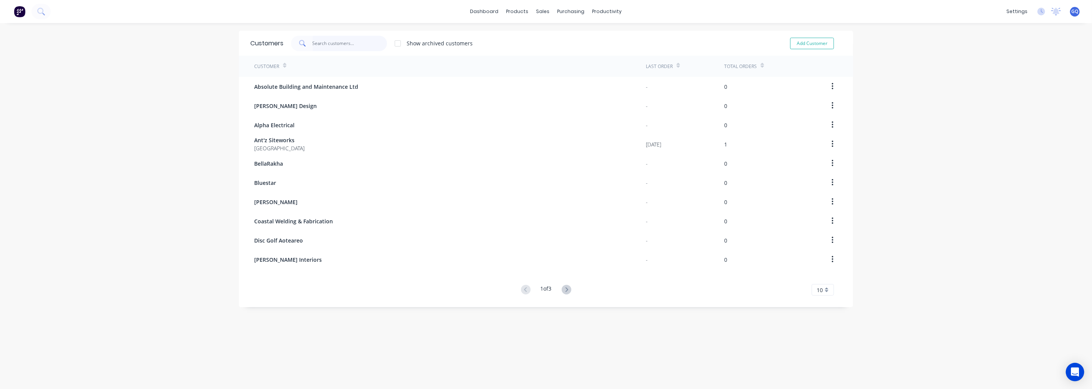
click at [338, 45] on input "text" at bounding box center [350, 43] width 75 height 15
type input "franc"
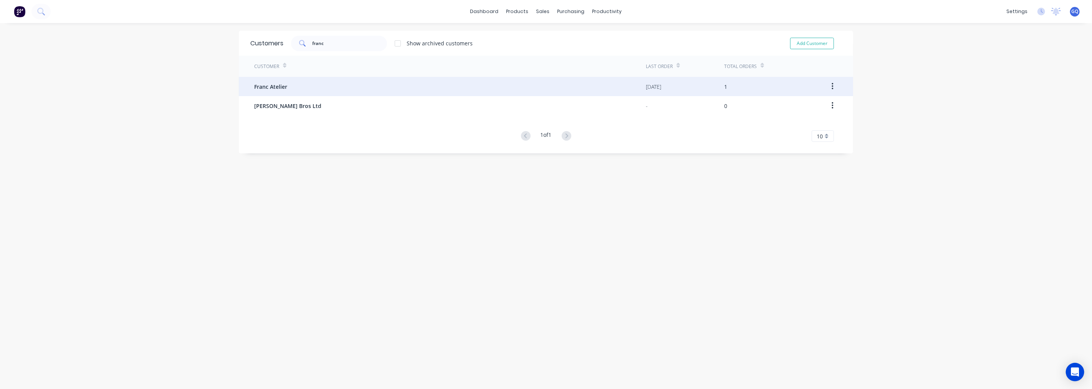
click at [297, 89] on div "Franc Atelier" at bounding box center [450, 86] width 392 height 19
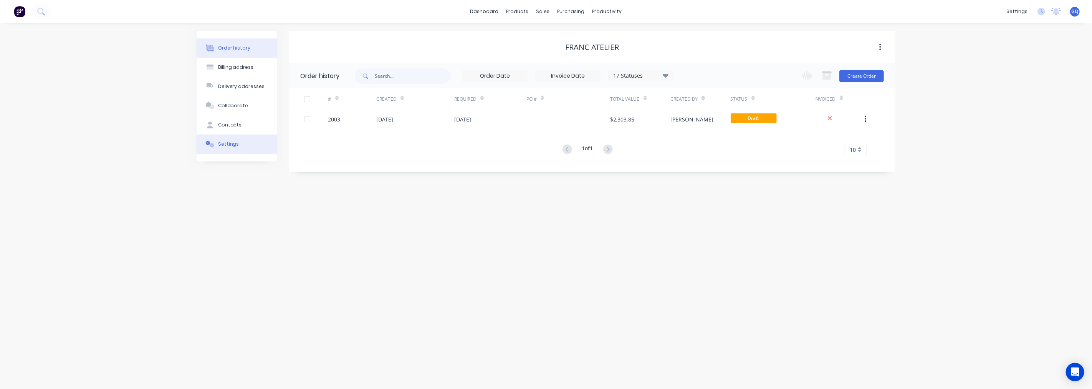
click at [219, 139] on button "Settings" at bounding box center [237, 143] width 81 height 19
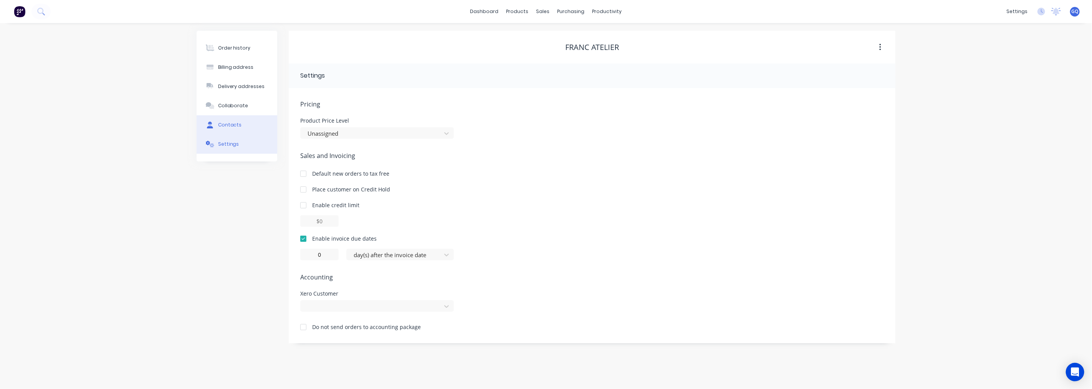
click at [209, 118] on button "Contacts" at bounding box center [237, 124] width 81 height 19
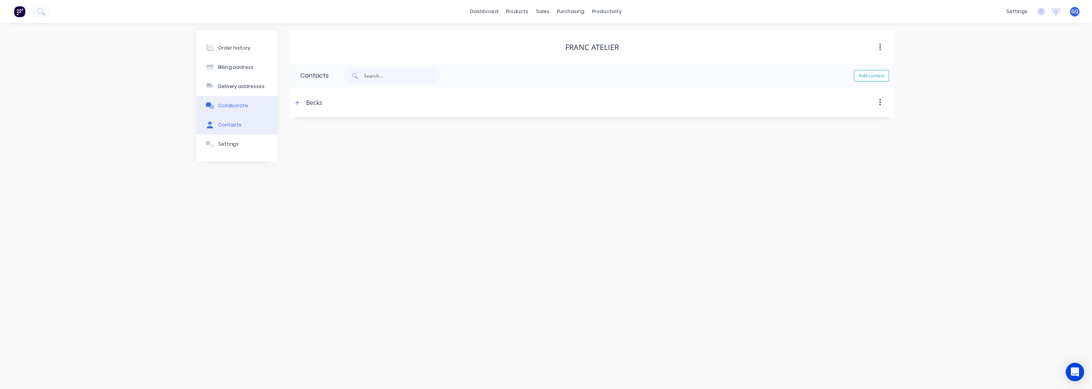
click at [255, 108] on button "Collaborate" at bounding box center [237, 105] width 81 height 19
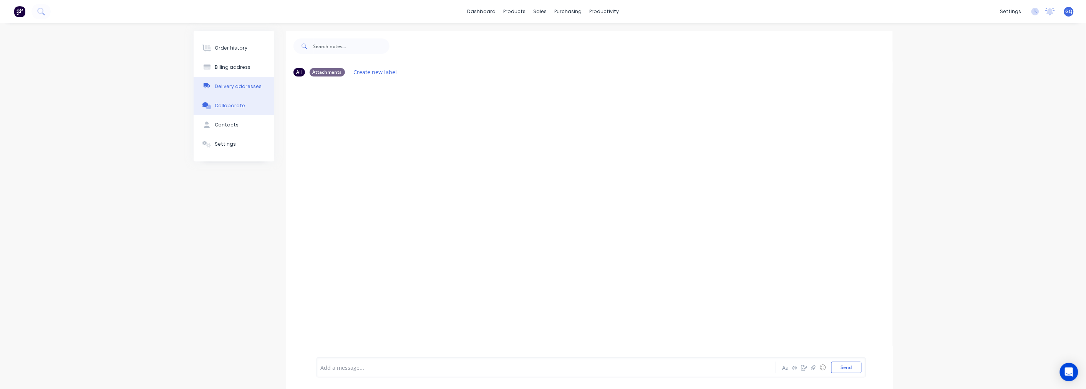
click at [227, 82] on button "Delivery addresses" at bounding box center [234, 86] width 81 height 19
select select "NZ"
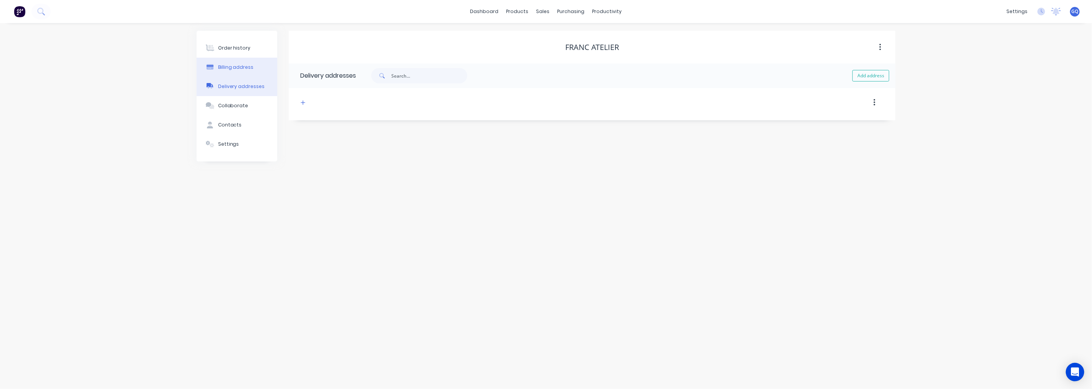
click at [239, 71] on button "Billing address" at bounding box center [237, 67] width 81 height 19
click at [659, 167] on div "Address continued" at bounding box center [592, 174] width 584 height 30
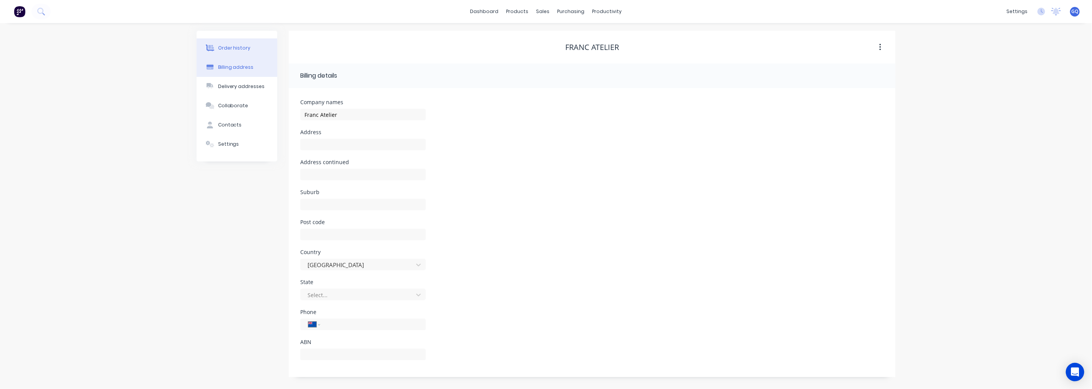
click at [236, 53] on button "Order history" at bounding box center [237, 47] width 81 height 19
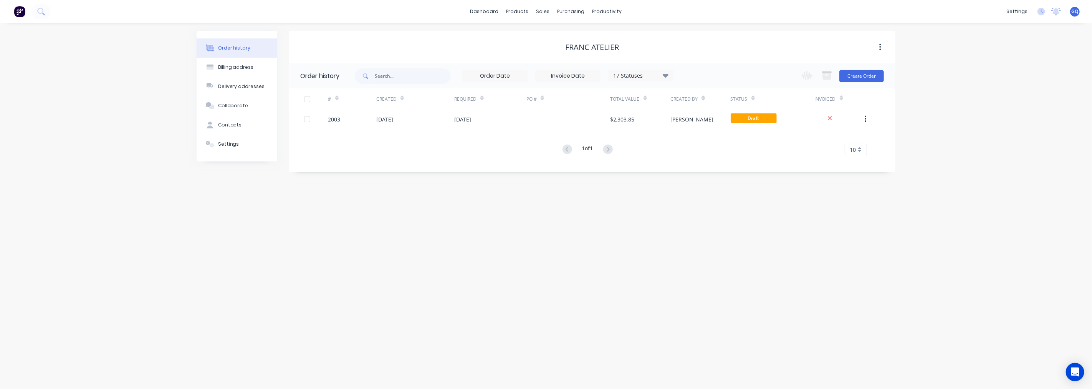
click at [880, 48] on icon "button" at bounding box center [880, 47] width 2 height 8
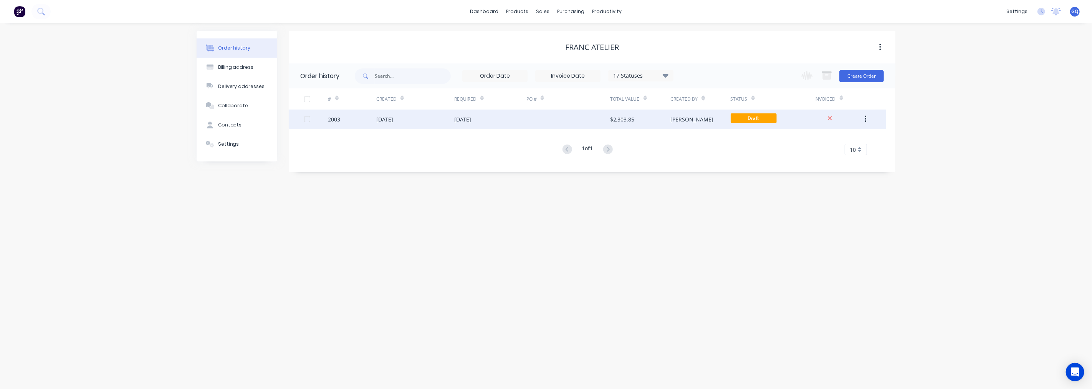
click at [401, 124] on div "04 Oct 2025" at bounding box center [415, 118] width 78 height 19
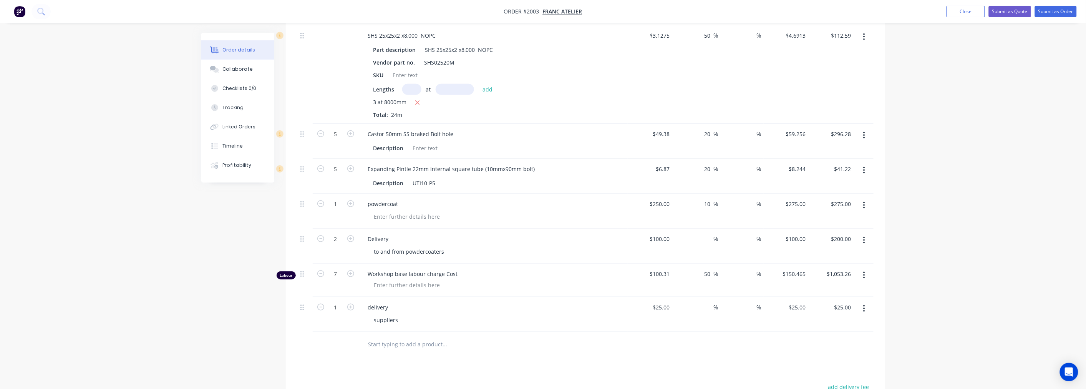
scroll to position [157, 0]
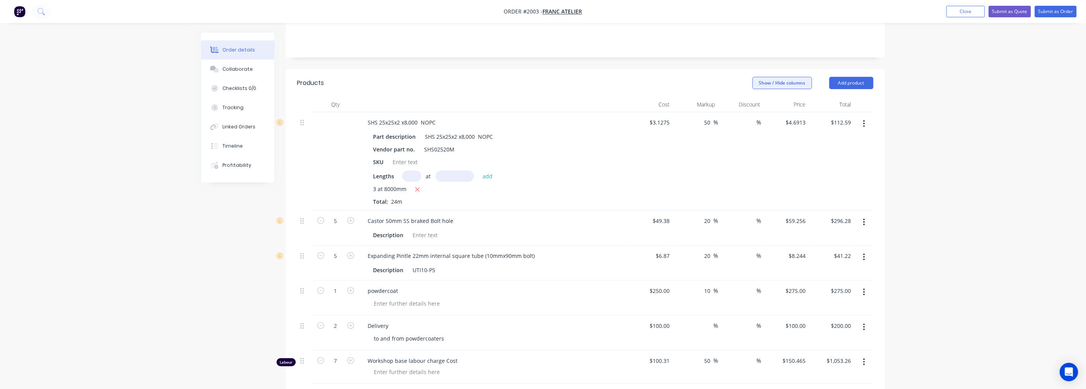
click at [780, 77] on button "Show / Hide columns" at bounding box center [782, 83] width 60 height 12
click at [785, 77] on button "Show / Hide columns" at bounding box center [782, 83] width 60 height 12
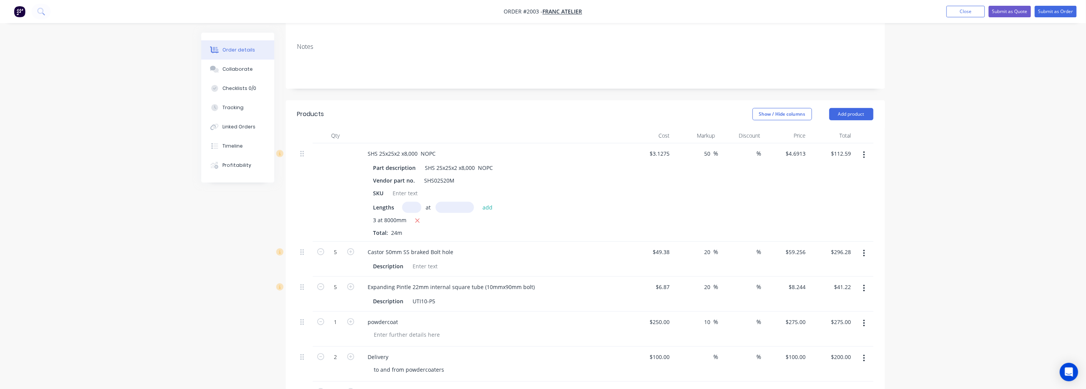
scroll to position [0, 0]
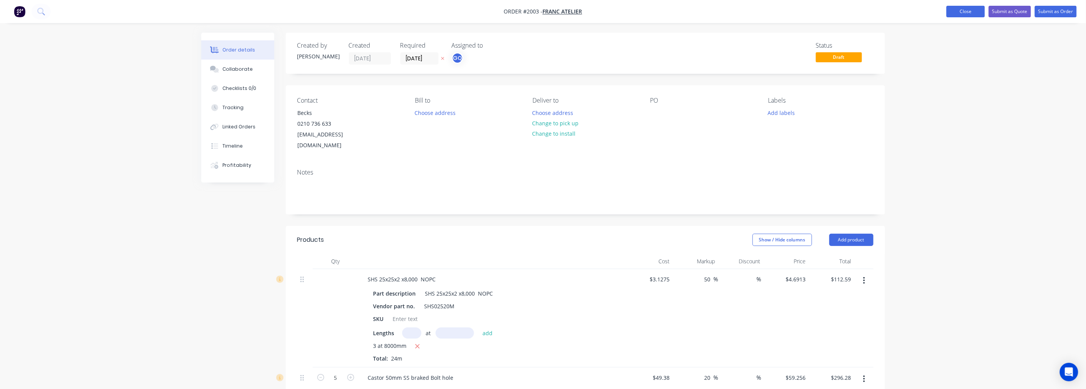
click at [968, 15] on button "Close" at bounding box center [965, 12] width 38 height 12
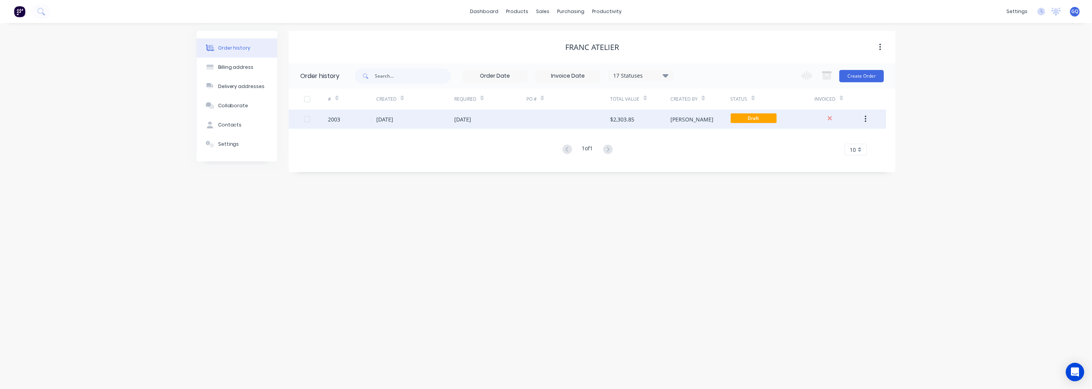
click at [879, 123] on div "2003 04 Oct 2025 04 Oct 2025 $2,303.85 Gareth Draft" at bounding box center [588, 118] width 598 height 19
click at [863, 118] on button "button" at bounding box center [866, 119] width 18 height 14
click at [391, 116] on div "04 Oct 2025" at bounding box center [384, 119] width 17 height 8
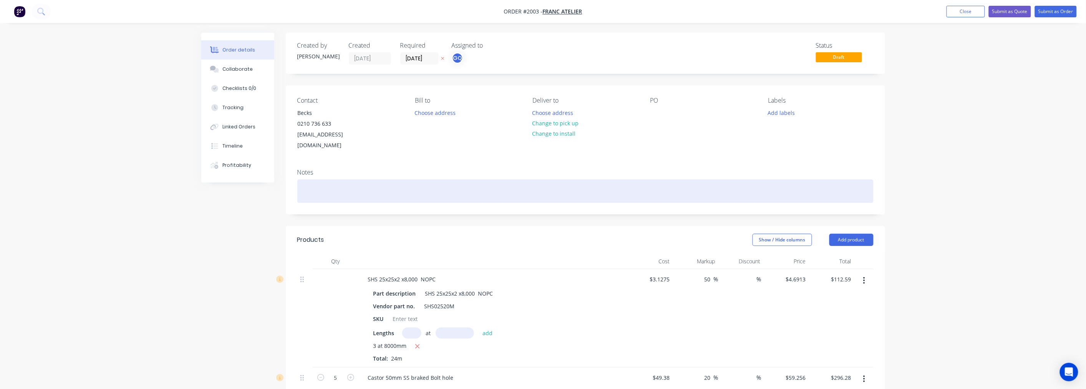
click at [389, 179] on div at bounding box center [585, 190] width 576 height 23
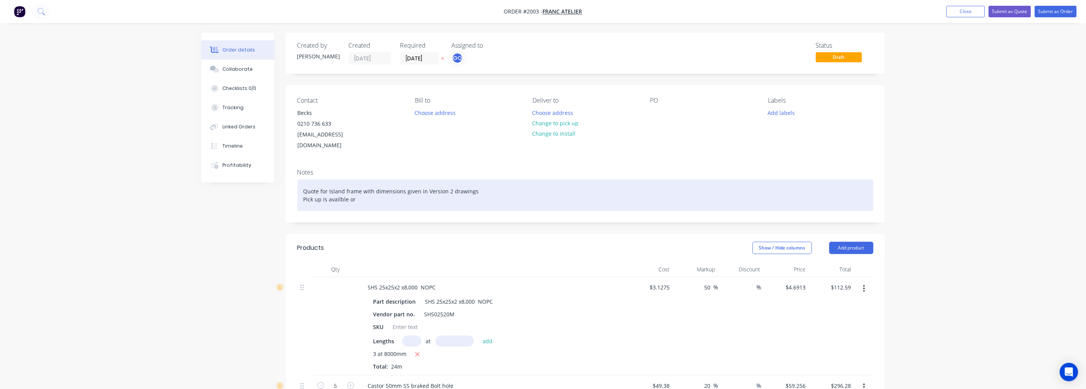
click at [339, 189] on div "Quote for Island frame with dimensions given in Version 2 drawings Pick up is a…" at bounding box center [585, 194] width 576 height 31
click at [372, 191] on div "Quote for Island frame with dimensions given in Version 2 drawings Pick up is a…" at bounding box center [585, 194] width 576 height 31
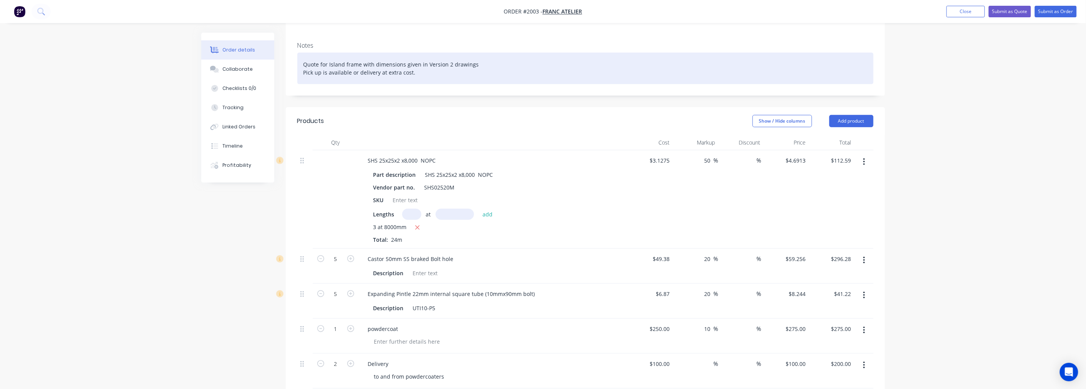
scroll to position [122, 0]
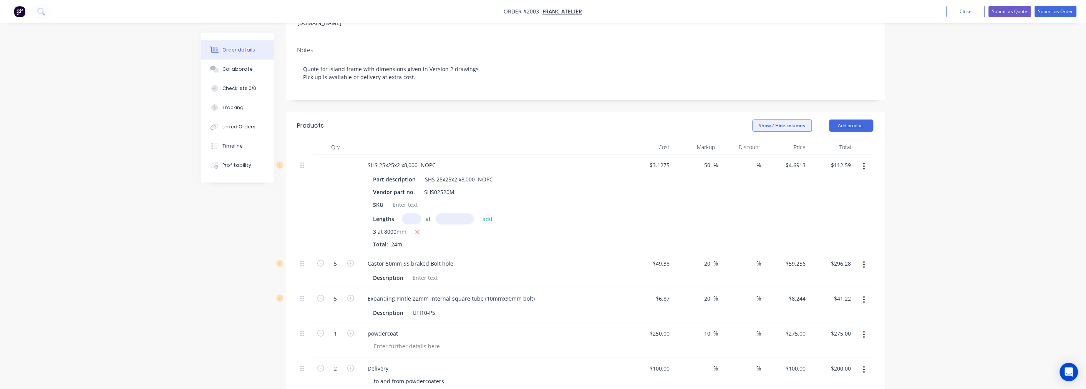
click at [794, 119] on button "Show / Hide columns" at bounding box center [782, 125] width 60 height 12
click at [781, 139] on span "Cost" at bounding box center [804, 140] width 58 height 8
click at [755, 137] on input "Cost" at bounding box center [755, 137] width 0 height 0
click at [762, 140] on label "Cost" at bounding box center [761, 140] width 13 height 7
click at [755, 137] on input "Cost" at bounding box center [755, 137] width 0 height 0
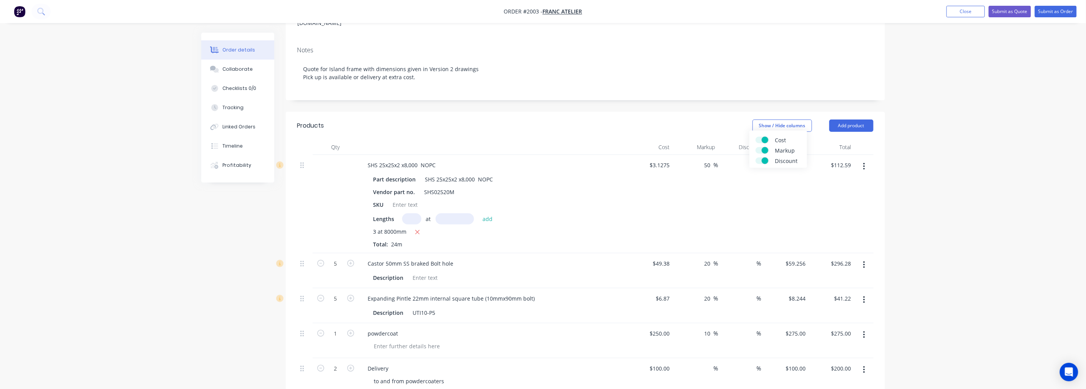
click at [739, 189] on div "%" at bounding box center [740, 204] width 45 height 98
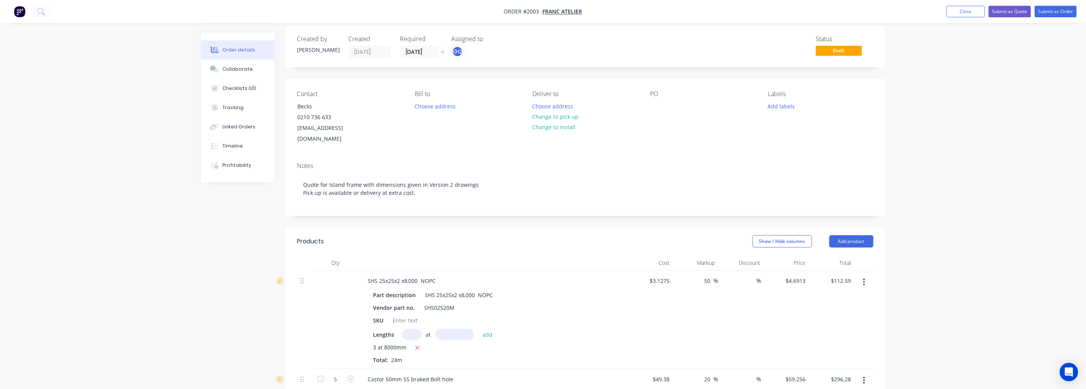
scroll to position [0, 0]
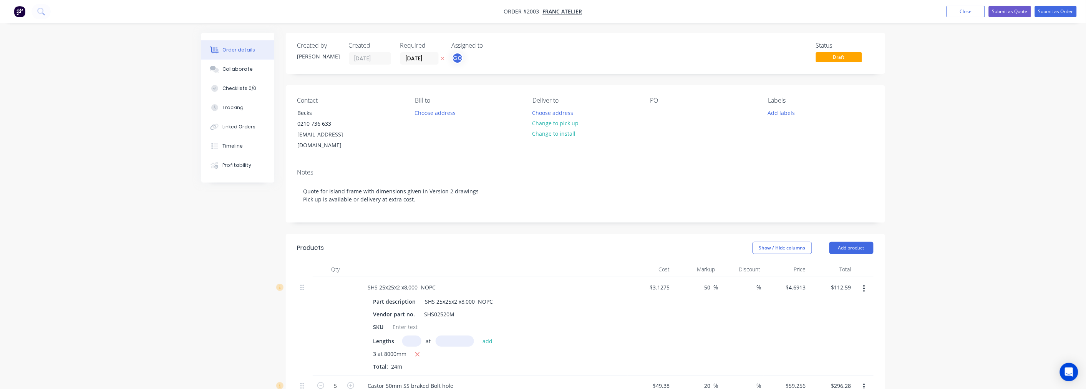
click at [851, 58] on span "Draft" at bounding box center [839, 57] width 46 height 10
click at [1004, 13] on button "Submit as Quote" at bounding box center [1010, 12] width 42 height 12
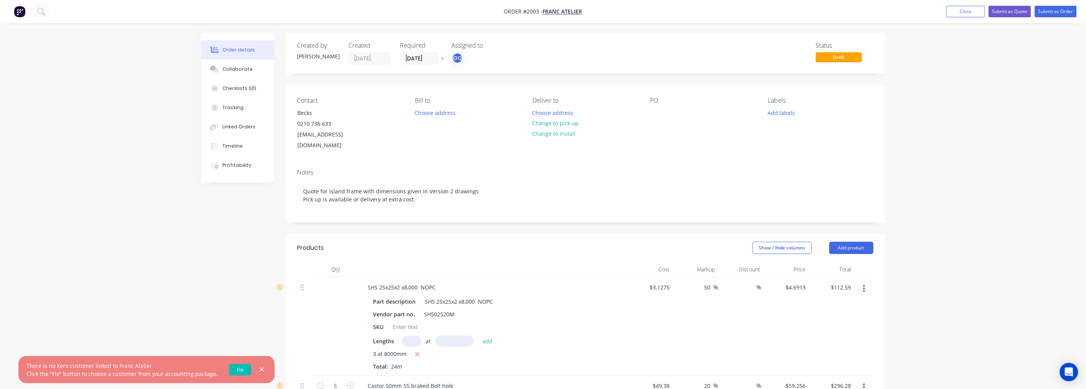
click at [235, 369] on link "Fix" at bounding box center [240, 370] width 22 height 12
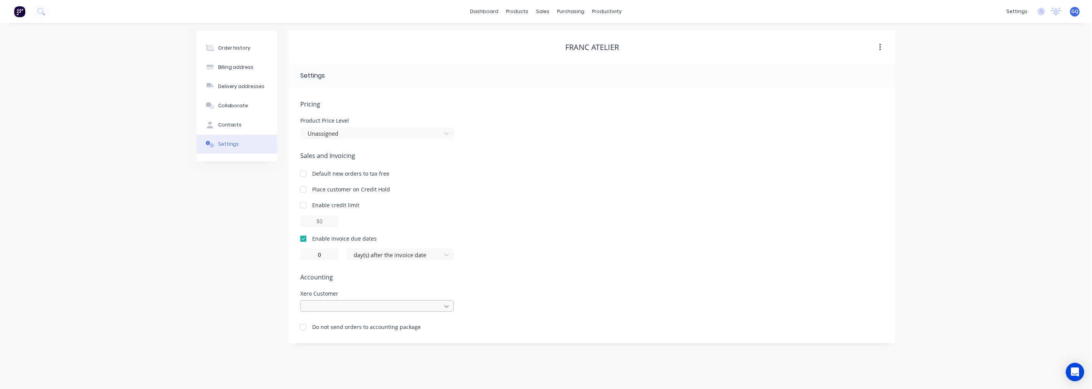
click at [444, 306] on icon at bounding box center [447, 306] width 8 height 8
click at [343, 320] on div "No customer" at bounding box center [377, 323] width 154 height 14
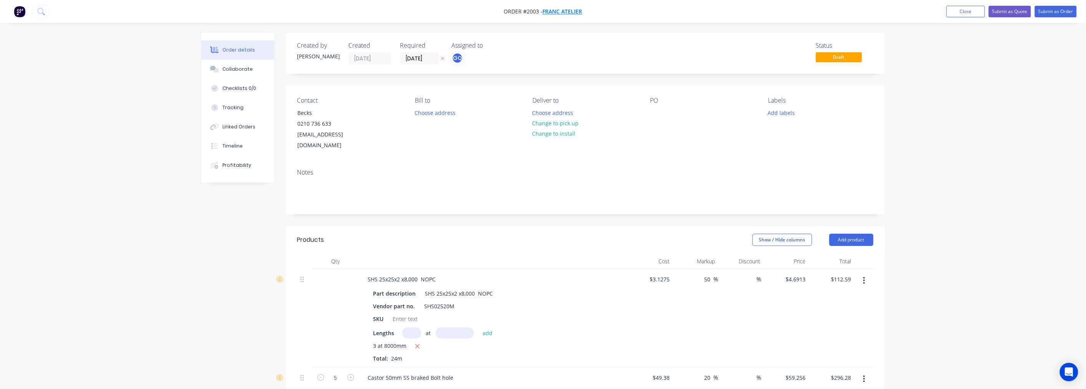
click at [565, 8] on span "Franc Atelier" at bounding box center [563, 11] width 40 height 7
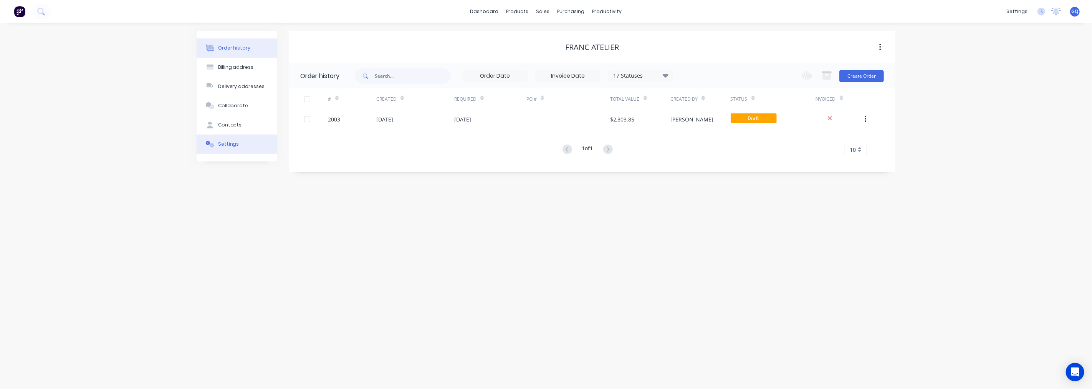
click at [235, 144] on div "Settings" at bounding box center [228, 144] width 21 height 7
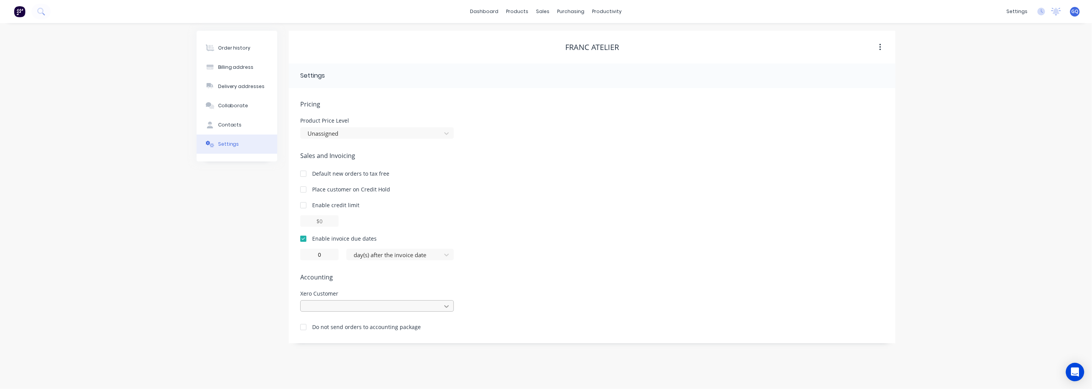
click at [449, 306] on icon at bounding box center [447, 306] width 8 height 8
type input "franc"
click at [532, 296] on div "Xero Customer 1 result available for search term franc. Use Up and Down to choo…" at bounding box center [592, 301] width 584 height 21
click at [961, 70] on div "Integrations" at bounding box center [968, 67] width 31 height 7
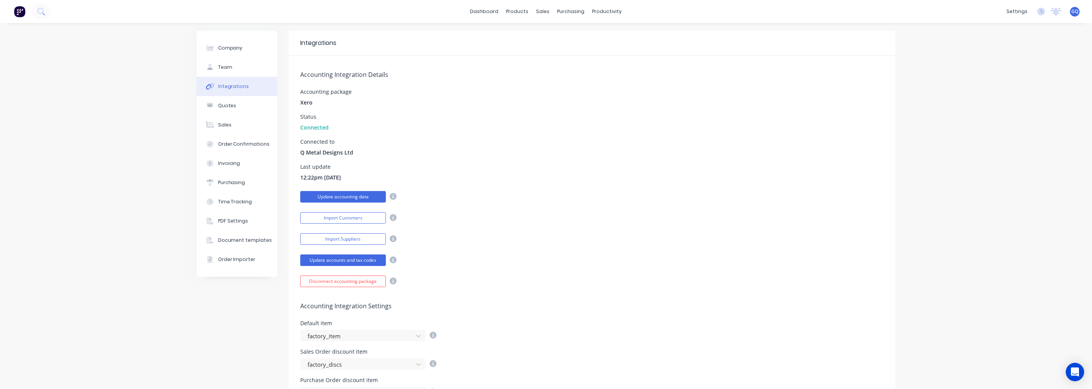
click at [336, 197] on button "Update accounting data" at bounding box center [343, 197] width 86 height 12
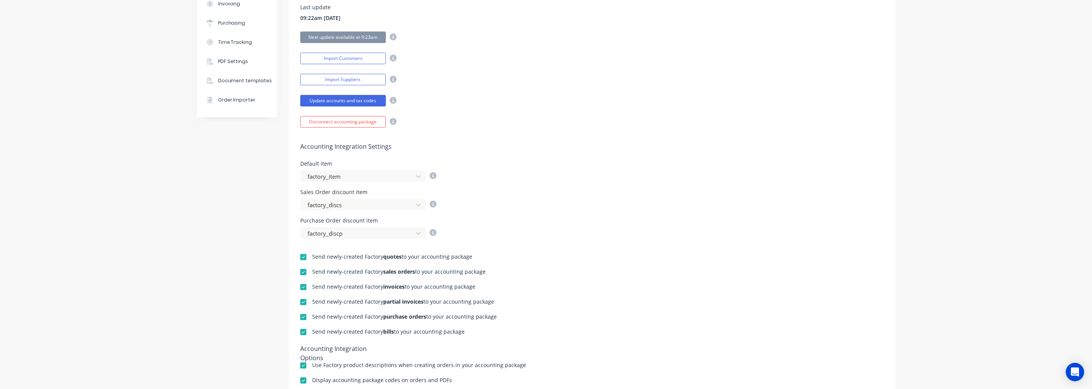
scroll to position [133, 0]
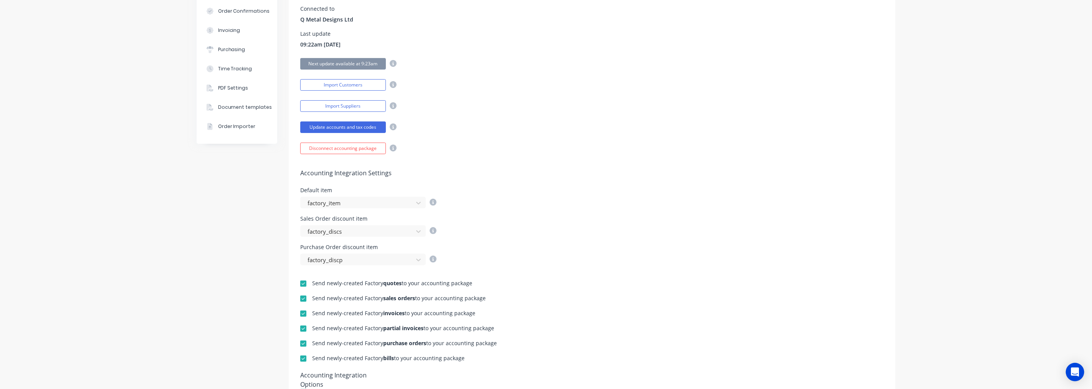
click at [300, 283] on div at bounding box center [303, 283] width 15 height 15
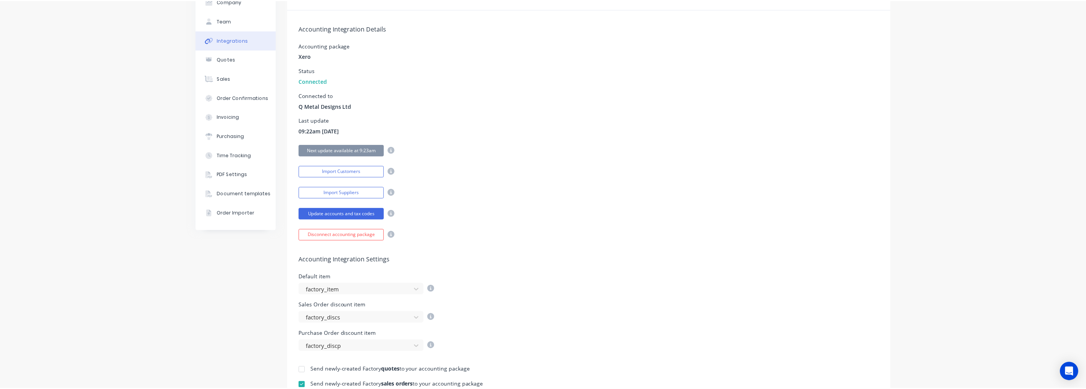
scroll to position [0, 0]
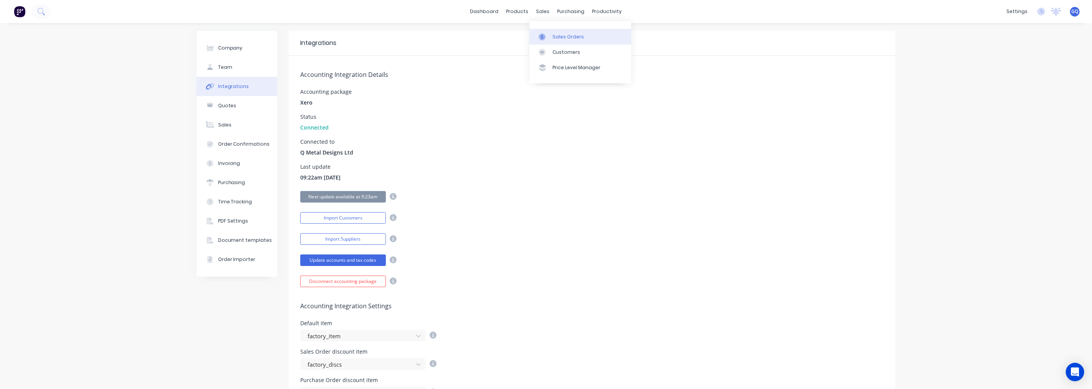
click at [559, 33] on div "Sales Orders" at bounding box center [568, 36] width 31 height 7
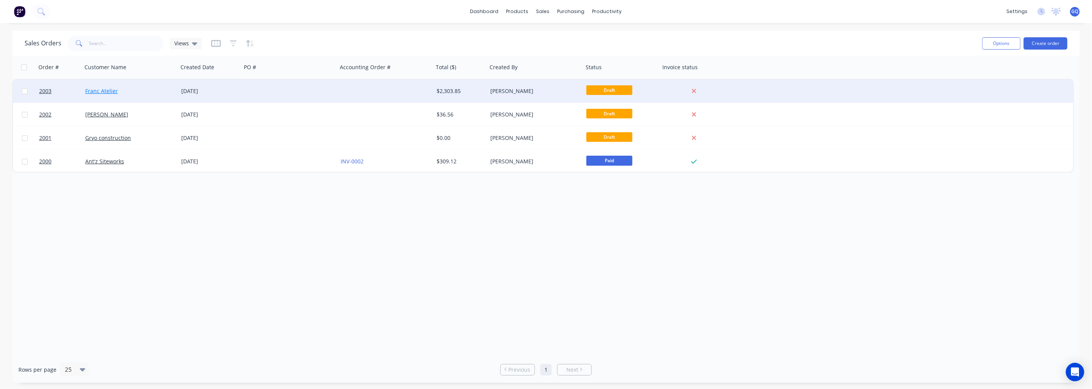
click at [109, 93] on link "Franc Atelier" at bounding box center [101, 90] width 33 height 7
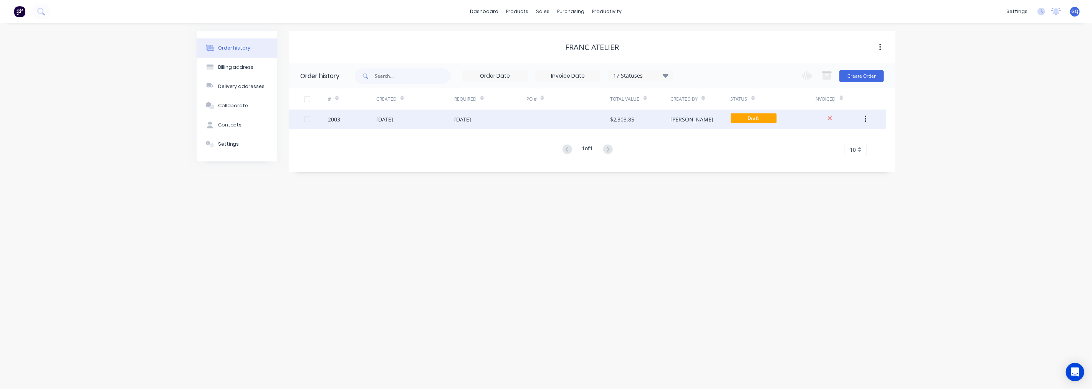
click at [341, 114] on div "2003" at bounding box center [352, 118] width 48 height 19
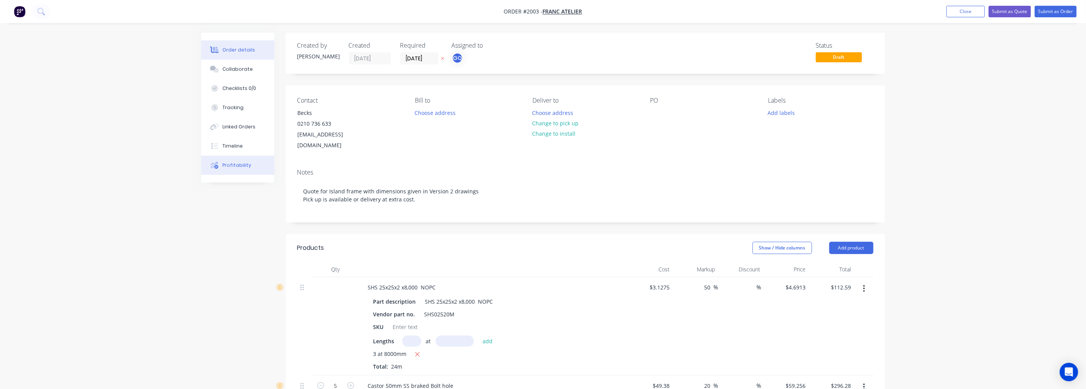
click at [240, 163] on div "Profitability" at bounding box center [236, 165] width 29 height 7
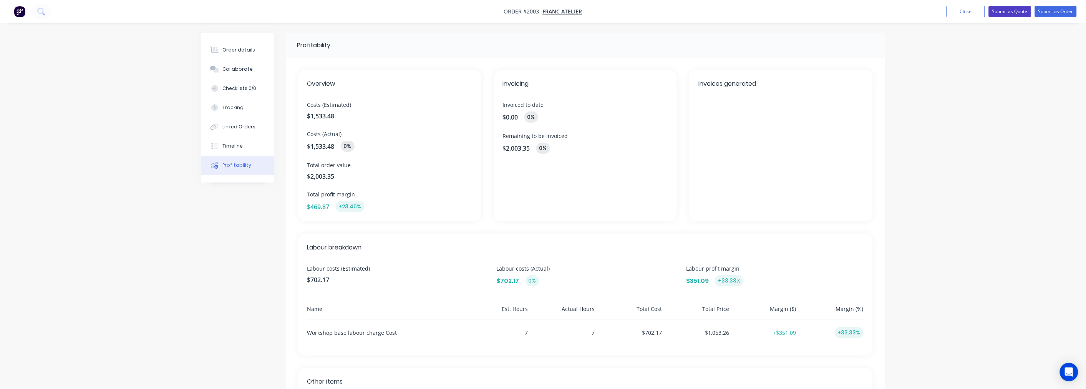
click at [1005, 14] on button "Submit as Quote" at bounding box center [1010, 12] width 42 height 12
click at [1017, 12] on button "Options" at bounding box center [1015, 11] width 38 height 12
click at [970, 46] on div "Quote" at bounding box center [992, 46] width 71 height 11
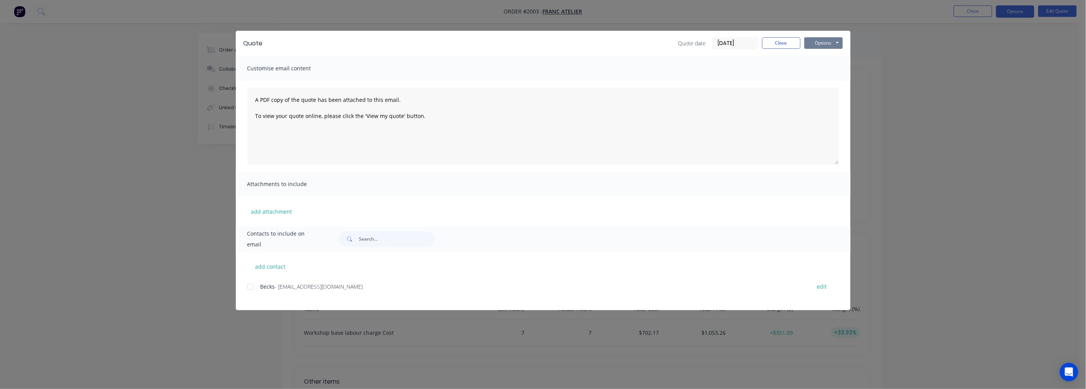
click at [834, 44] on button "Options" at bounding box center [823, 43] width 38 height 12
click at [831, 67] on button "Print" at bounding box center [828, 69] width 49 height 13
click at [251, 289] on div at bounding box center [250, 286] width 15 height 15
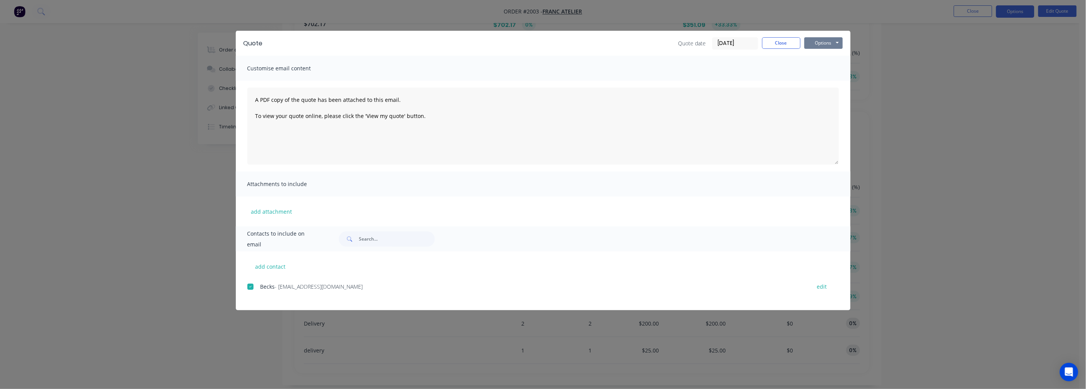
click at [821, 42] on button "Options" at bounding box center [823, 43] width 38 height 12
click at [828, 53] on button "Preview" at bounding box center [828, 56] width 49 height 13
click at [836, 42] on button "Options" at bounding box center [823, 43] width 38 height 12
click at [821, 70] on button "Print" at bounding box center [828, 69] width 49 height 13
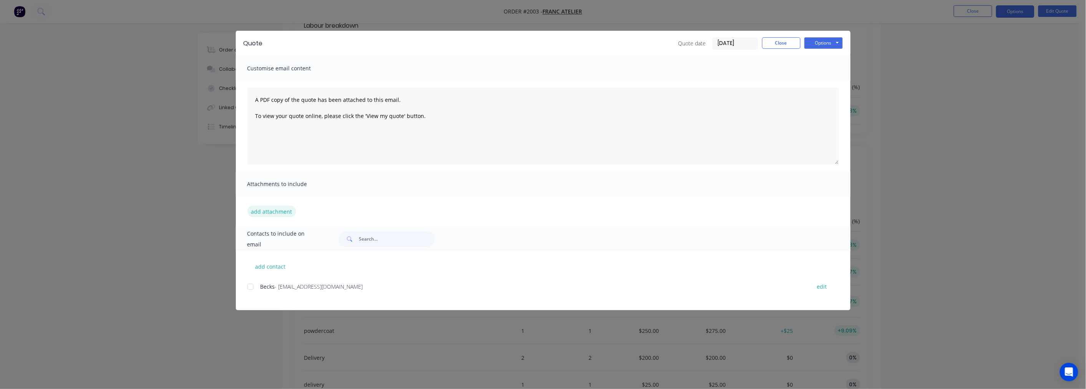
click at [267, 214] on button "add attachment" at bounding box center [271, 211] width 49 height 12
click at [367, 236] on input "text" at bounding box center [397, 238] width 76 height 15
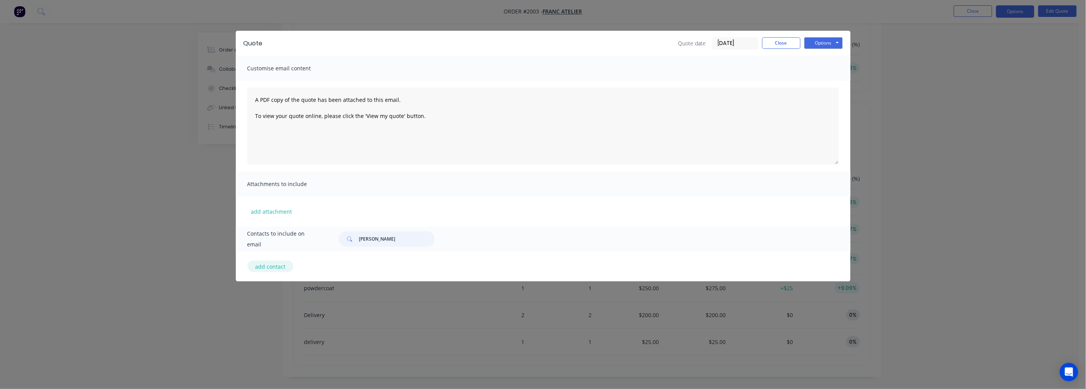
type input "gareth"
click at [277, 264] on button "add contact" at bounding box center [270, 266] width 46 height 12
select select "NZ"
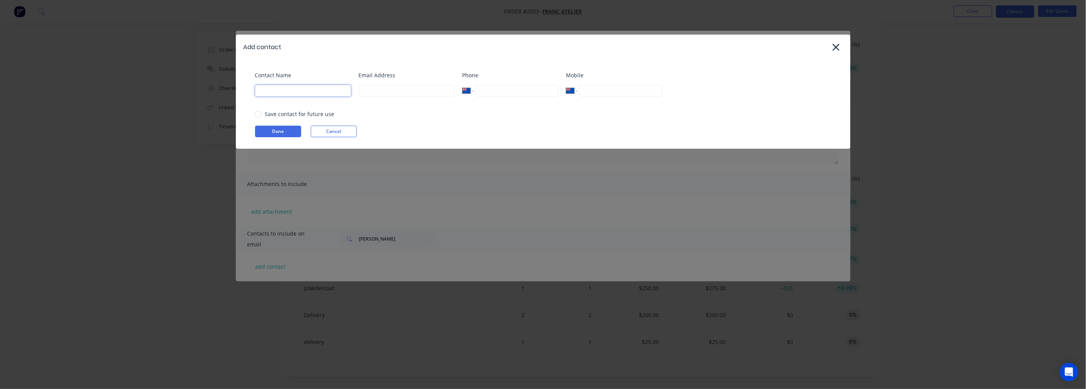
click at [308, 92] on input at bounding box center [303, 91] width 96 height 12
type input "Gareth Quarterman"
type input "[PERSON_NAME][EMAIL_ADDRESS][DOMAIN_NAME]"
type input "021 959 719"
click at [274, 133] on button "Done" at bounding box center [278, 132] width 46 height 12
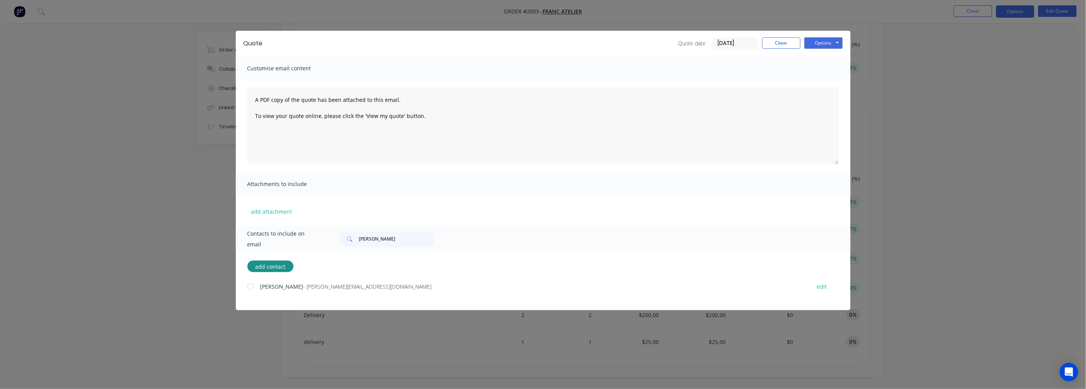
click at [251, 284] on div at bounding box center [250, 286] width 15 height 15
click at [834, 41] on button "Options" at bounding box center [823, 43] width 38 height 12
click at [817, 83] on button "Email" at bounding box center [828, 82] width 49 height 13
click at [785, 45] on button "Close" at bounding box center [781, 43] width 38 height 12
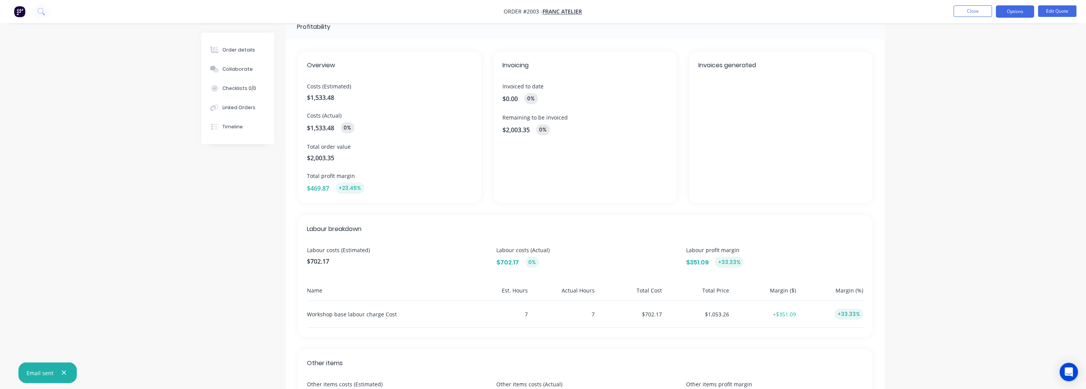
scroll to position [8, 0]
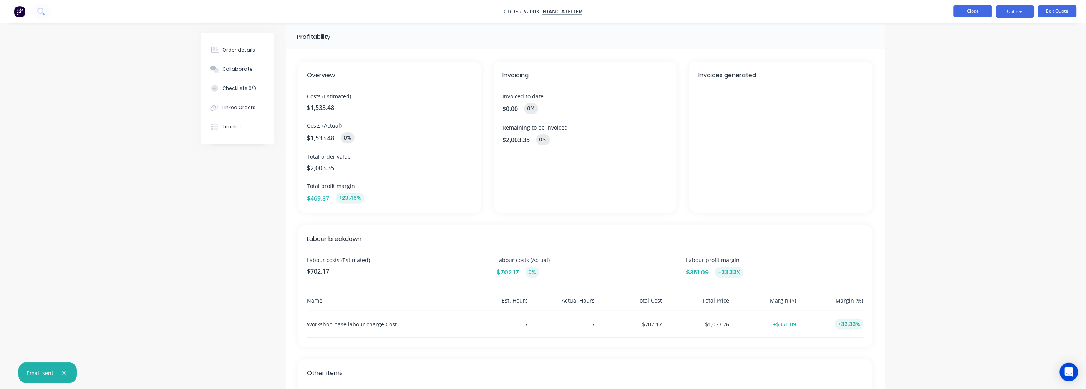
click at [967, 10] on button "Close" at bounding box center [973, 11] width 38 height 12
